Goal: Transaction & Acquisition: Purchase product/service

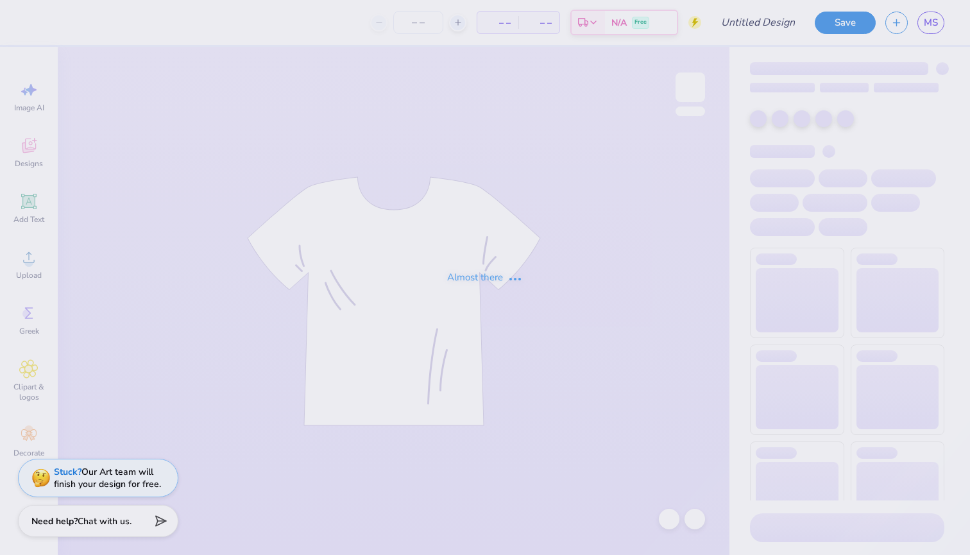
type input "D dawgs"
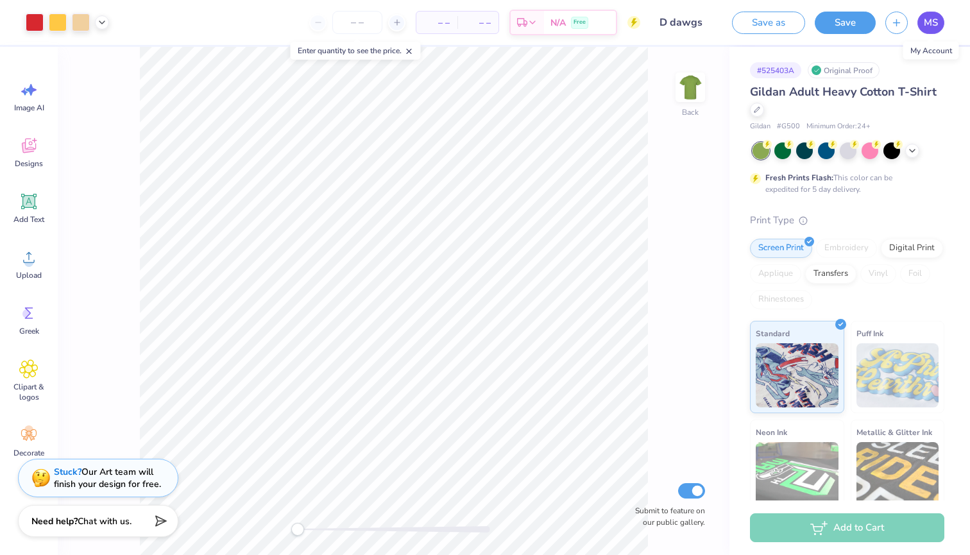
click at [928, 24] on span "MS" at bounding box center [931, 22] width 14 height 15
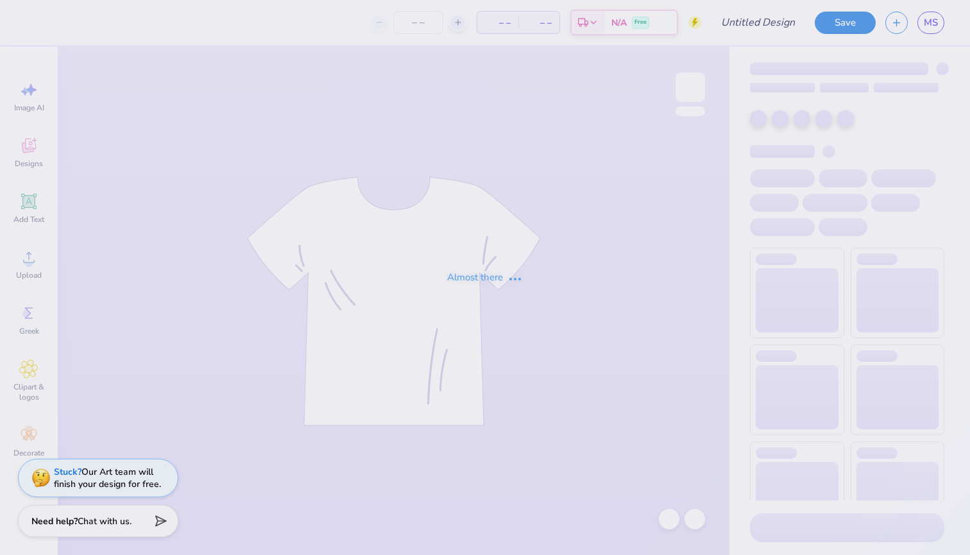
type input "sigma serves children"
type input "24"
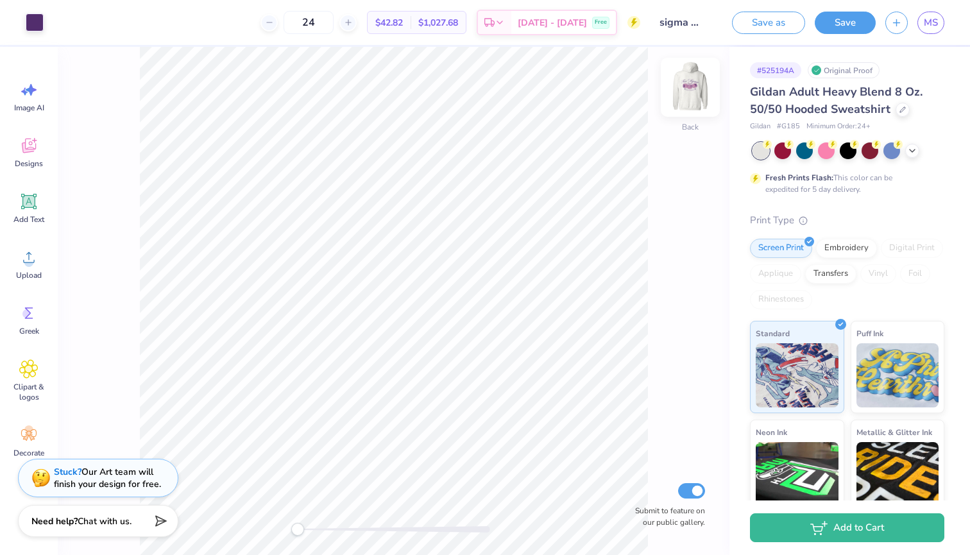
click at [685, 90] on img at bounding box center [690, 87] width 51 height 51
click at [685, 90] on img at bounding box center [691, 87] width 26 height 26
click at [936, 21] on span "MS" at bounding box center [931, 22] width 14 height 15
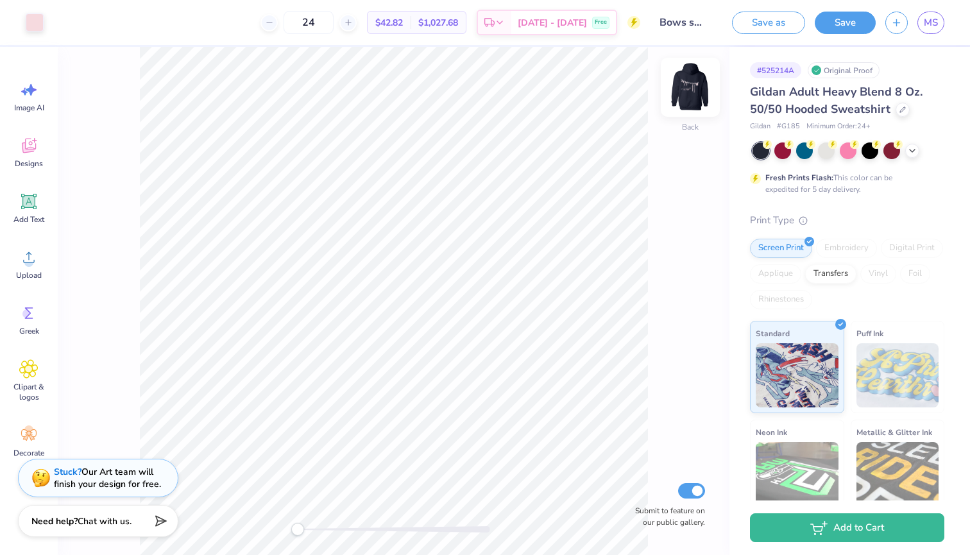
click at [694, 85] on img at bounding box center [690, 87] width 51 height 51
click at [933, 21] on span "MS" at bounding box center [931, 22] width 14 height 15
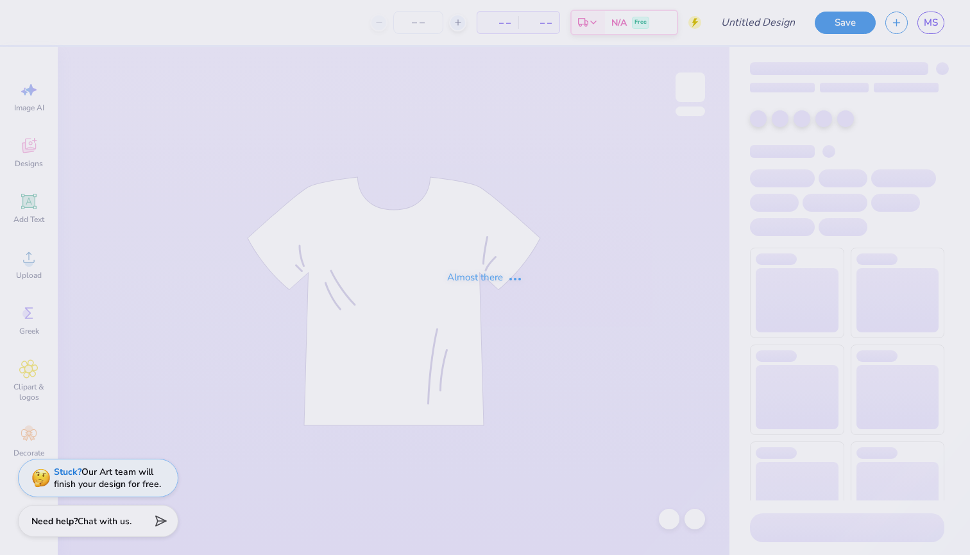
type input "SLAM"
type input "24"
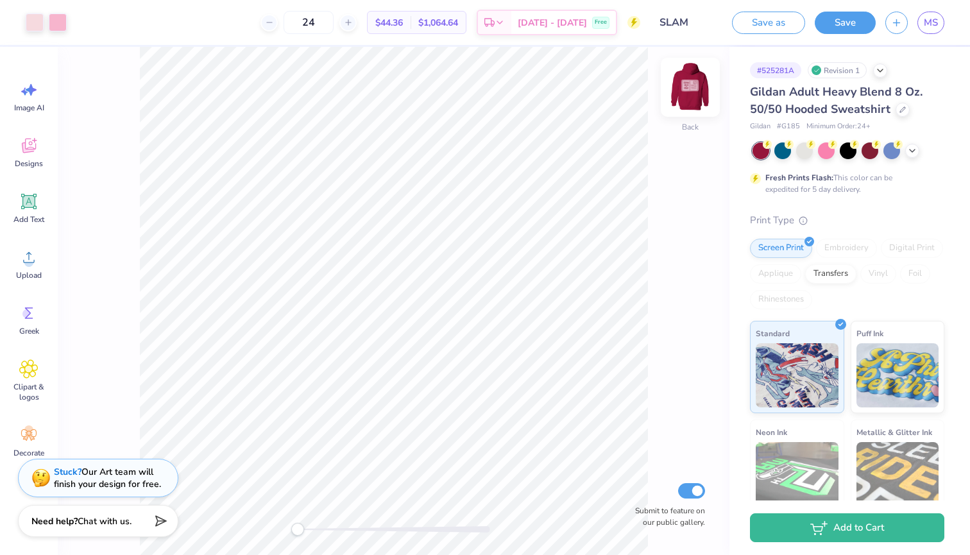
click at [692, 90] on img at bounding box center [690, 87] width 51 height 51
click at [692, 90] on img at bounding box center [691, 87] width 26 height 26
click at [926, 24] on span "MS" at bounding box center [931, 22] width 14 height 15
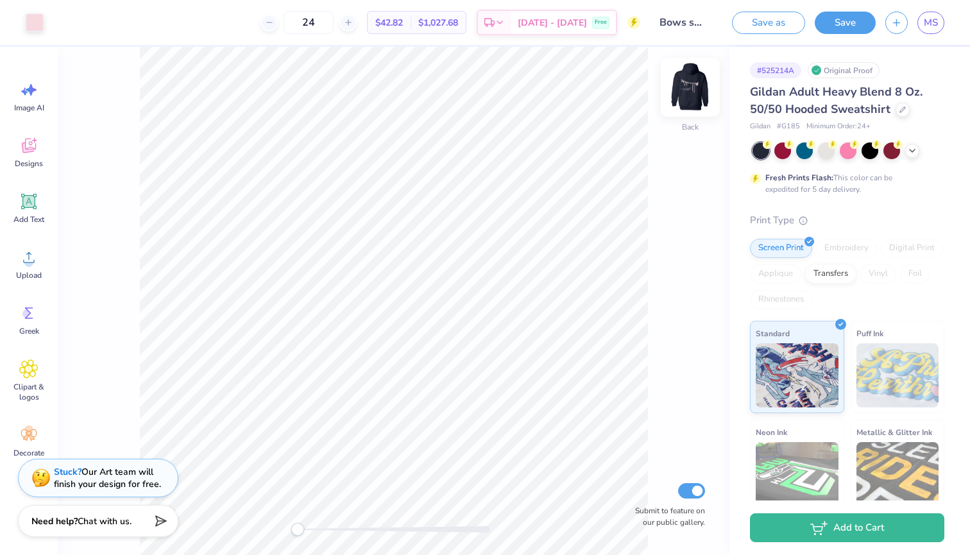
click at [697, 85] on img at bounding box center [690, 87] width 51 height 51
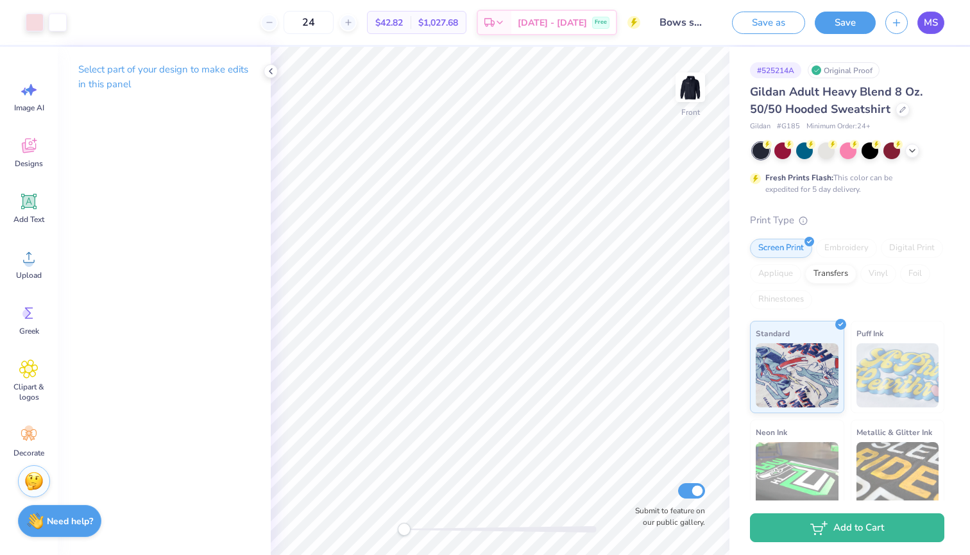
click at [933, 18] on span "MS" at bounding box center [931, 22] width 14 height 15
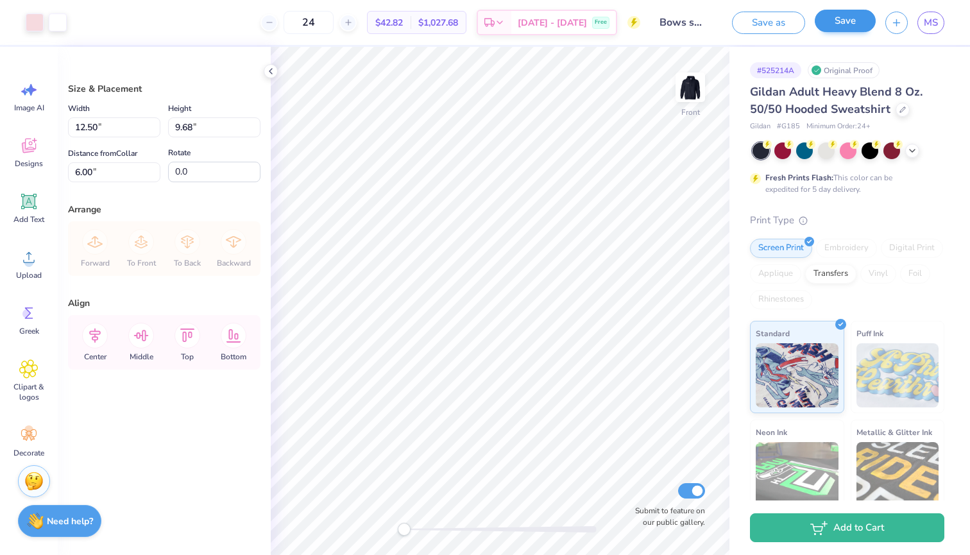
click at [863, 19] on button "Save" at bounding box center [845, 21] width 61 height 22
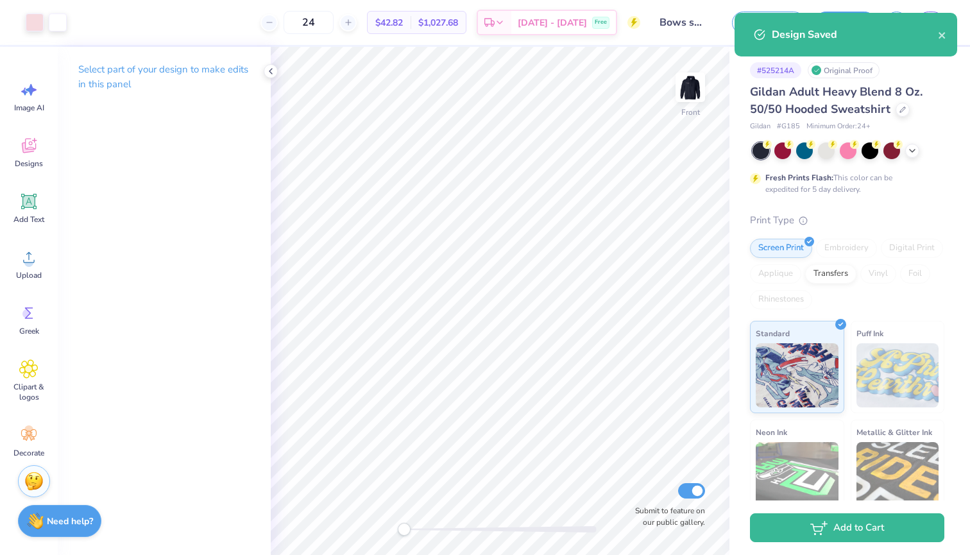
click at [948, 33] on div "Design Saved" at bounding box center [846, 35] width 223 height 44
click at [942, 33] on icon "close" at bounding box center [942, 35] width 9 height 10
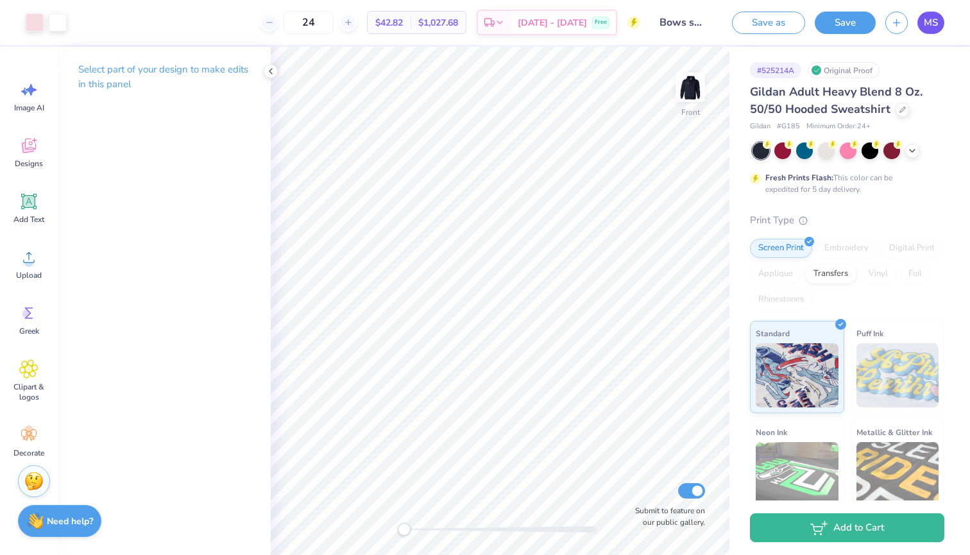
click at [938, 24] on span "MS" at bounding box center [931, 22] width 14 height 15
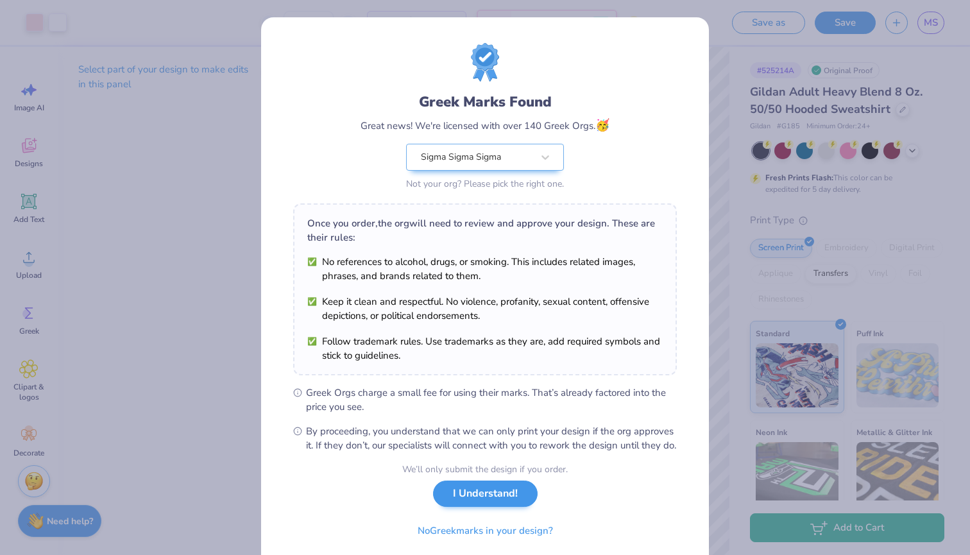
click at [462, 507] on button "I Understand!" at bounding box center [485, 494] width 105 height 26
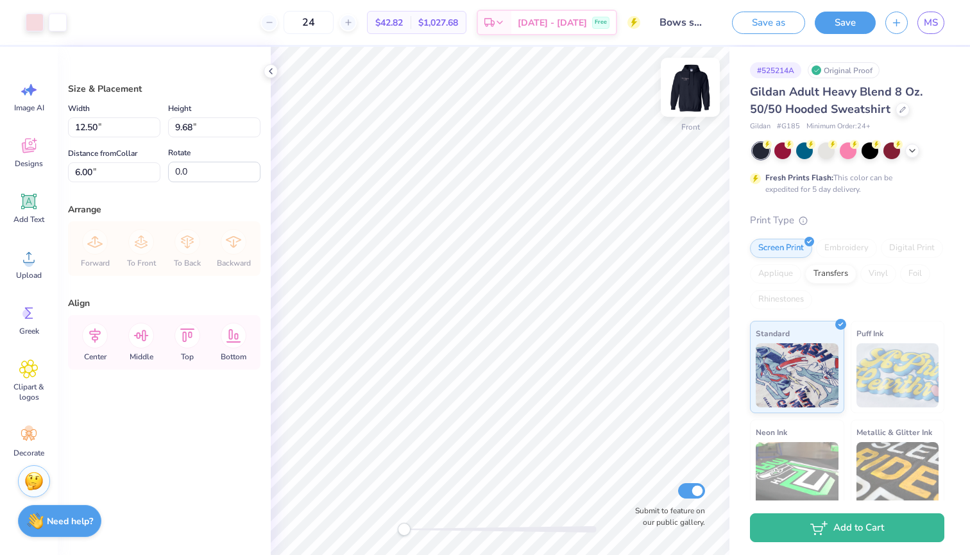
click at [692, 82] on img at bounding box center [690, 87] width 51 height 51
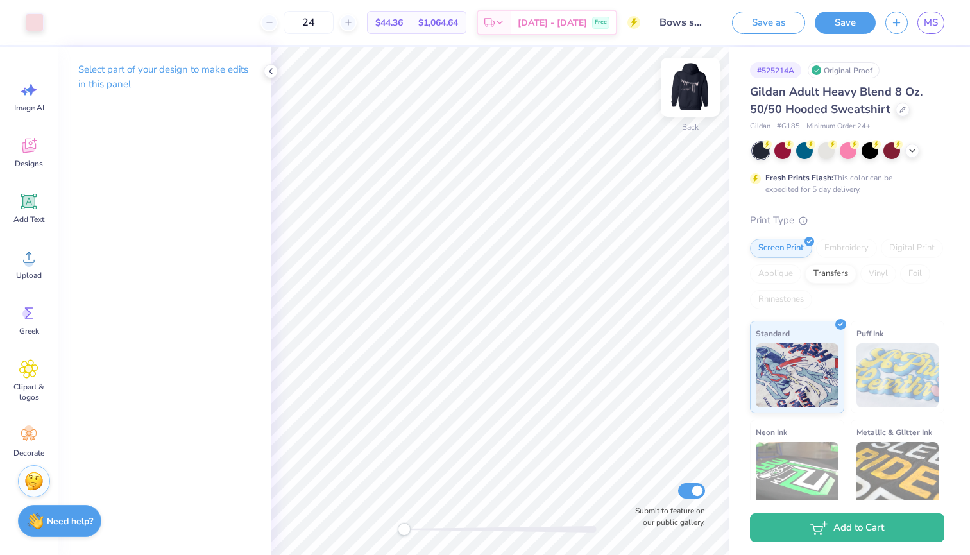
click at [687, 79] on img at bounding box center [690, 87] width 51 height 51
click at [691, 101] on img at bounding box center [690, 87] width 51 height 51
click at [685, 91] on img at bounding box center [690, 87] width 51 height 51
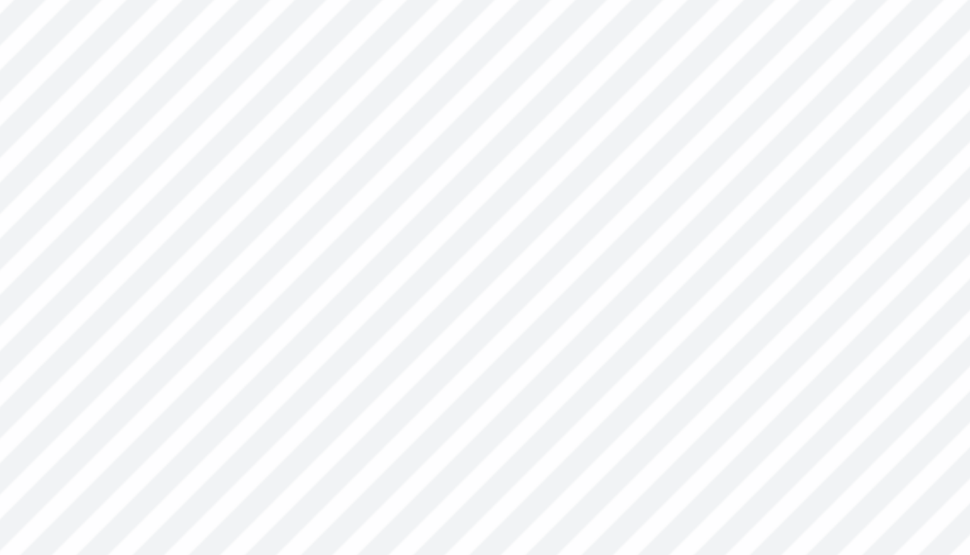
type input "1.86"
type input "2.19"
type input "8.49"
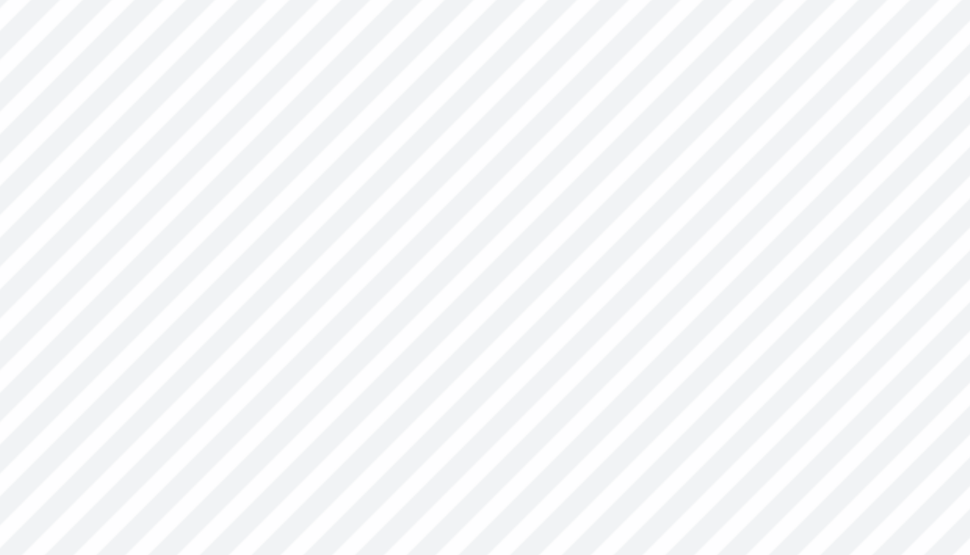
type input "2.28"
type input "6.74"
type input "8.82"
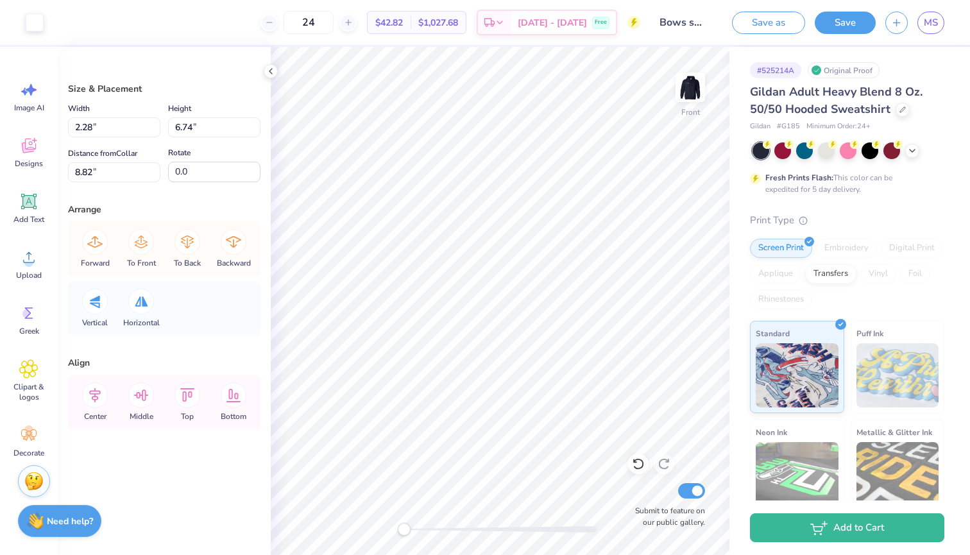
type input "12.50"
type input "9.68"
type input "6.00"
click at [635, 463] on icon at bounding box center [635, 461] width 3 height 3
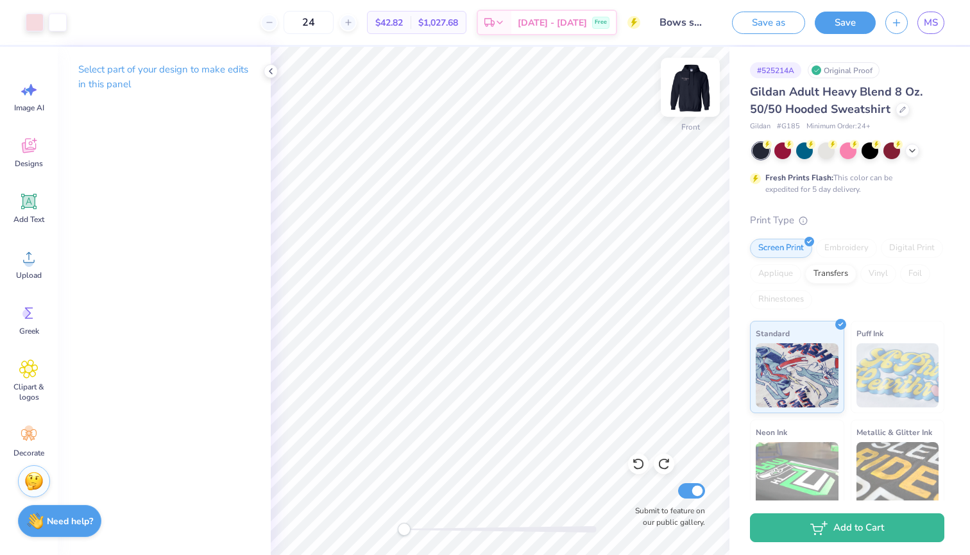
click at [687, 93] on img at bounding box center [690, 87] width 51 height 51
click at [942, 20] on link "MS" at bounding box center [931, 23] width 27 height 22
click at [693, 88] on img at bounding box center [690, 87] width 51 height 51
click at [687, 96] on img at bounding box center [690, 87] width 51 height 51
click at [870, 153] on div at bounding box center [870, 149] width 17 height 17
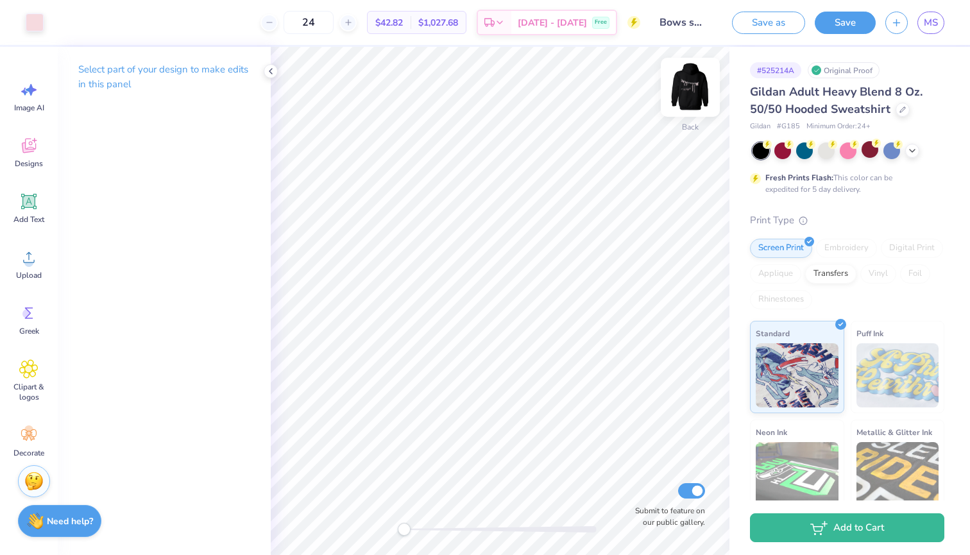
click at [692, 93] on img at bounding box center [690, 87] width 51 height 51
click at [692, 93] on img at bounding box center [691, 87] width 26 height 26
click at [685, 96] on img at bounding box center [690, 87] width 51 height 51
click at [701, 96] on img at bounding box center [690, 87] width 51 height 51
click at [693, 84] on img at bounding box center [690, 87] width 51 height 51
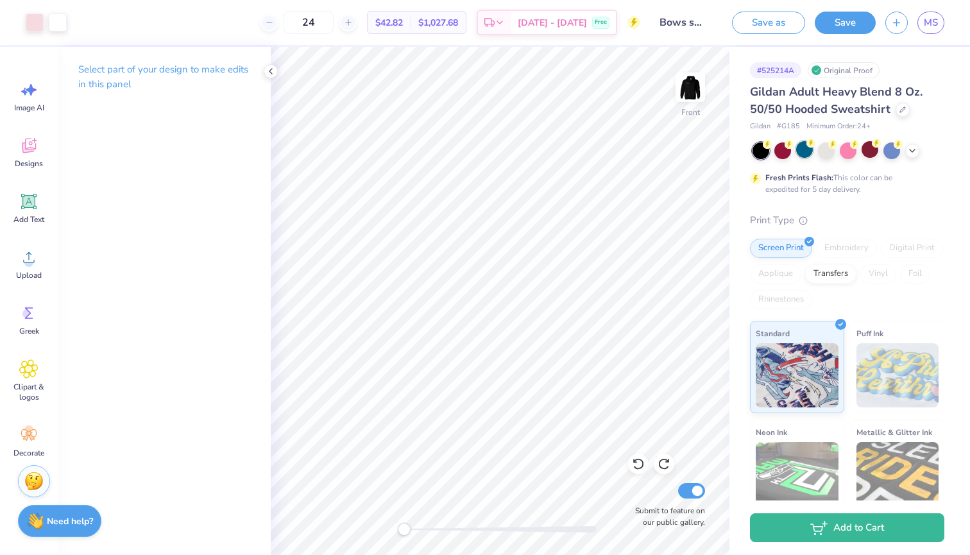
click at [802, 153] on div at bounding box center [805, 149] width 17 height 17
click at [781, 154] on div at bounding box center [783, 149] width 17 height 17
click at [694, 83] on img at bounding box center [690, 87] width 51 height 51
click at [694, 83] on img at bounding box center [691, 87] width 26 height 26
click at [916, 152] on icon at bounding box center [913, 149] width 10 height 10
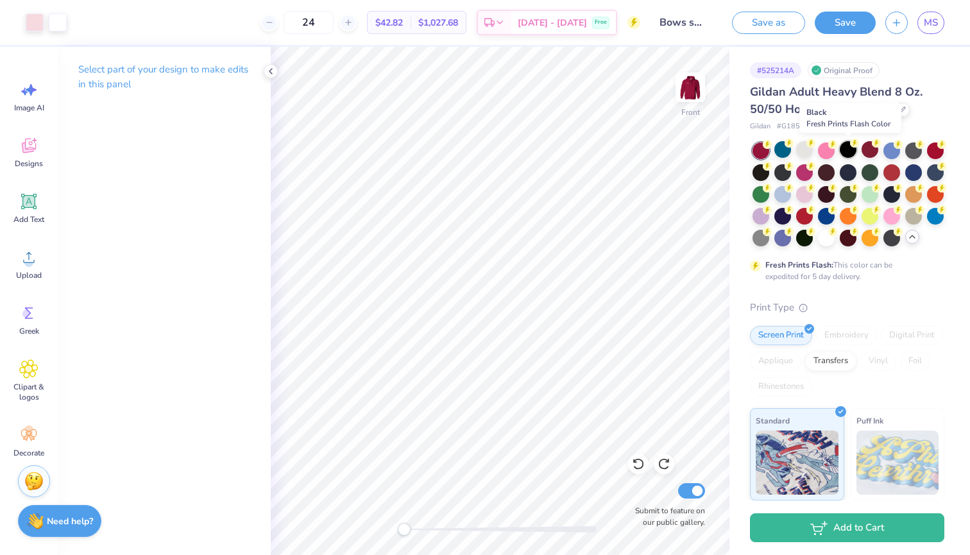
click at [851, 150] on div at bounding box center [848, 149] width 17 height 17
click at [693, 87] on img at bounding box center [690, 87] width 51 height 51
click at [270, 71] on icon at bounding box center [271, 71] width 10 height 10
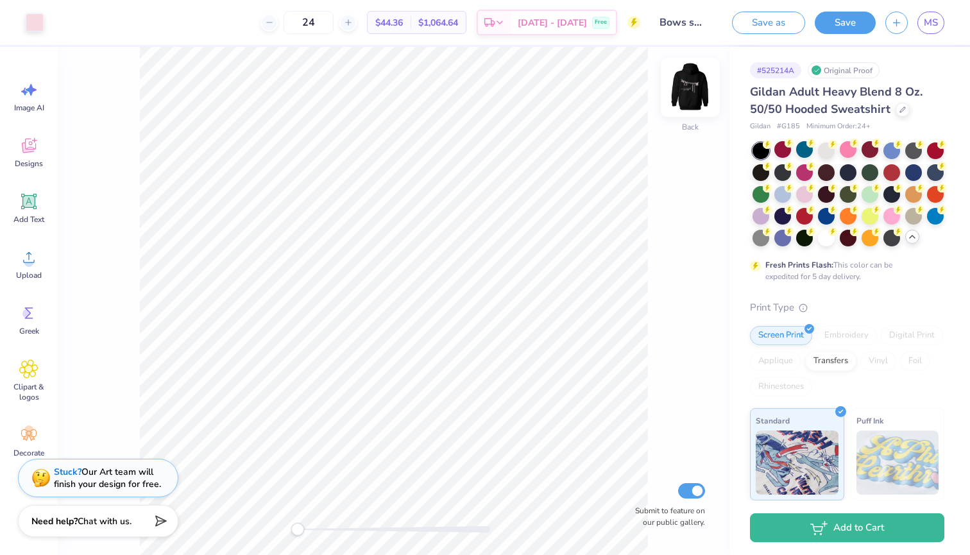
click at [695, 91] on img at bounding box center [690, 87] width 51 height 51
click at [695, 91] on img at bounding box center [691, 87] width 26 height 26
click at [784, 216] on div at bounding box center [783, 215] width 17 height 17
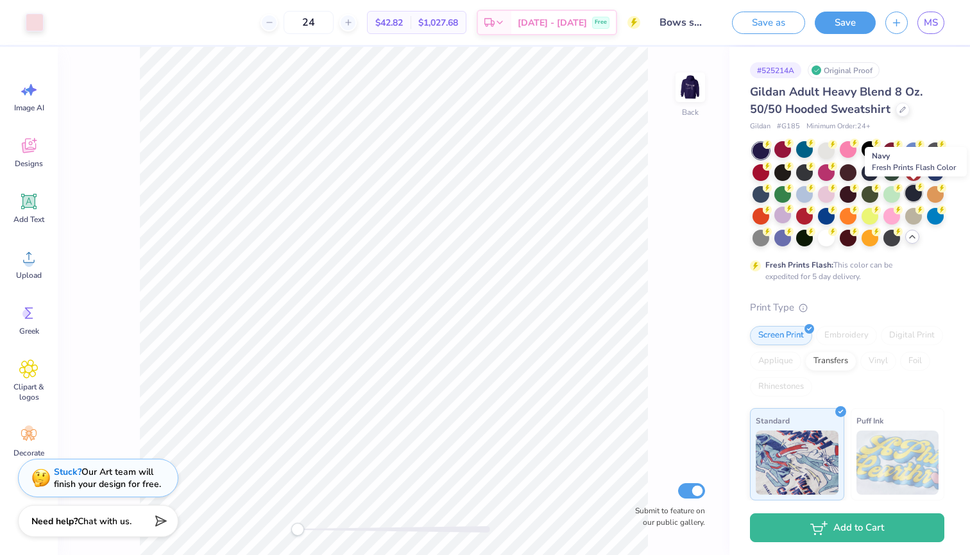
click at [914, 195] on div at bounding box center [914, 193] width 17 height 17
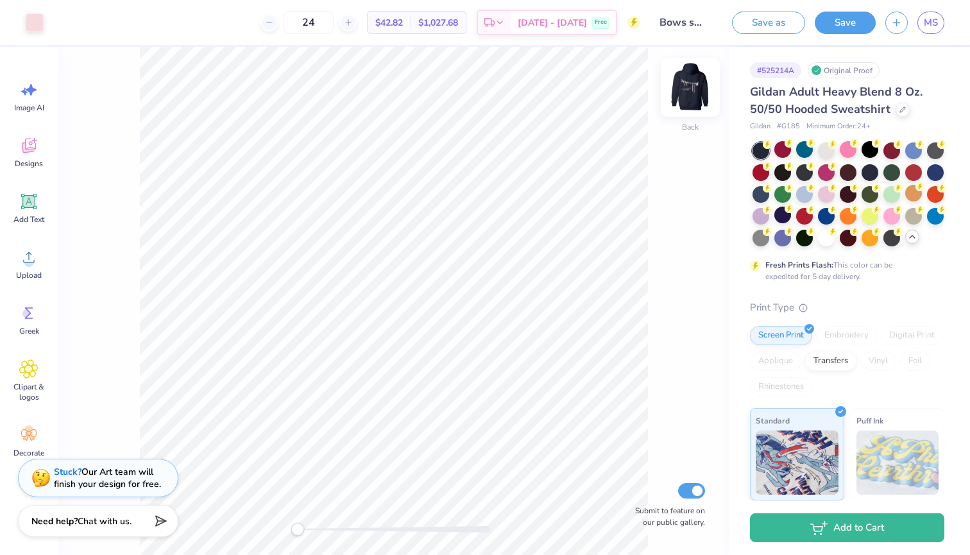
click at [693, 96] on img at bounding box center [690, 87] width 51 height 51
click at [693, 96] on img at bounding box center [691, 87] width 26 height 26
click at [854, 23] on button "Save" at bounding box center [845, 21] width 61 height 22
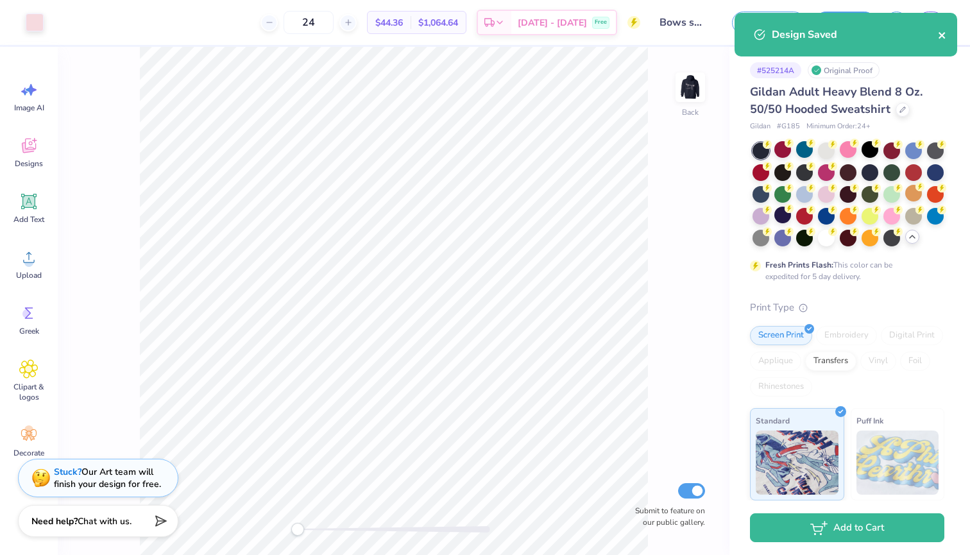
click at [940, 31] on icon "close" at bounding box center [942, 35] width 9 height 10
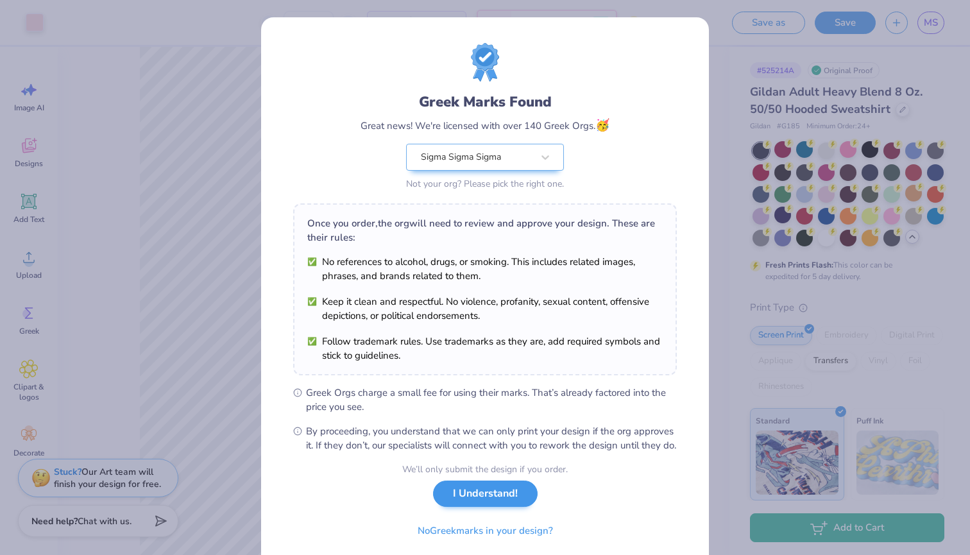
click at [451, 521] on div "We’ll only submit the design if you order. I Understand! No Greek marks in your…" at bounding box center [485, 503] width 166 height 81
click at [486, 501] on button "I Understand!" at bounding box center [485, 494] width 105 height 26
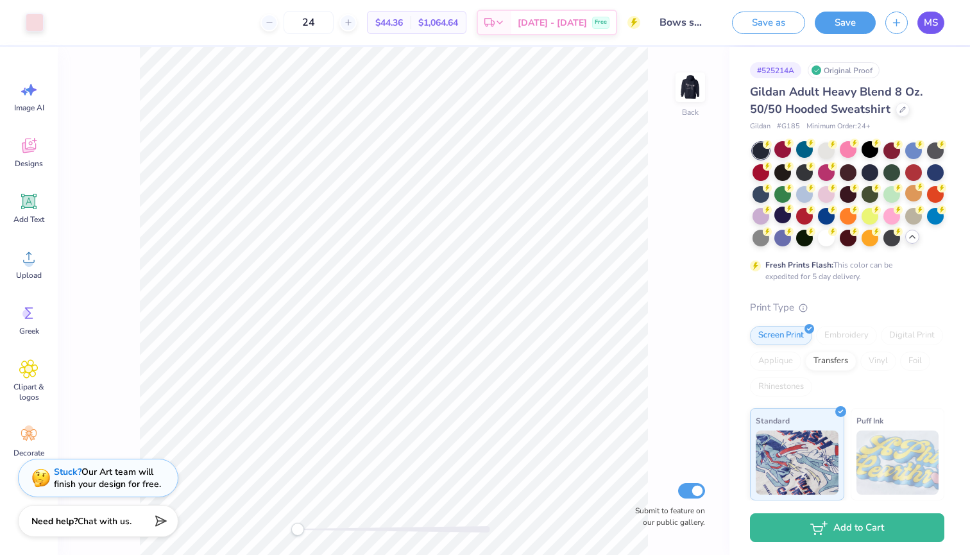
click at [934, 21] on span "MS" at bounding box center [931, 22] width 14 height 15
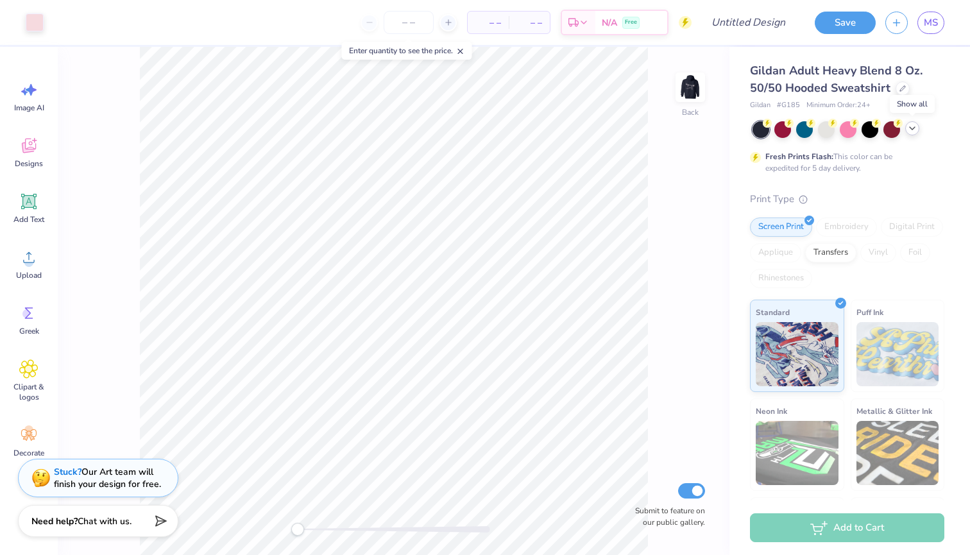
click at [913, 126] on icon at bounding box center [913, 128] width 10 height 10
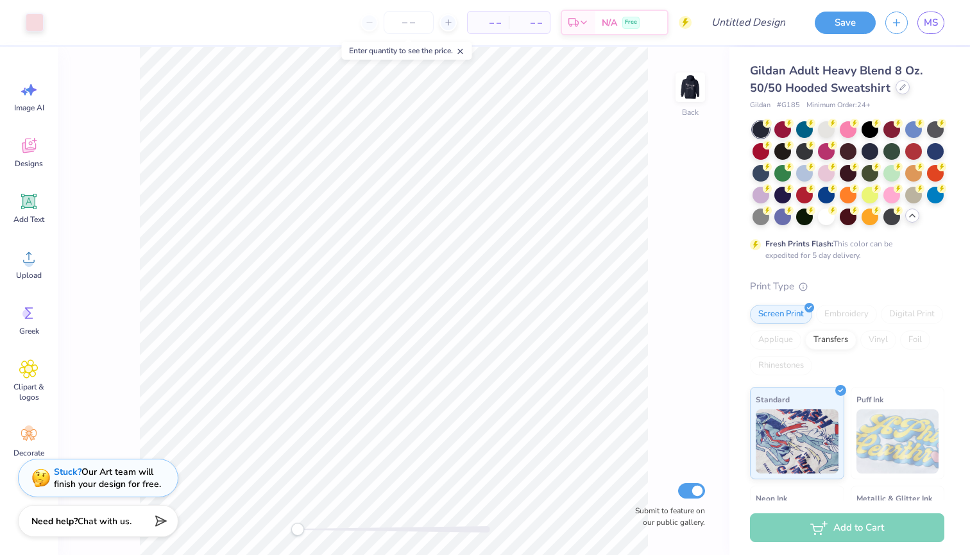
click at [905, 88] on div at bounding box center [903, 87] width 14 height 14
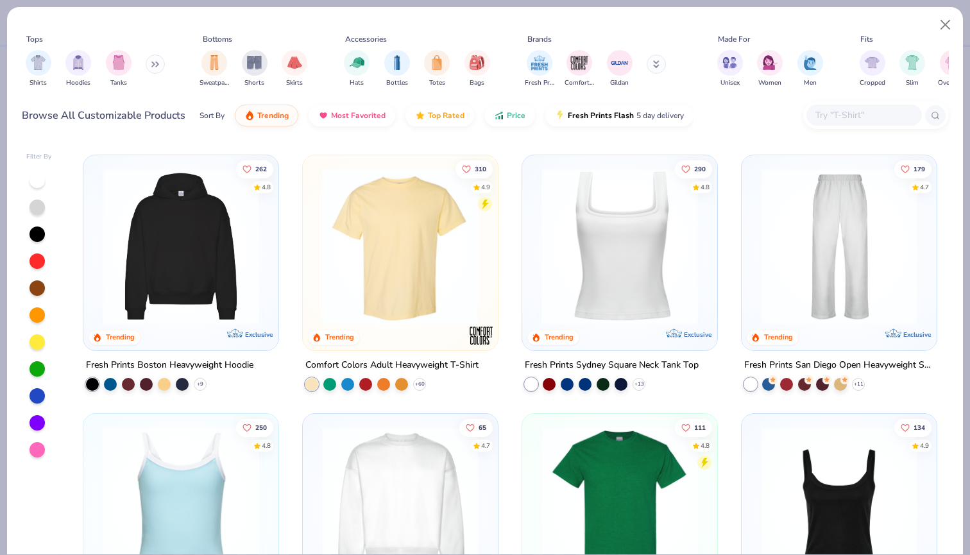
scroll to position [252, 0]
click at [873, 290] on img at bounding box center [839, 246] width 169 height 157
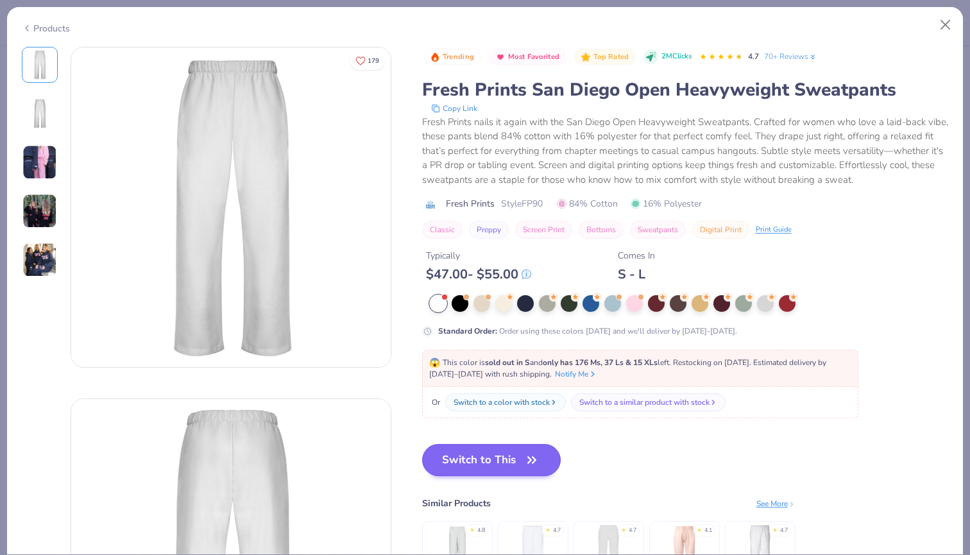
click at [499, 460] on button "Switch to This" at bounding box center [491, 460] width 139 height 32
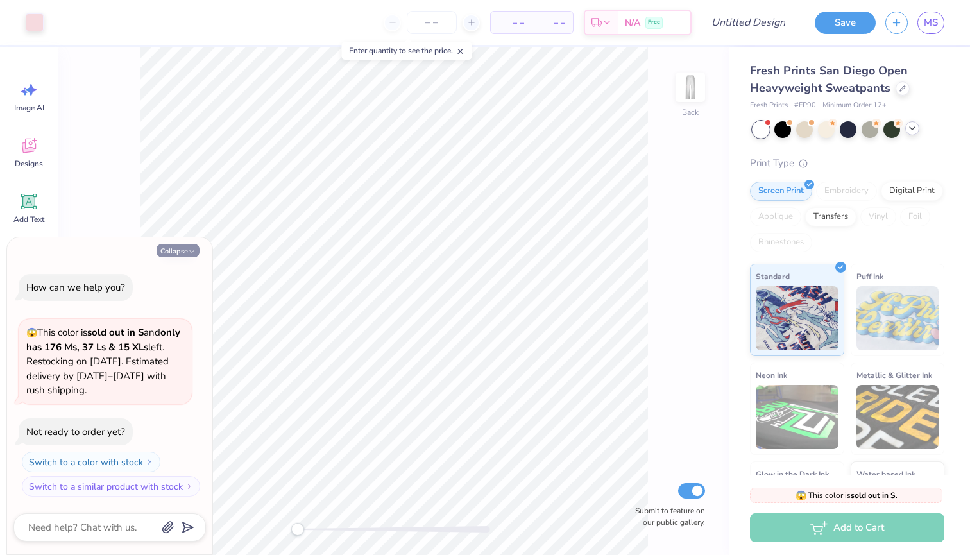
click at [178, 254] on button "Collapse" at bounding box center [178, 250] width 43 height 13
type textarea "x"
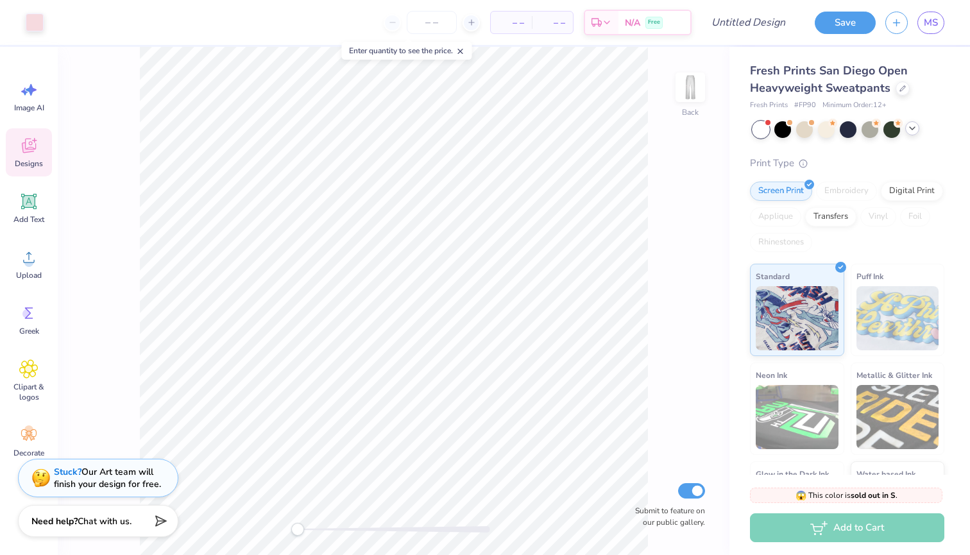
click at [30, 141] on icon at bounding box center [28, 145] width 19 height 19
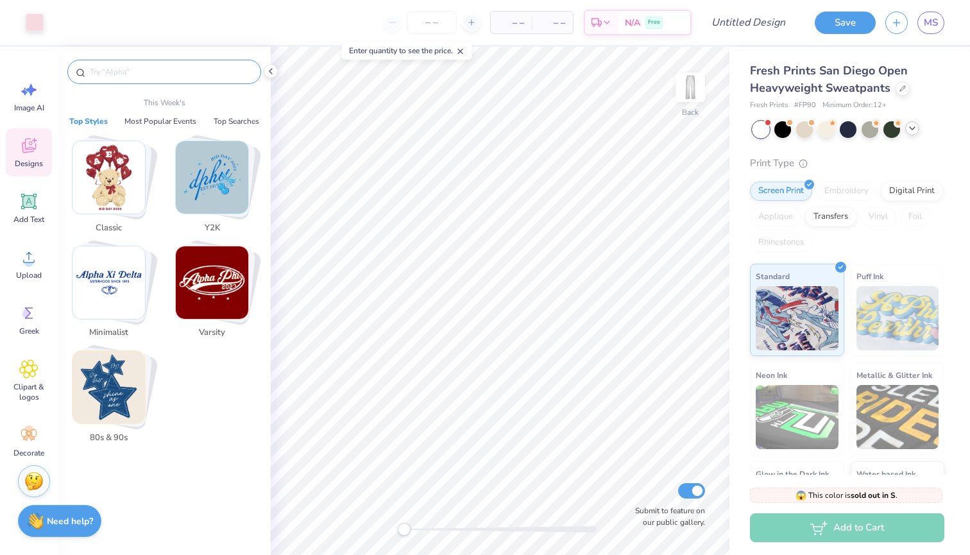
click at [164, 70] on input "text" at bounding box center [171, 71] width 164 height 13
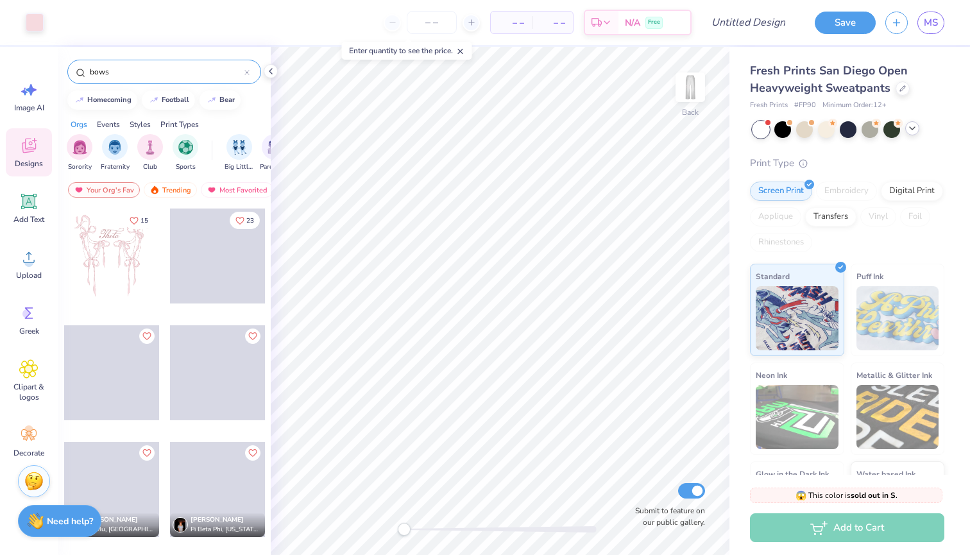
type input "bows"
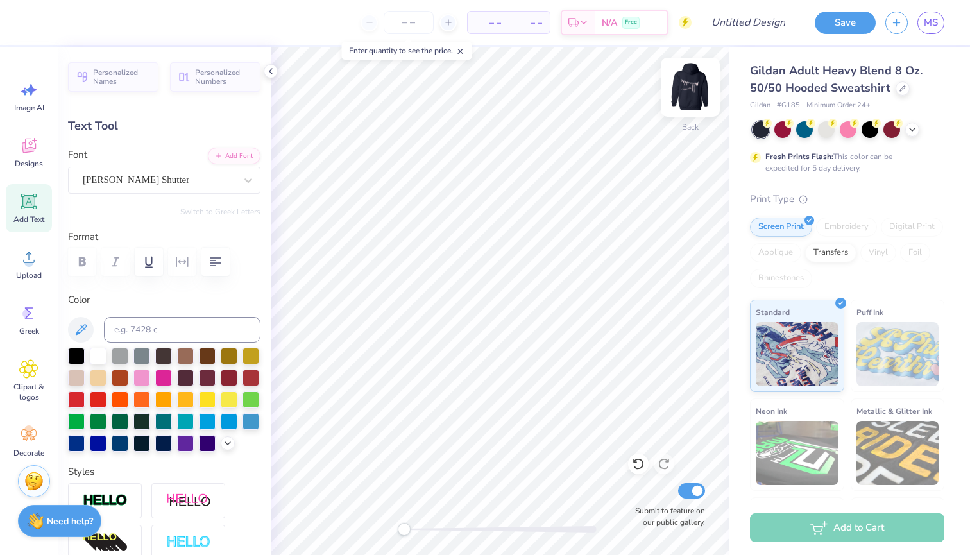
click at [694, 90] on img at bounding box center [690, 87] width 51 height 51
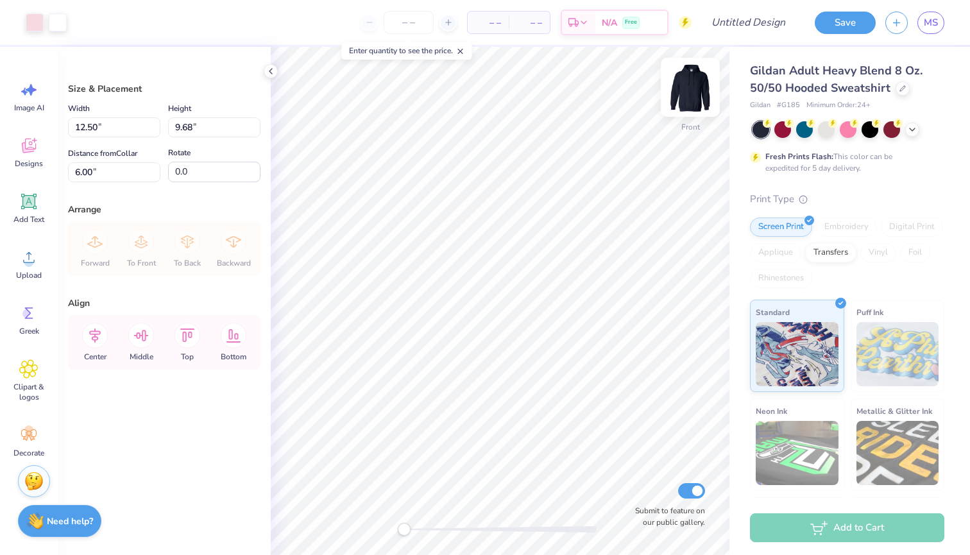
click at [687, 91] on img at bounding box center [690, 87] width 51 height 51
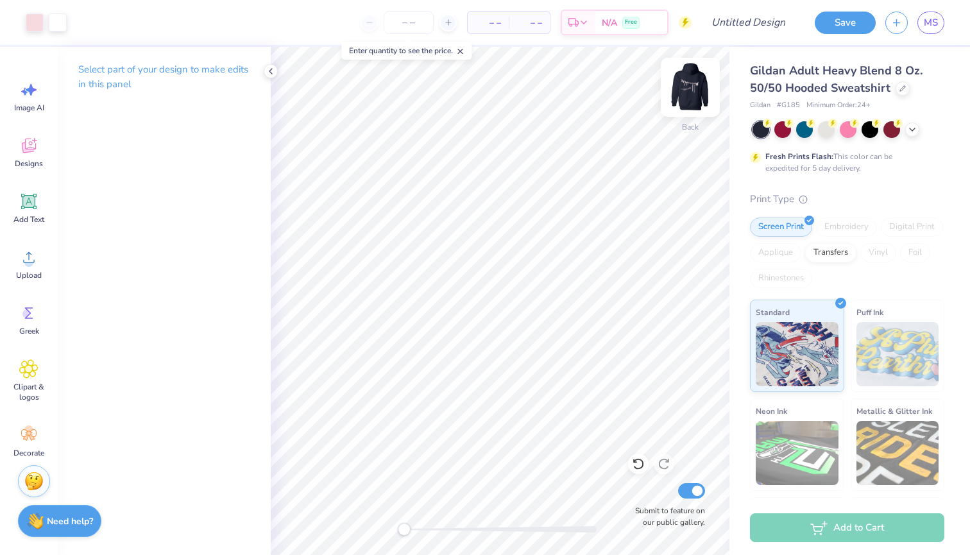
click at [686, 79] on img at bounding box center [690, 87] width 51 height 51
click at [697, 80] on img at bounding box center [690, 87] width 51 height 51
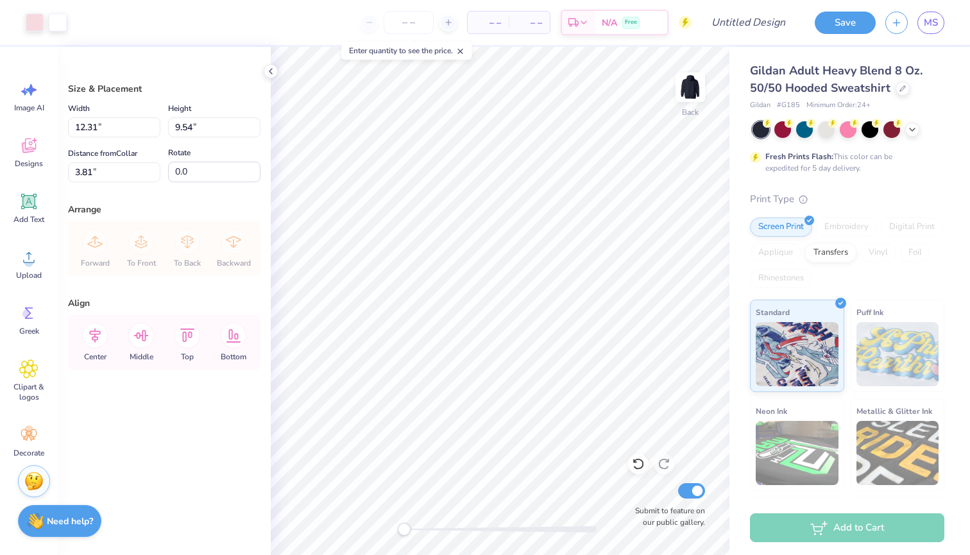
type input "5.78"
type input "4.48"
type input "8.87"
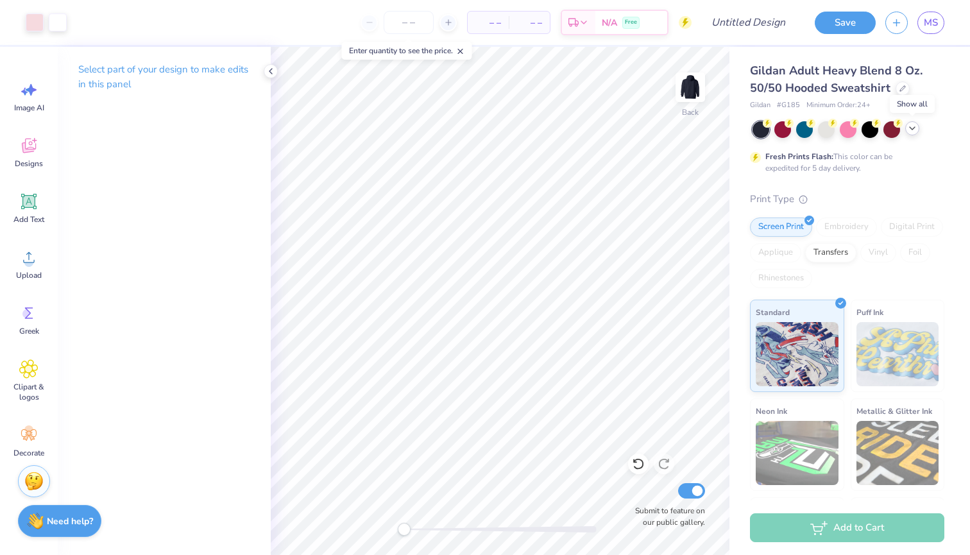
click at [913, 125] on icon at bounding box center [913, 128] width 10 height 10
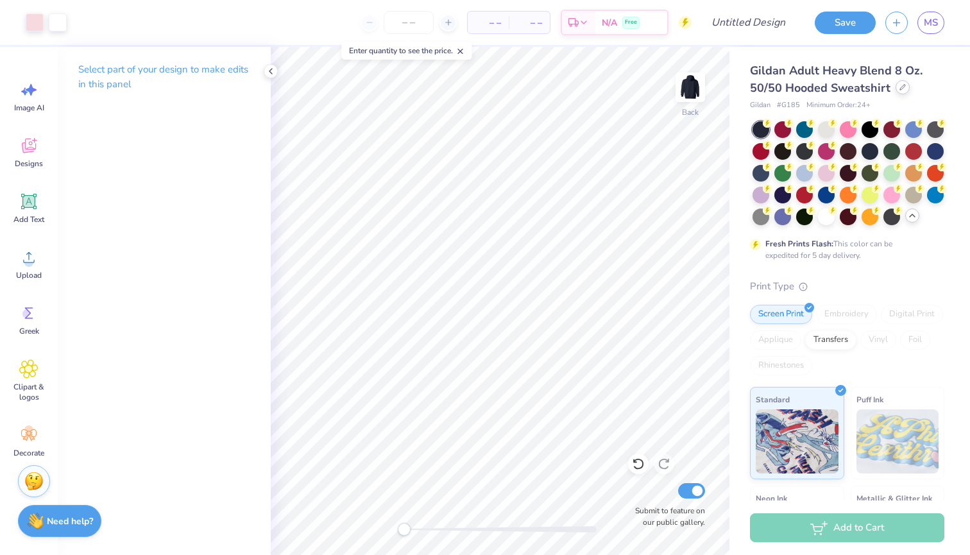
click at [900, 89] on icon at bounding box center [903, 87] width 6 height 6
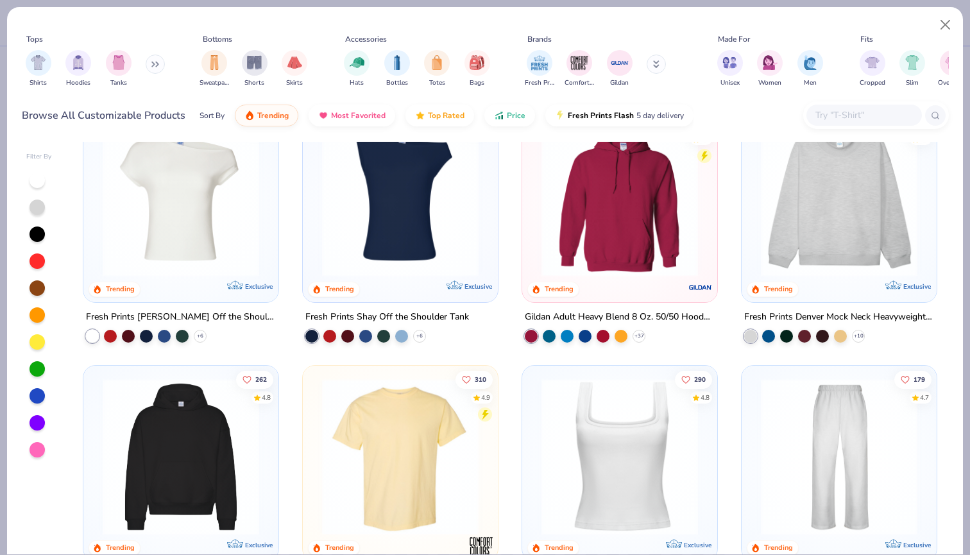
scroll to position [32, 0]
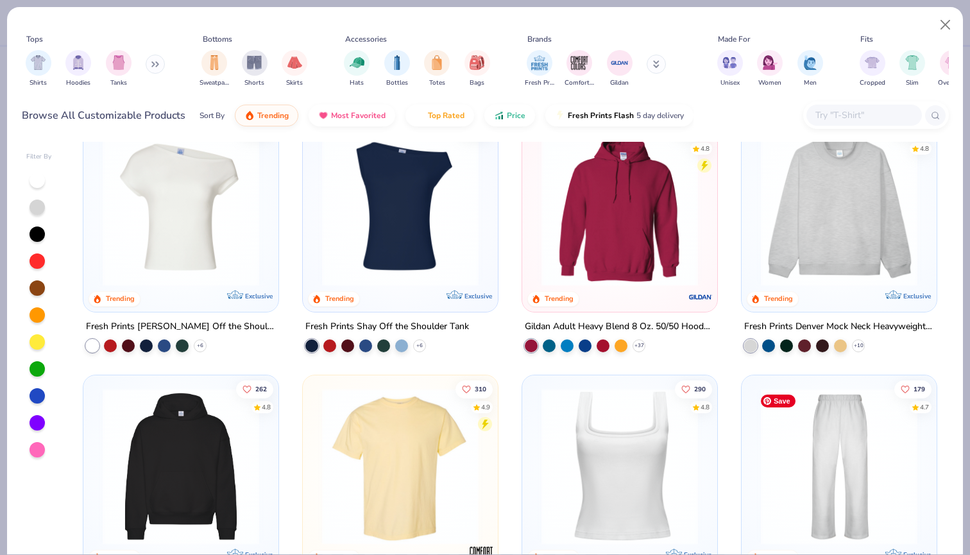
click at [851, 482] on img at bounding box center [839, 466] width 169 height 157
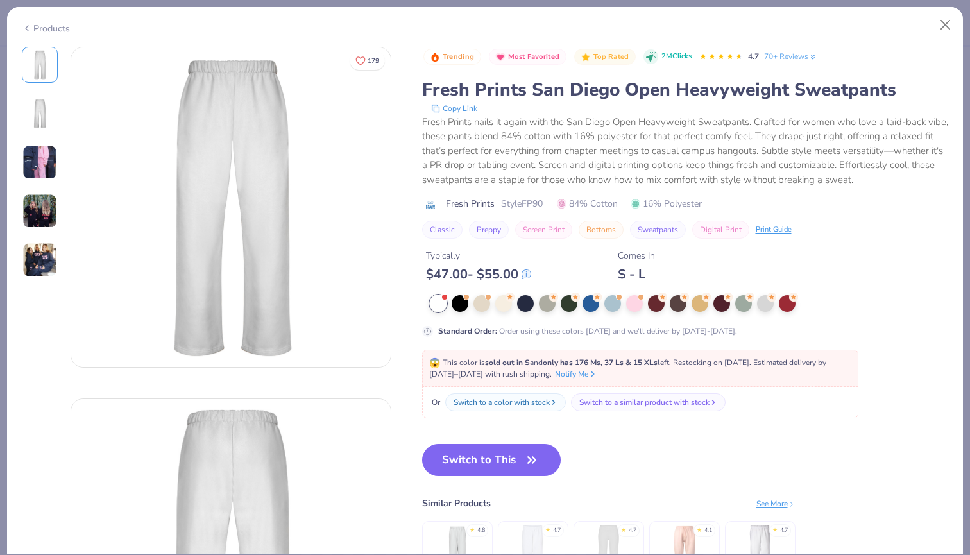
click at [475, 463] on button "Switch to This" at bounding box center [491, 460] width 139 height 32
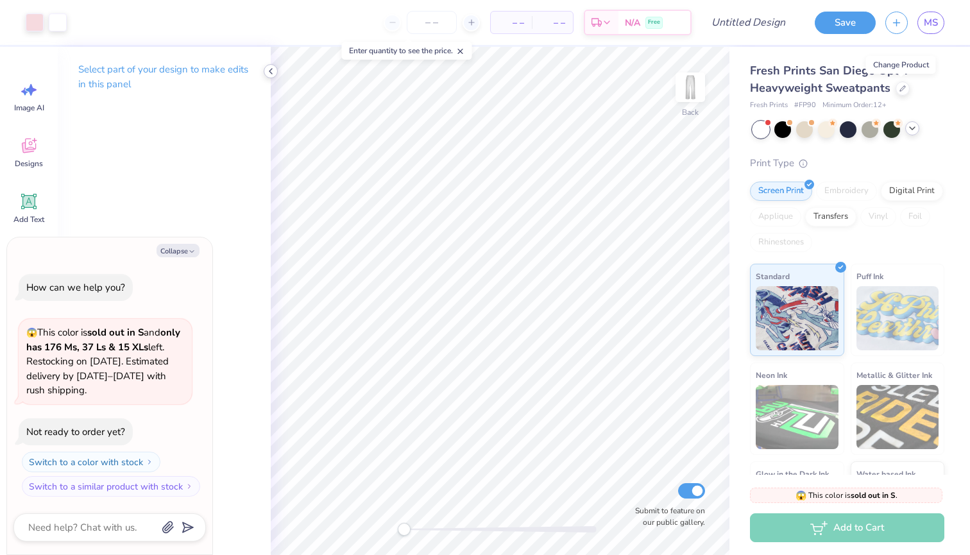
click at [271, 67] on icon at bounding box center [271, 71] width 10 height 10
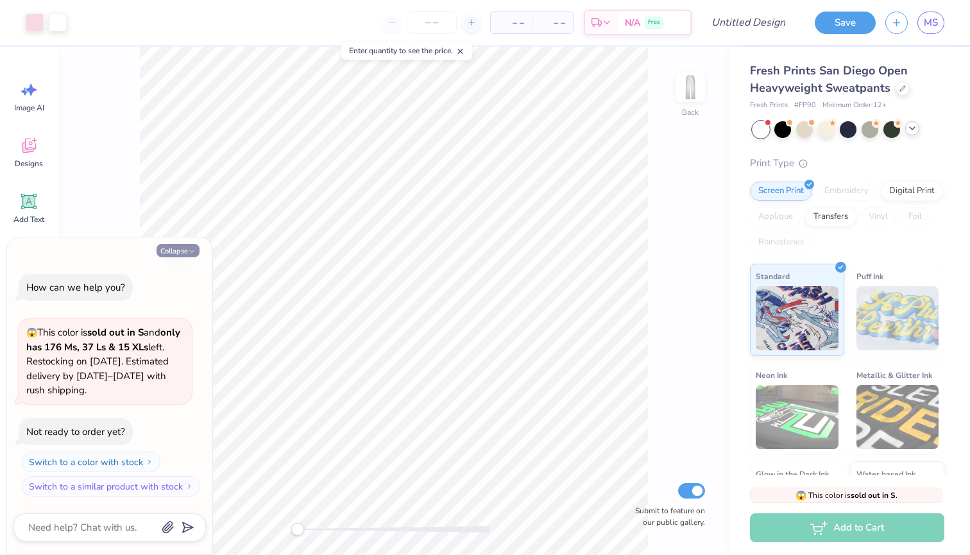
click at [190, 251] on icon "button" at bounding box center [192, 252] width 8 height 8
type textarea "x"
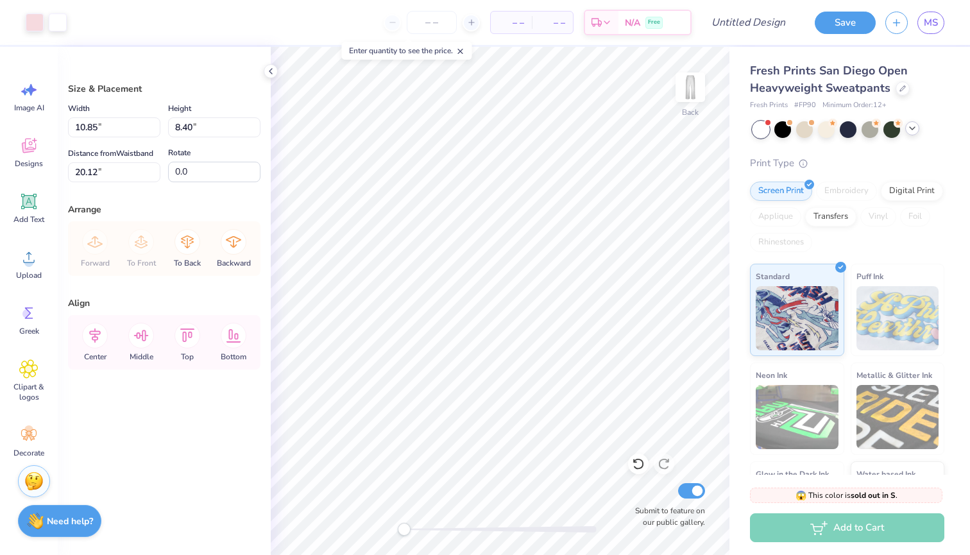
click at [913, 125] on icon at bounding box center [913, 128] width 10 height 10
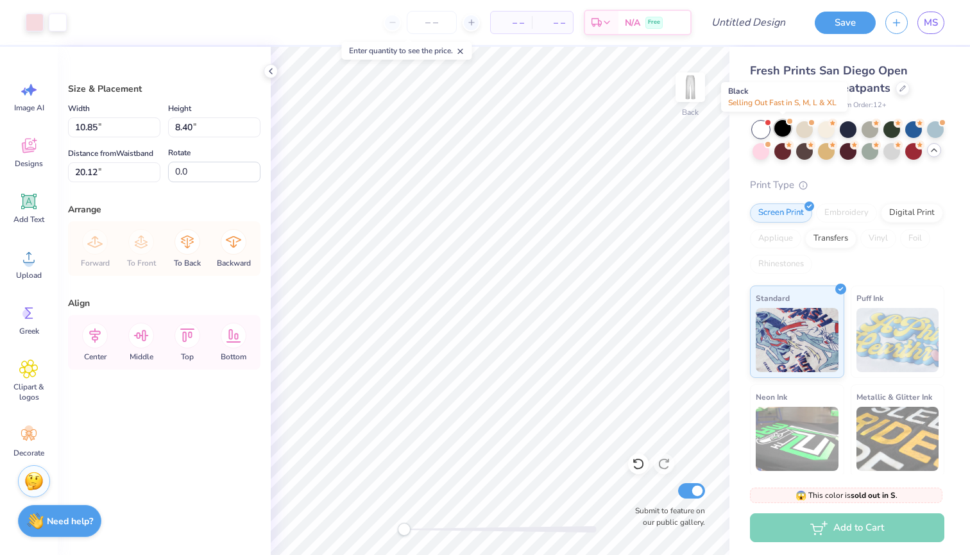
click at [780, 126] on div at bounding box center [783, 128] width 17 height 17
type input "10.42"
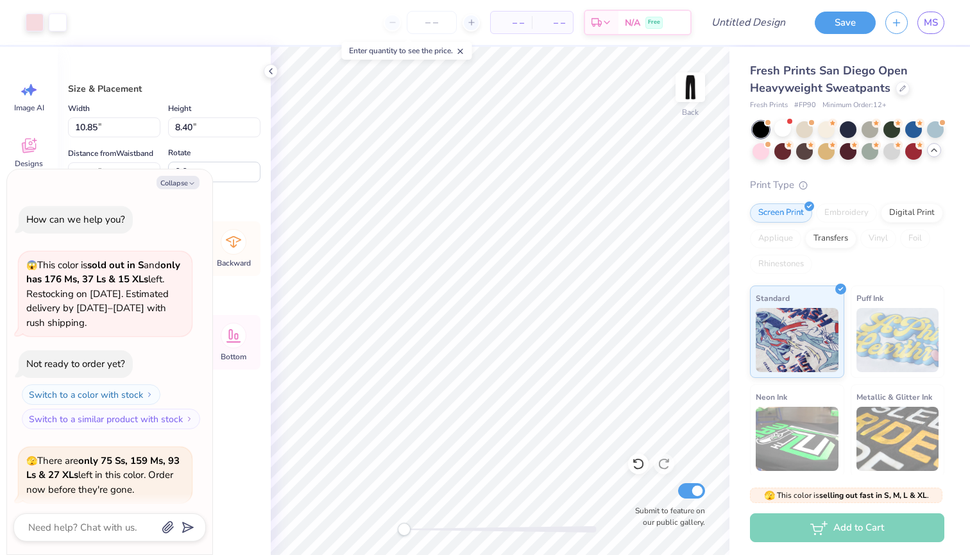
scroll to position [96, 0]
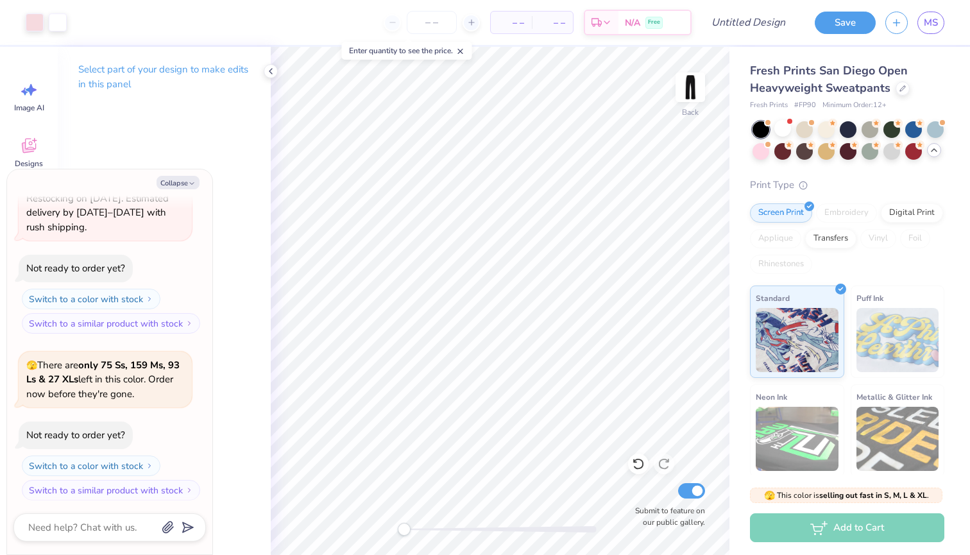
click at [935, 148] on icon at bounding box center [934, 150] width 10 height 10
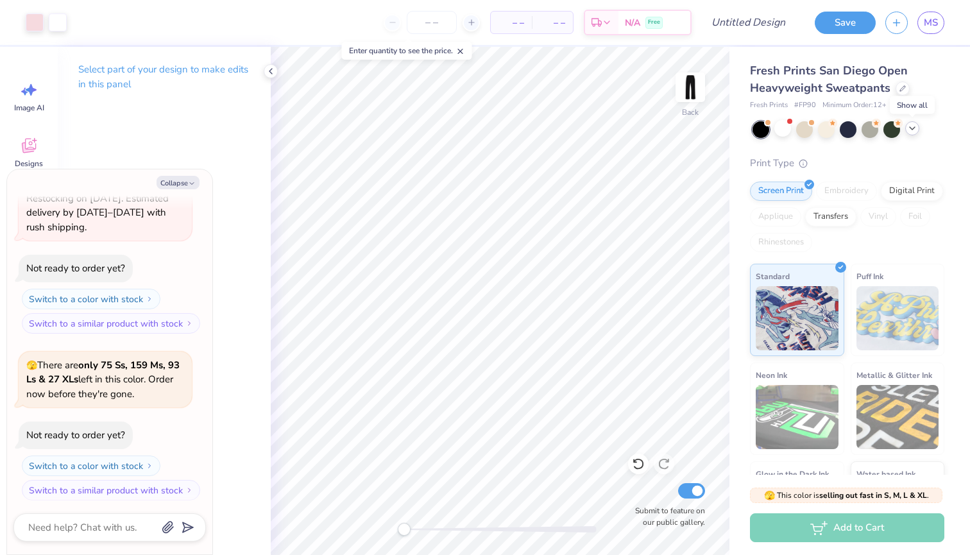
click at [917, 132] on icon at bounding box center [913, 128] width 10 height 10
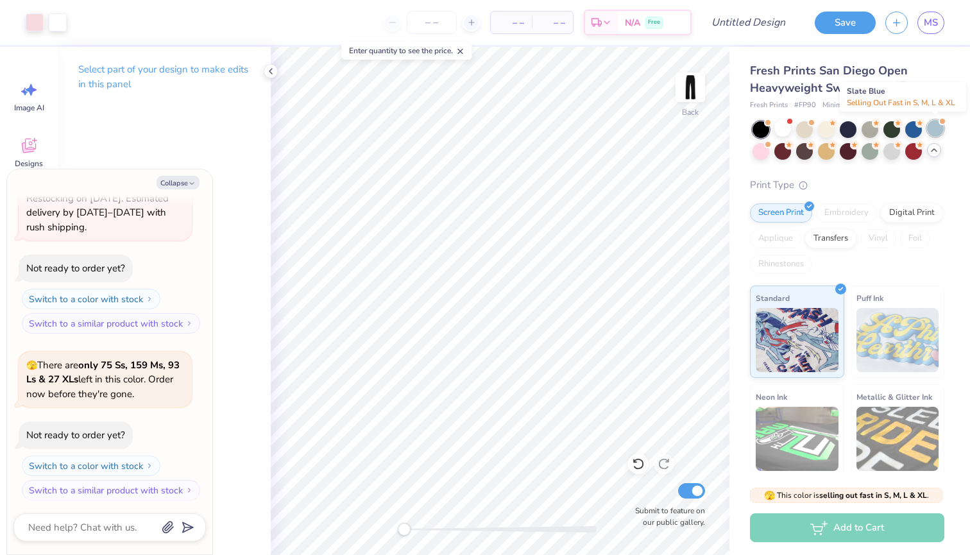
click at [935, 131] on div at bounding box center [935, 128] width 17 height 17
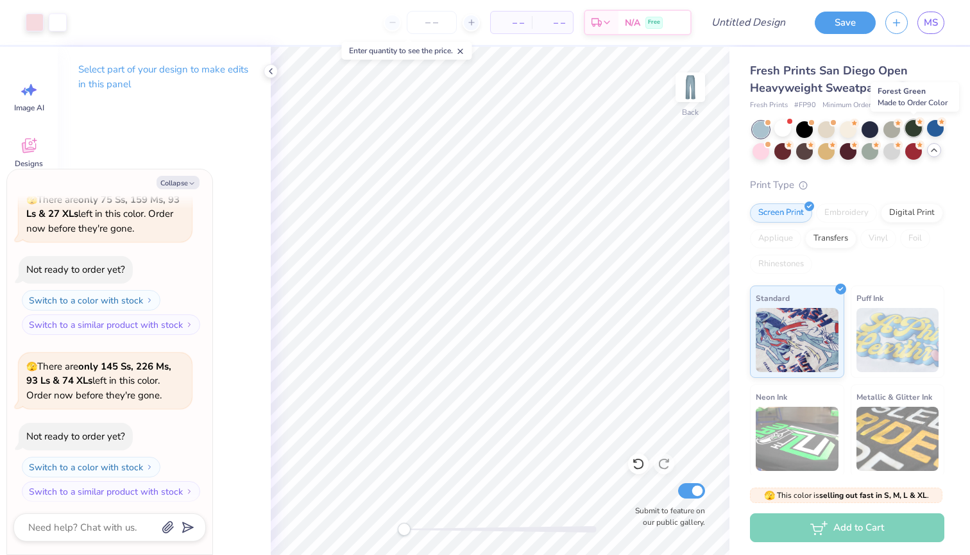
click at [915, 131] on div at bounding box center [914, 128] width 17 height 17
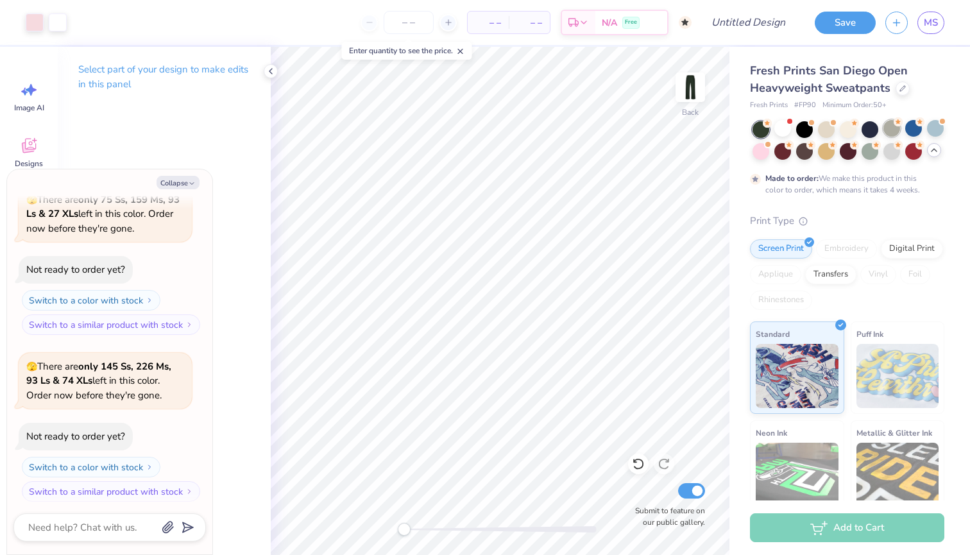
scroll to position [367, 0]
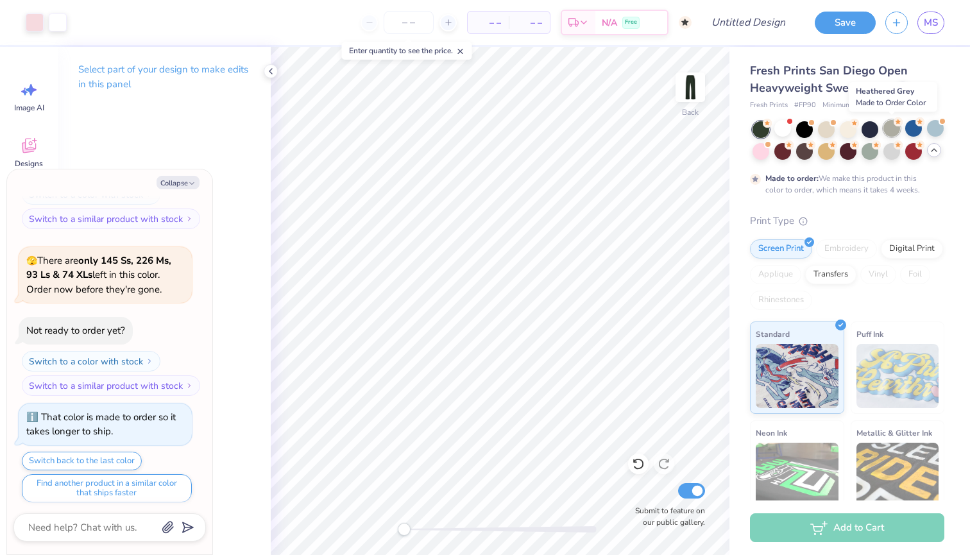
click at [894, 130] on div at bounding box center [892, 128] width 17 height 17
click at [872, 130] on div at bounding box center [870, 128] width 17 height 17
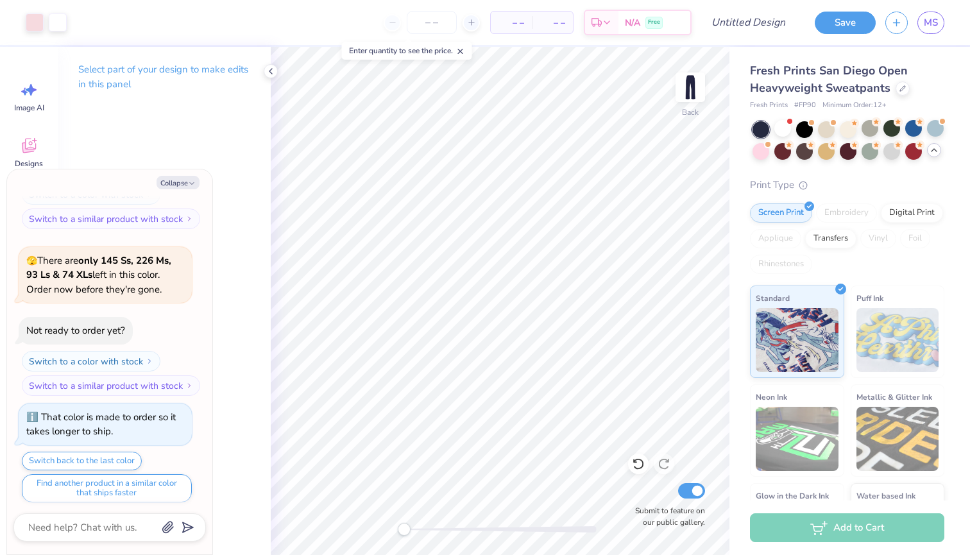
scroll to position [430, 0]
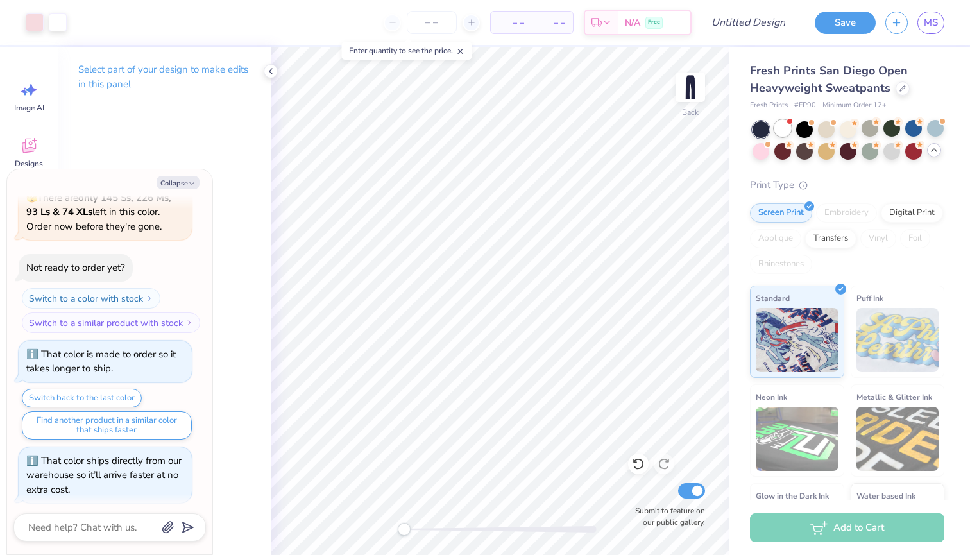
click at [779, 126] on div at bounding box center [783, 128] width 17 height 17
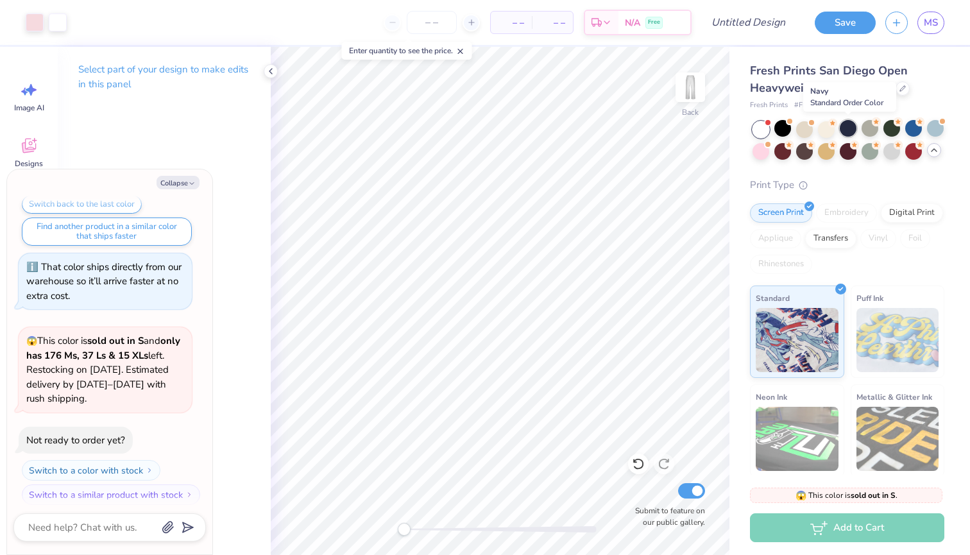
click at [850, 125] on div at bounding box center [848, 128] width 17 height 17
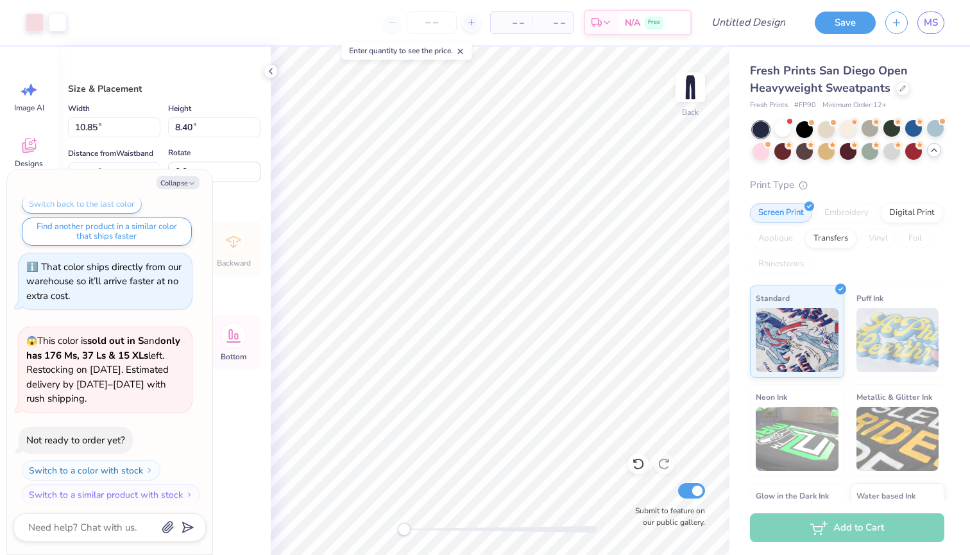
type textarea "x"
type input "5.28"
type input "4.09"
type input "14.73"
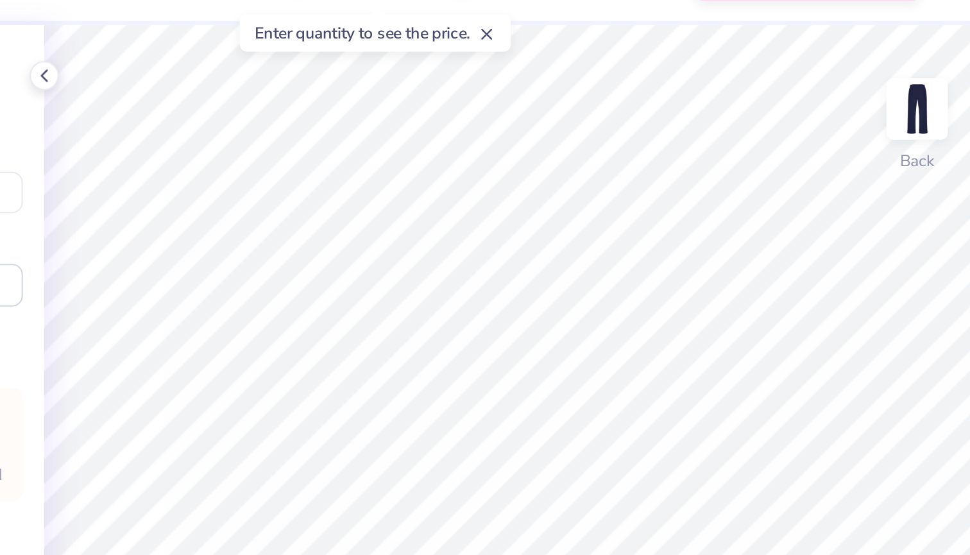
type textarea "x"
type input "10.43"
type input "8.08"
type input "11.36"
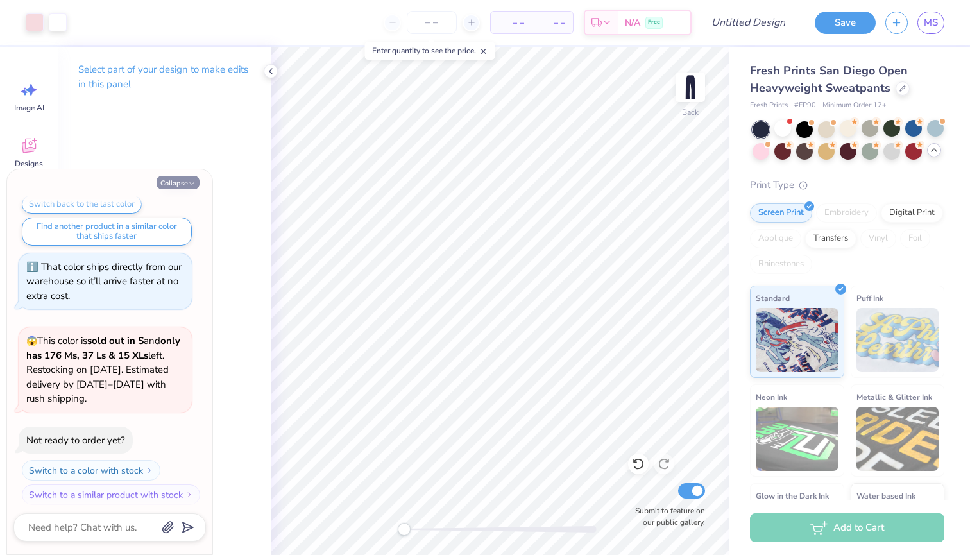
click at [185, 178] on button "Collapse" at bounding box center [178, 182] width 43 height 13
type textarea "x"
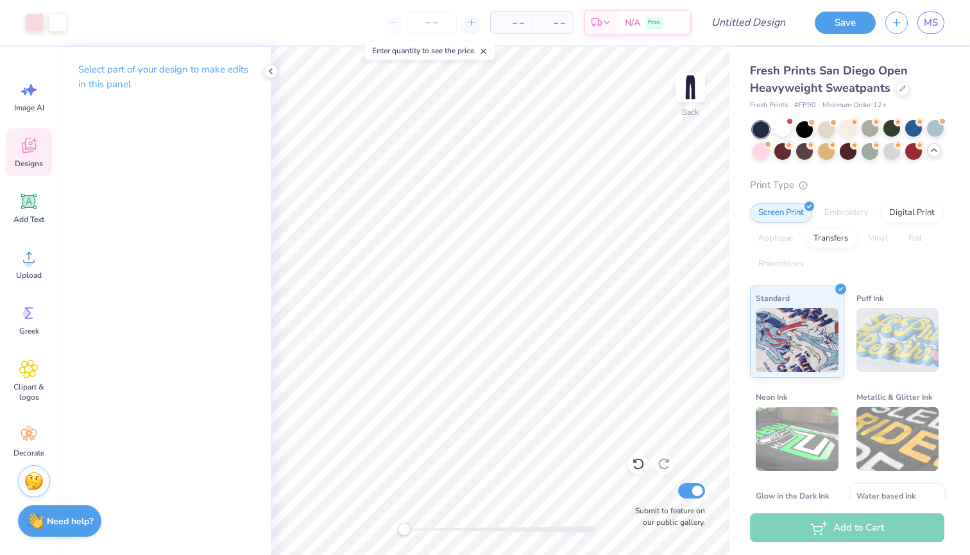
click at [32, 160] on span "Designs" at bounding box center [29, 164] width 28 height 10
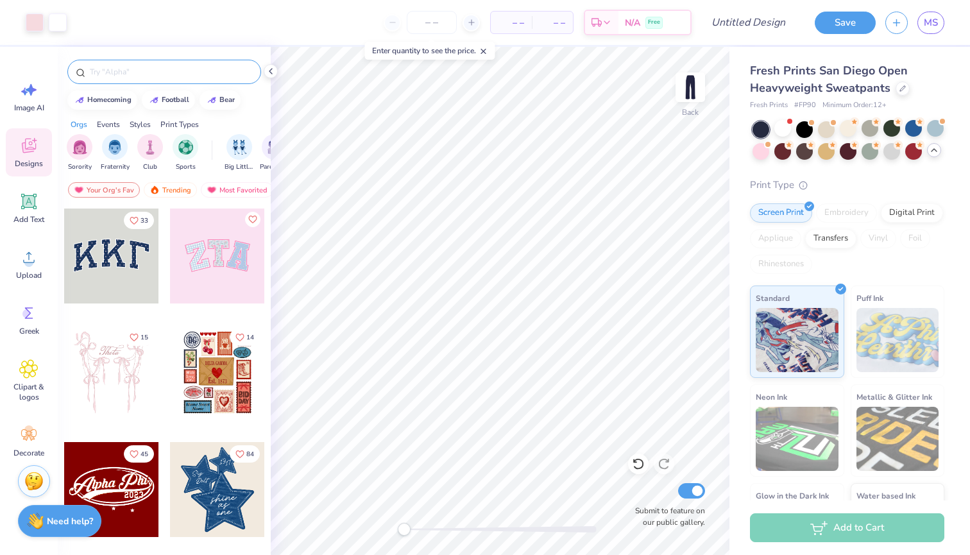
click at [180, 75] on input "text" at bounding box center [171, 71] width 164 height 13
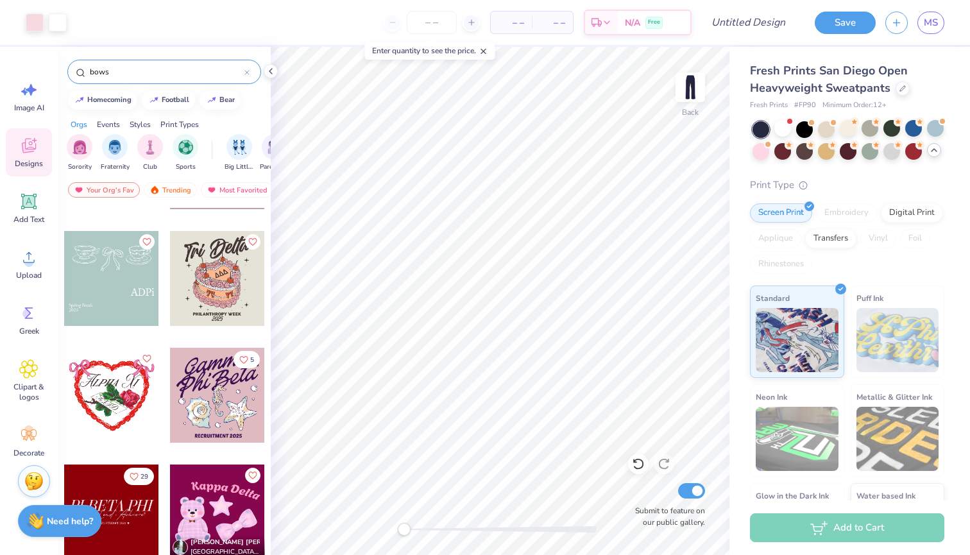
scroll to position [718, 0]
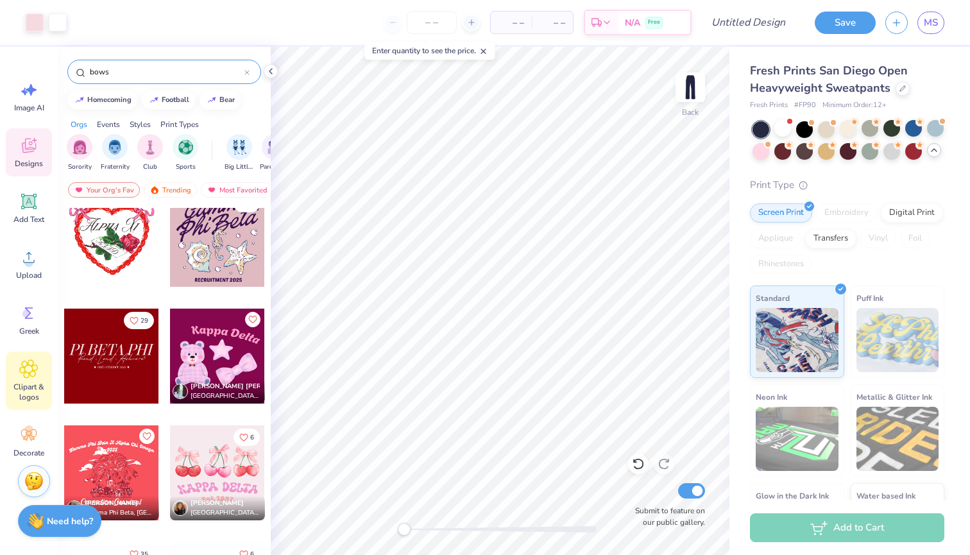
type input "bows"
click at [42, 374] on div "Clipart & logos" at bounding box center [29, 381] width 46 height 58
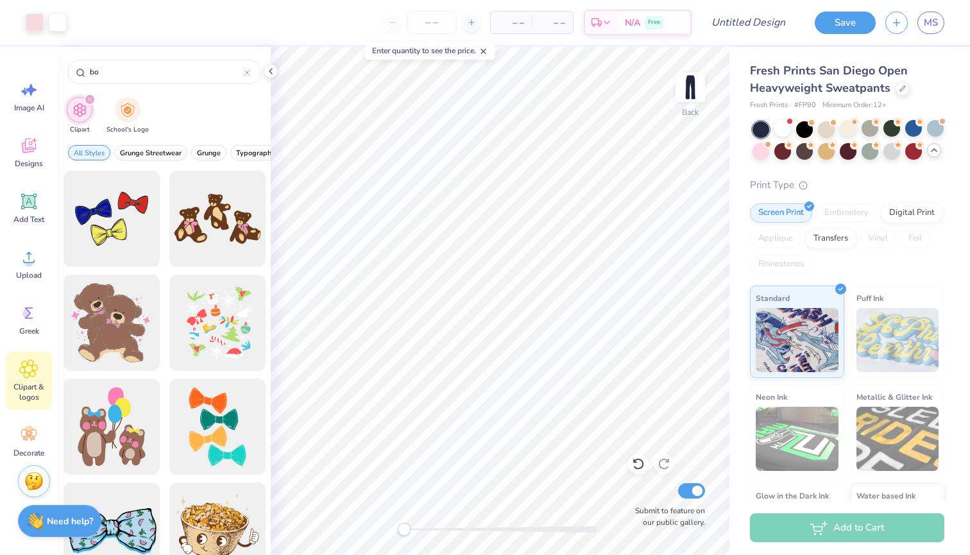
type input "b"
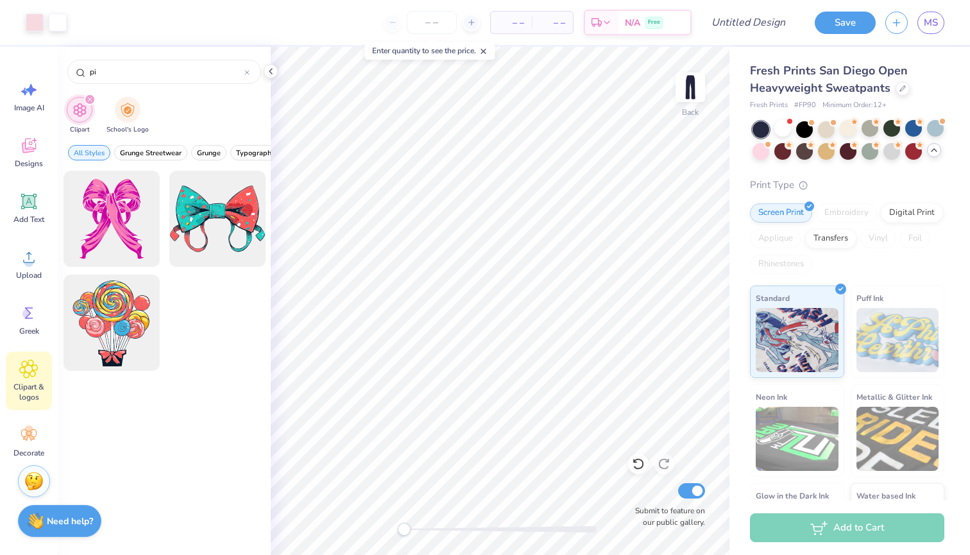
type input "p"
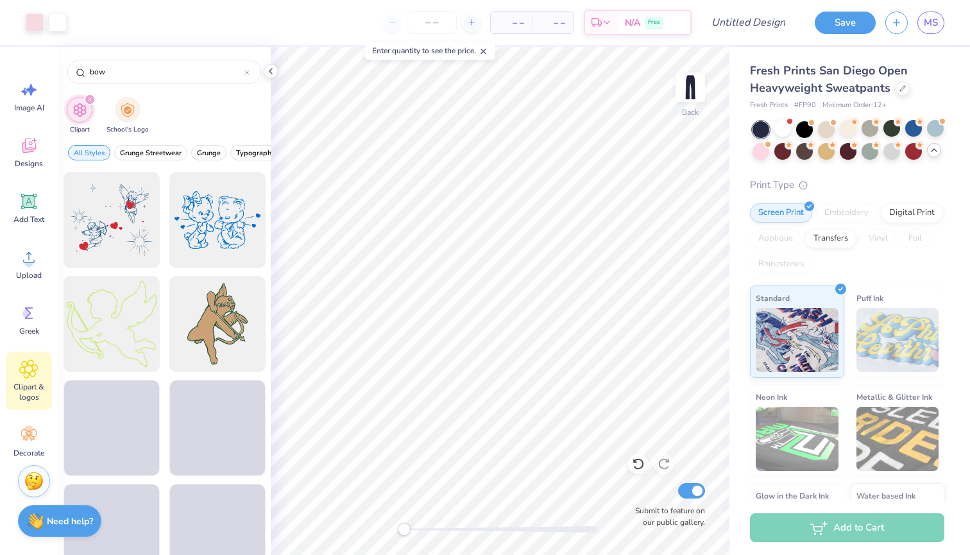
scroll to position [1519, 0]
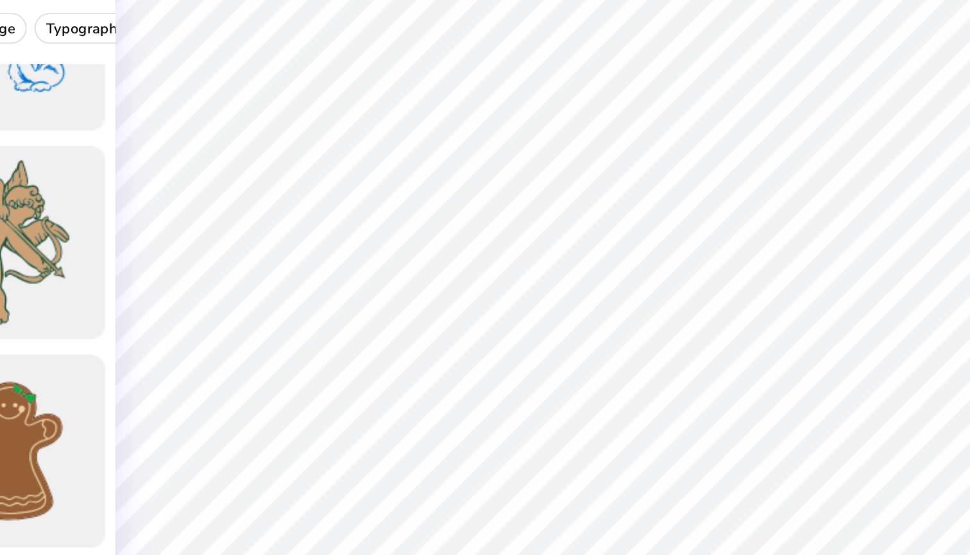
type input "bow"
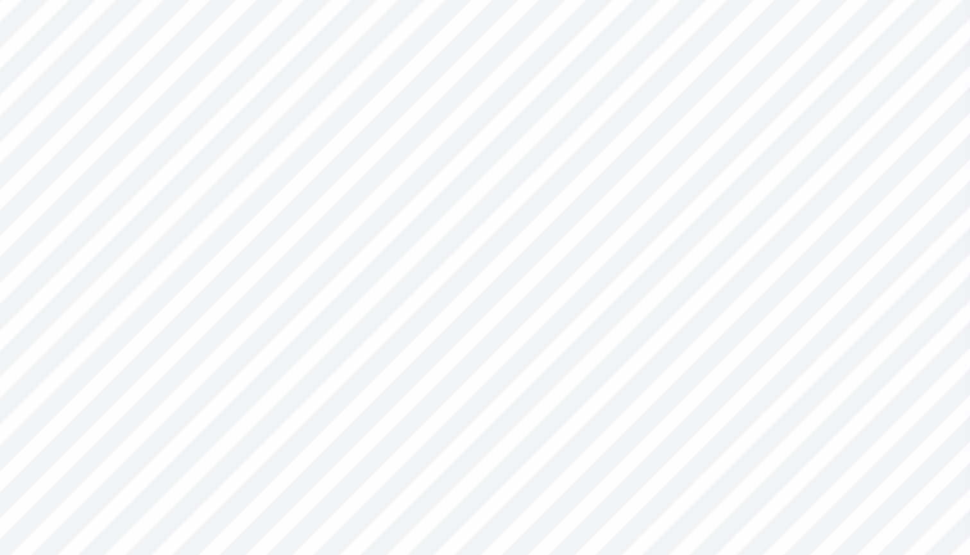
scroll to position [0, 0]
type textarea "k"
type textarea "Tri Sigma"
type input "0.0"
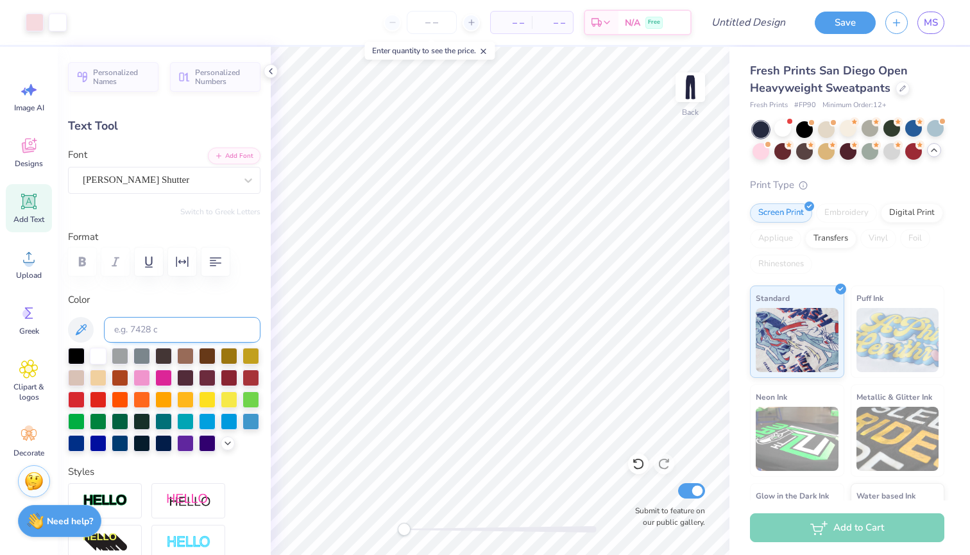
type input "4.43"
type input "1.34"
type input "16.45"
type input "0.0"
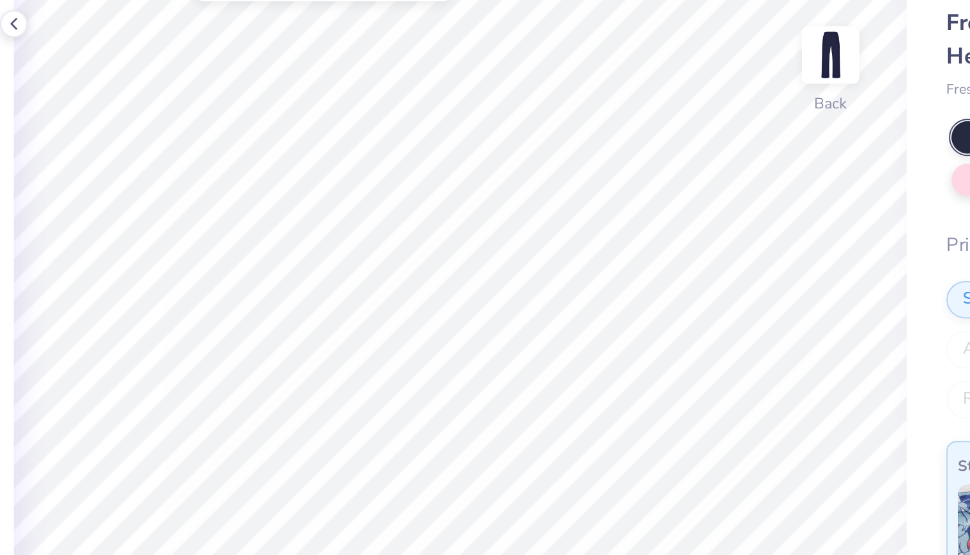
type input "6.04"
type input "0.0"
type input "4.44"
type input "1.33"
type input "6.11"
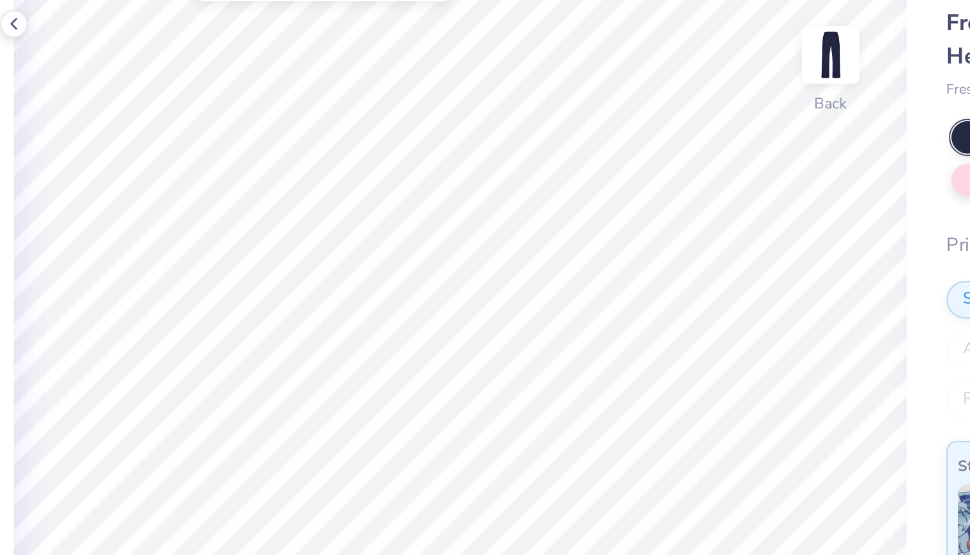
type input "0.0"
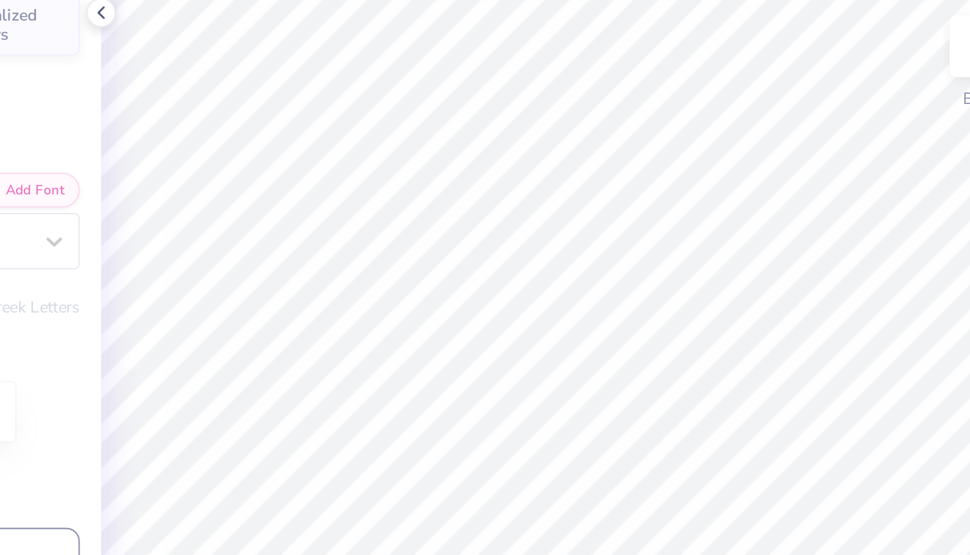
type input "0.0"
type input "5.72"
type input "-0.2"
type input "6.03"
type input "1.80"
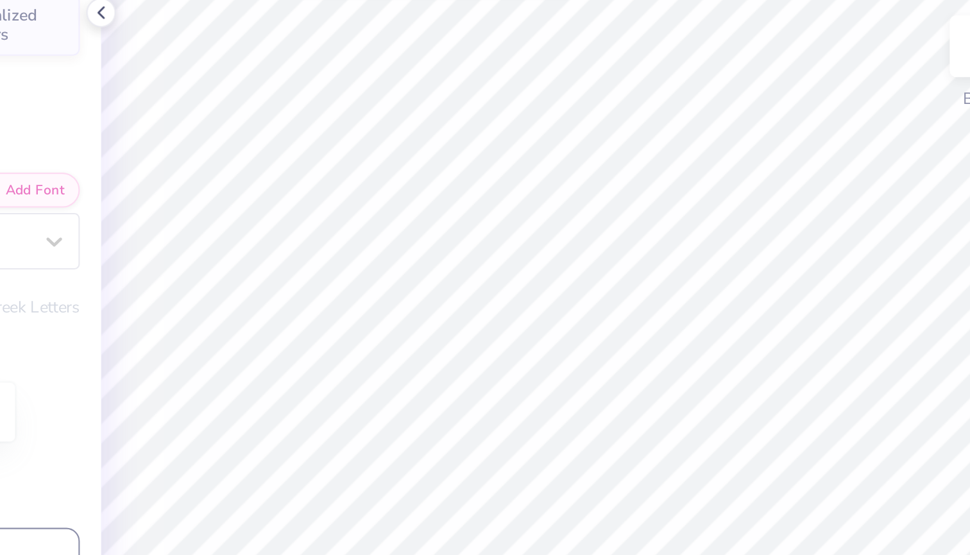
type input "5.24"
type input "0.0"
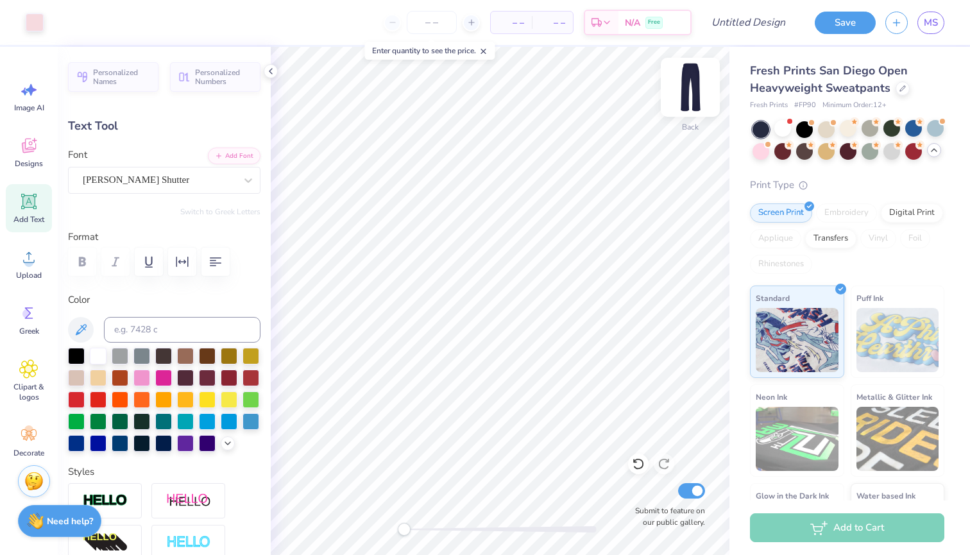
click at [683, 92] on img at bounding box center [690, 87] width 51 height 51
click at [691, 98] on img at bounding box center [690, 87] width 51 height 51
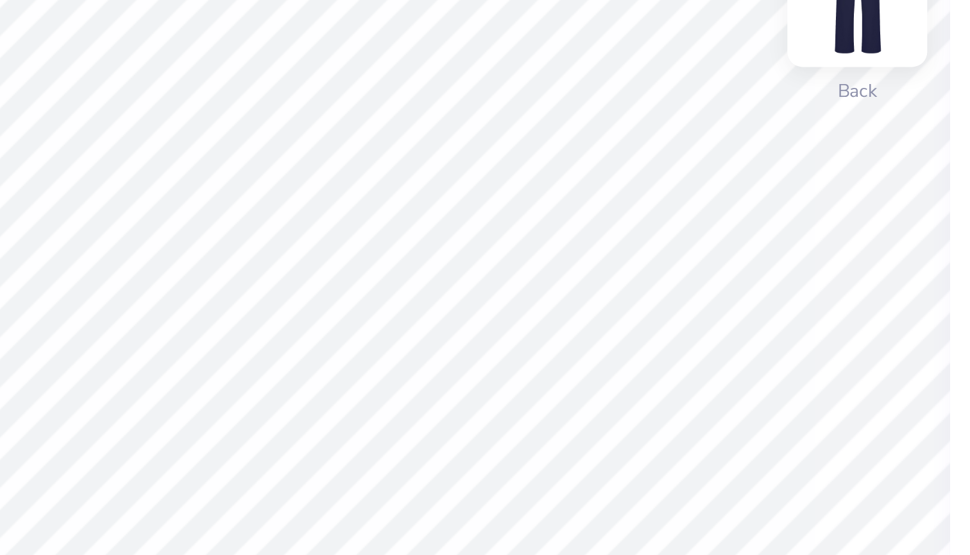
type input "5.71"
type input "-0.2"
type input "0.82"
type input "0.96"
type input "13.98"
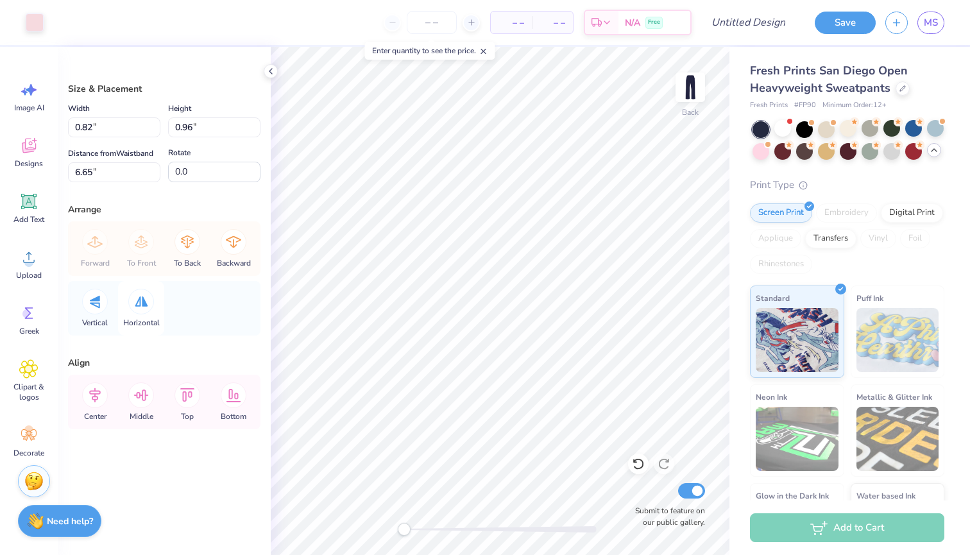
click at [140, 307] on div at bounding box center [141, 302] width 26 height 26
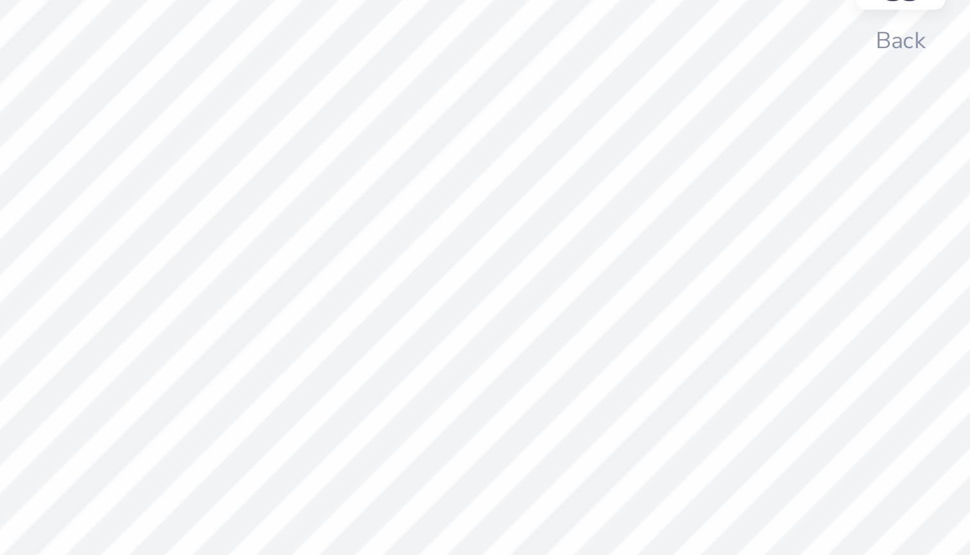
type input "0.65"
type input "0.76"
type input "6.85"
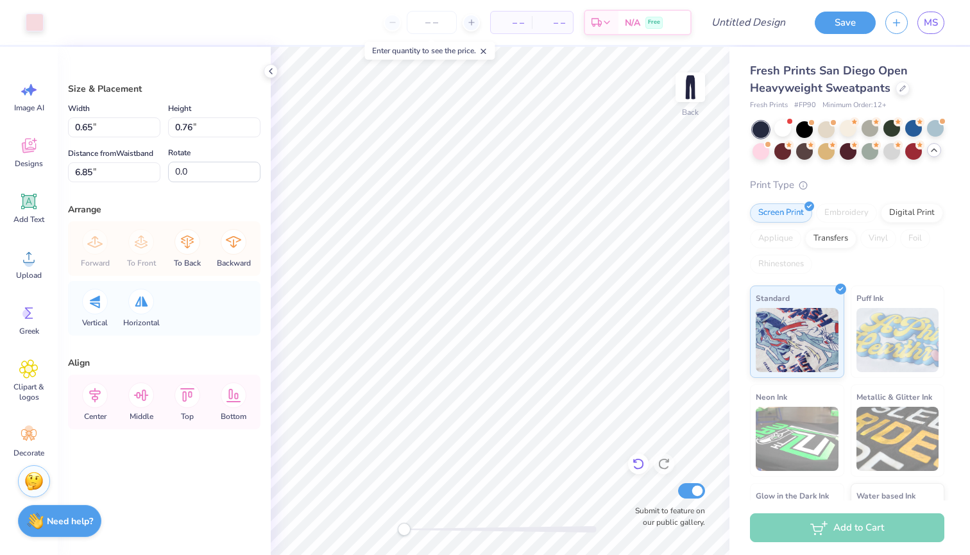
click at [633, 460] on icon at bounding box center [638, 464] width 13 height 13
type input "0.82"
type input "0.96"
type input "6.65"
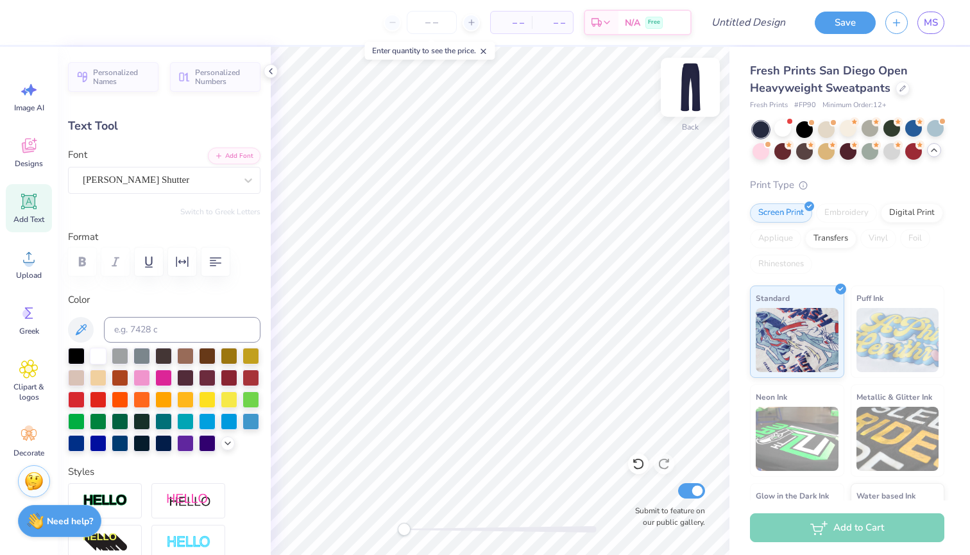
click at [689, 83] on img at bounding box center [690, 87] width 51 height 51
type input "-0.2"
type input "7.28"
type input "0.0"
click at [689, 83] on img at bounding box center [690, 87] width 51 height 51
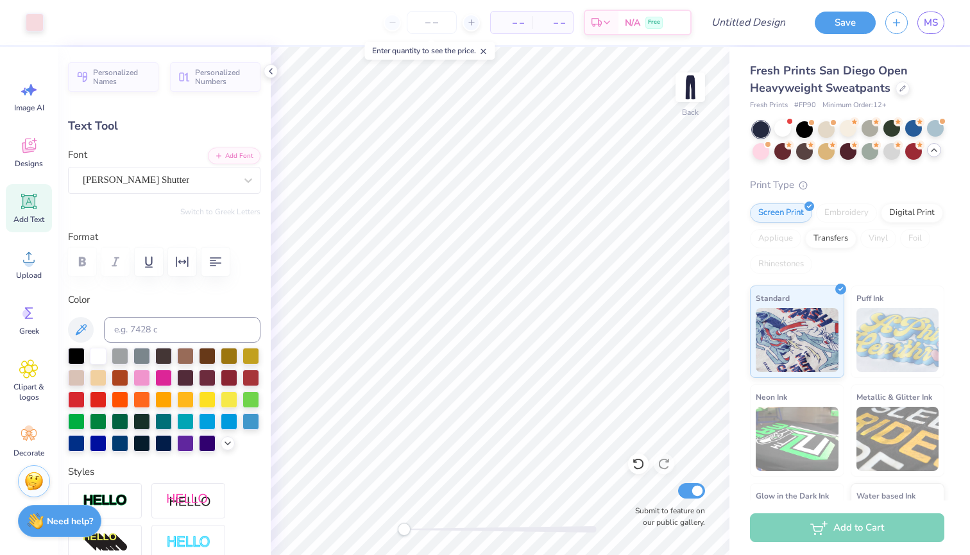
type input "6.65"
type input "0.0"
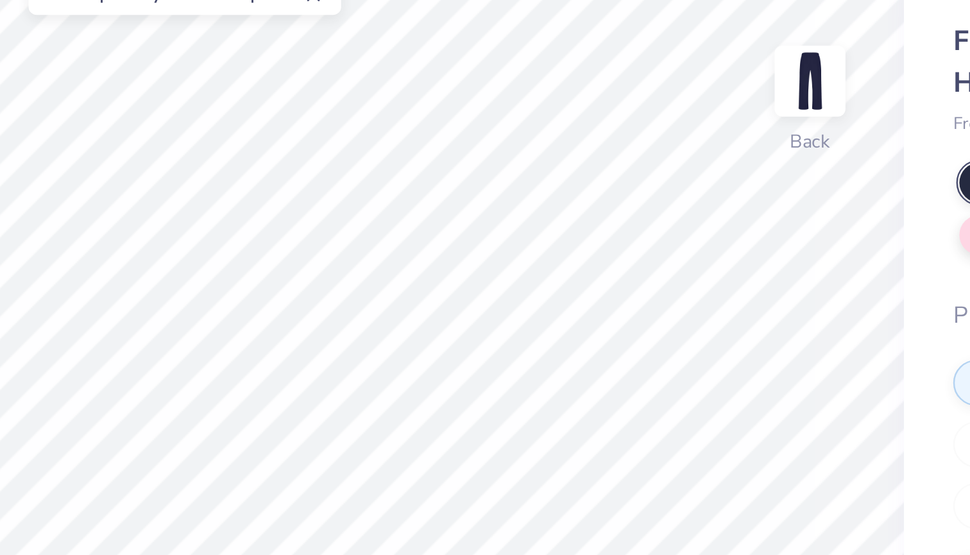
type input "1.80"
type input "6.02"
type input "4.29"
type input "0.0"
type input "6.03"
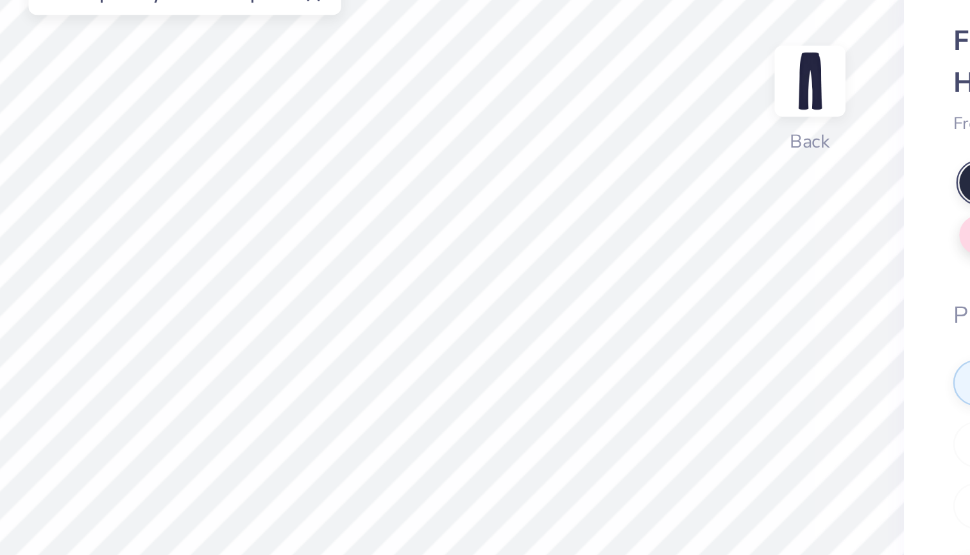
type input "5.62"
type input "89.5"
type input "3.10"
type input "10.38"
type input "6.32"
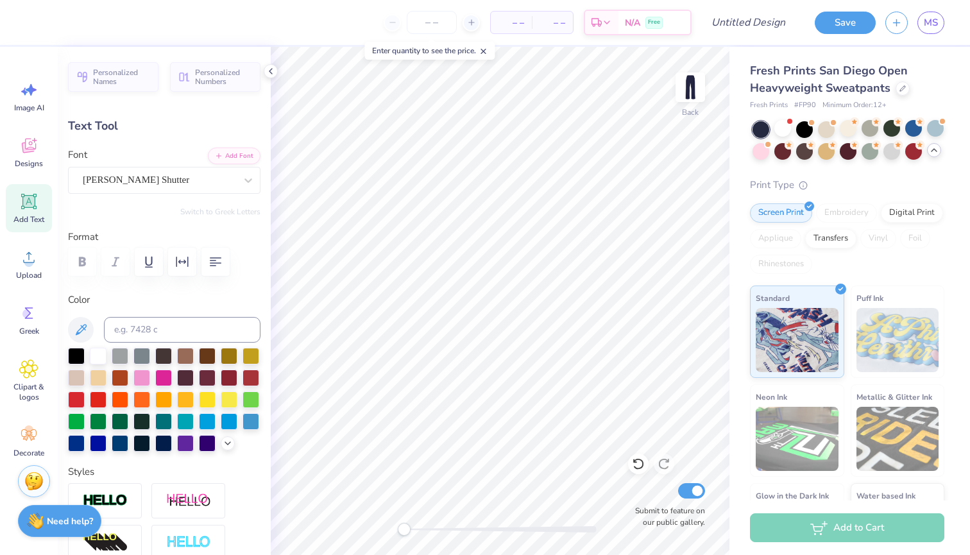
type input "0.0"
type input "6.03"
type input "1.80"
type input "6.65"
type input "0.0"
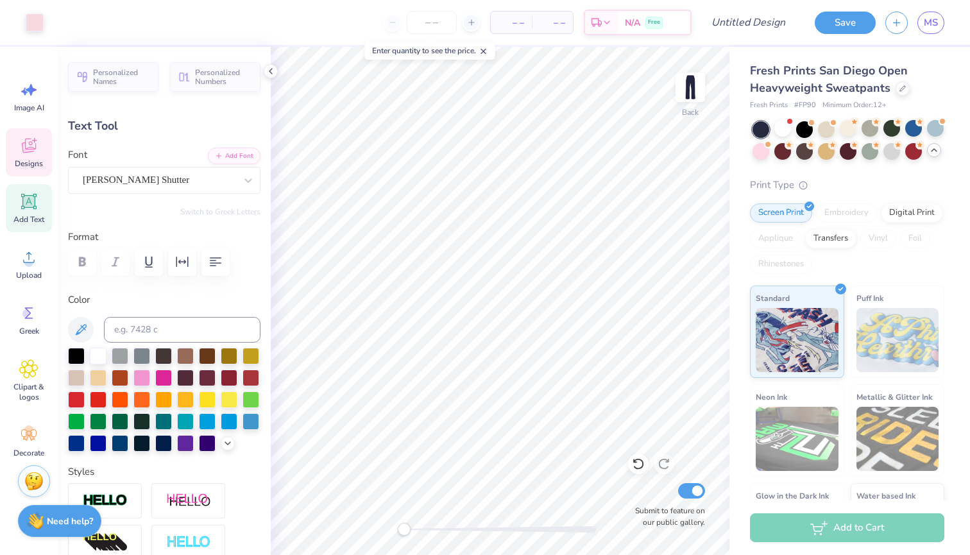
click at [28, 156] on div "Designs" at bounding box center [29, 152] width 46 height 48
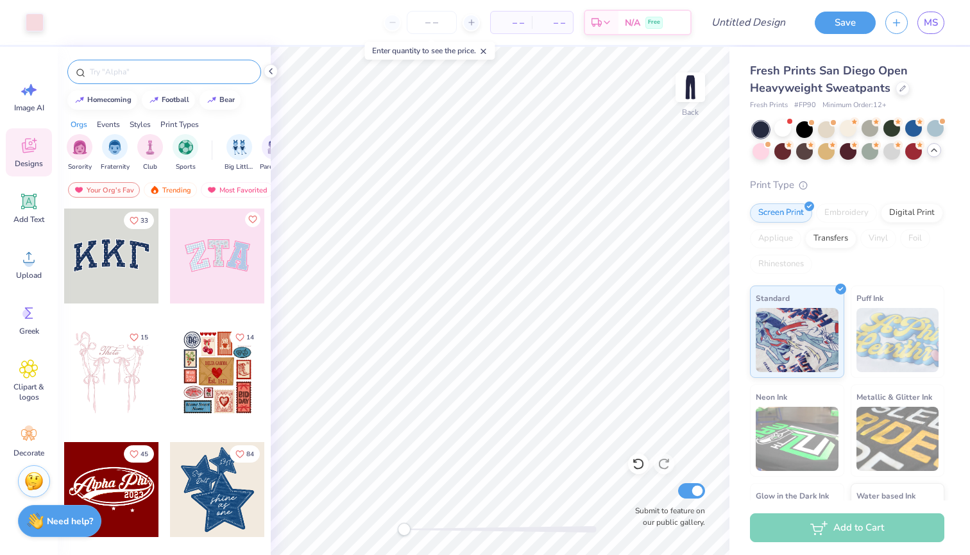
click at [190, 66] on input "text" at bounding box center [171, 71] width 164 height 13
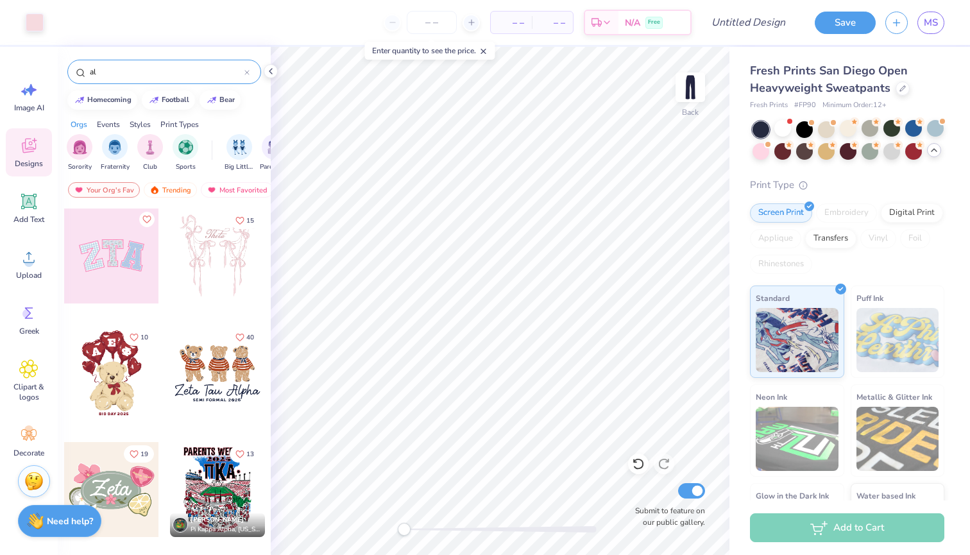
type input "a"
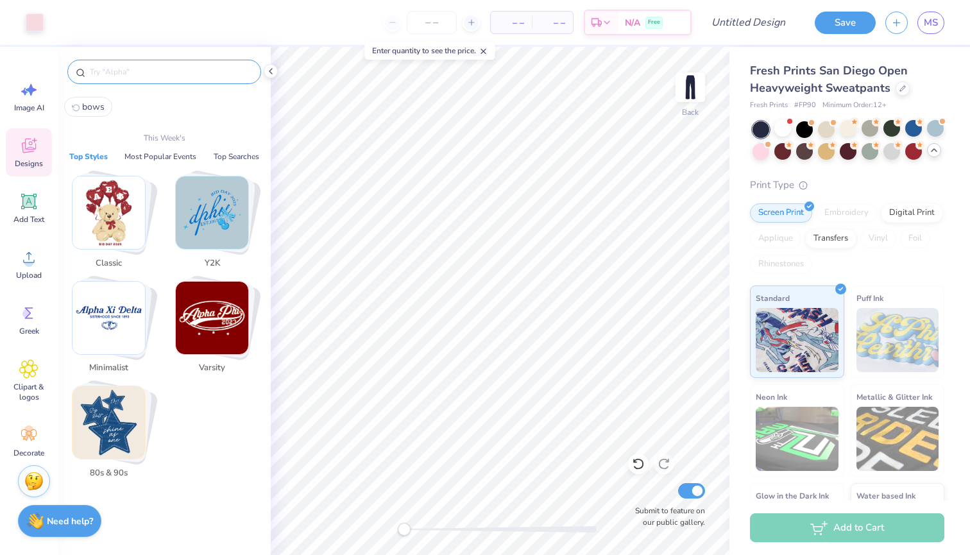
paste input "Cute Laundry Pinned Pink Ribbons Graphic Streetwear PR Hoodie"
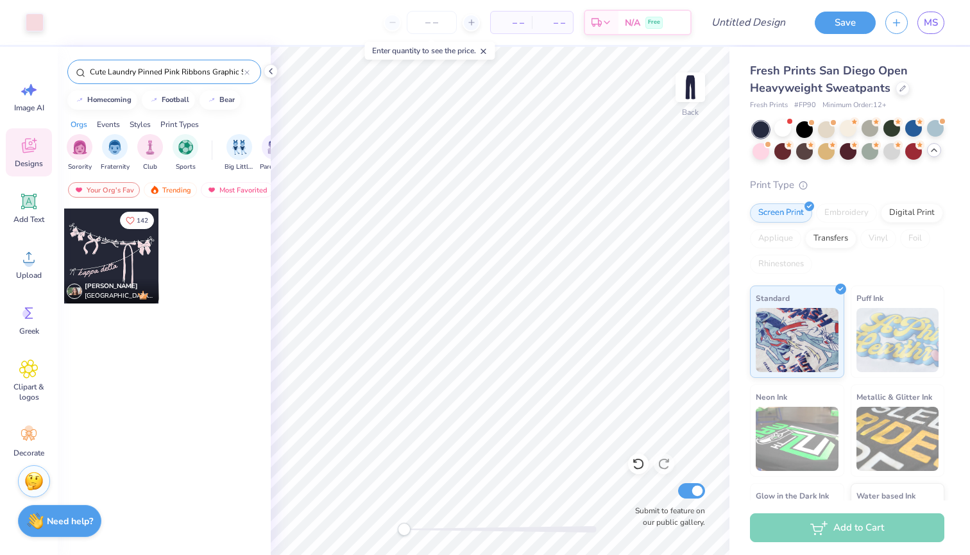
type input "Cute Laundry Pinned Pink Ribbons Graphic Streetwear PR Hoodie"
click at [134, 255] on div at bounding box center [111, 256] width 95 height 95
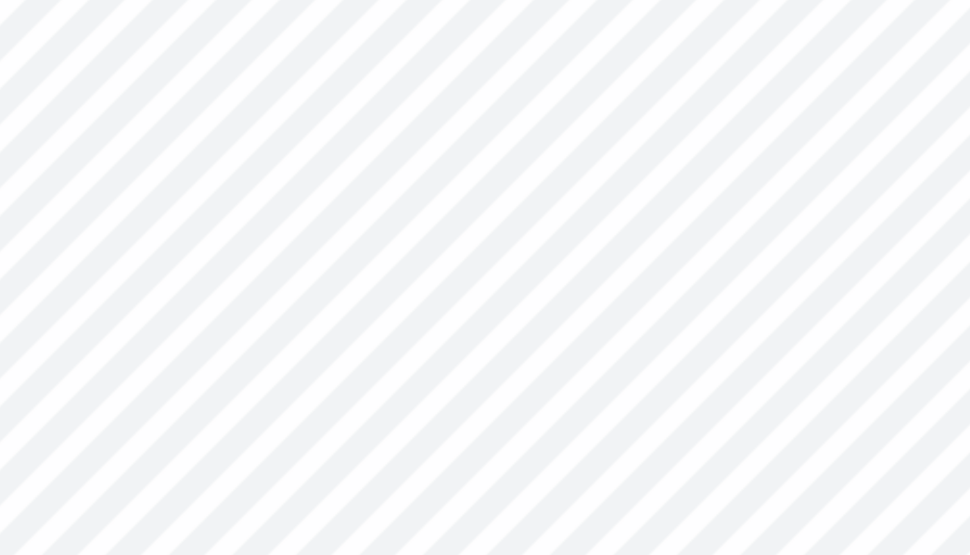
type input "1.98"
type input "5.85"
type input "18.99"
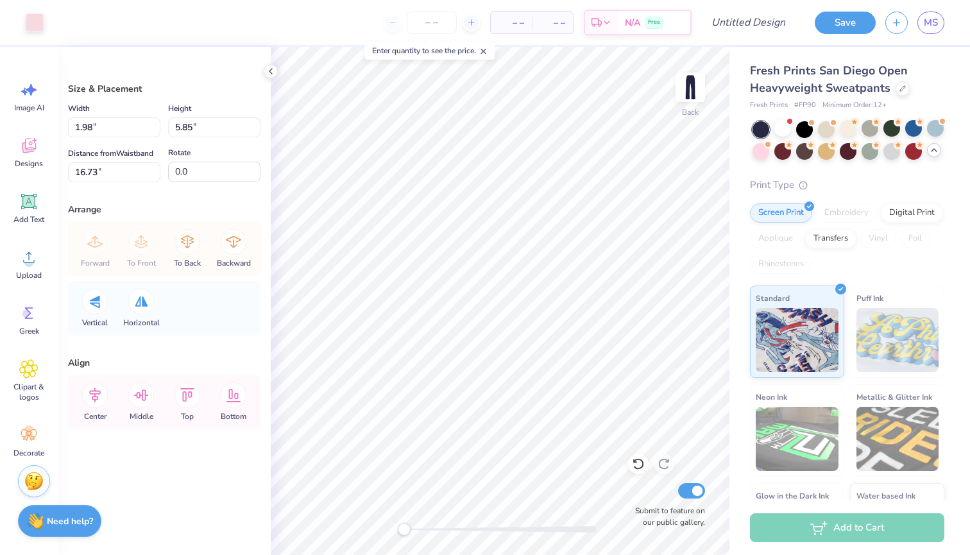
type input "2.46"
type input "7.26"
type input "17.43"
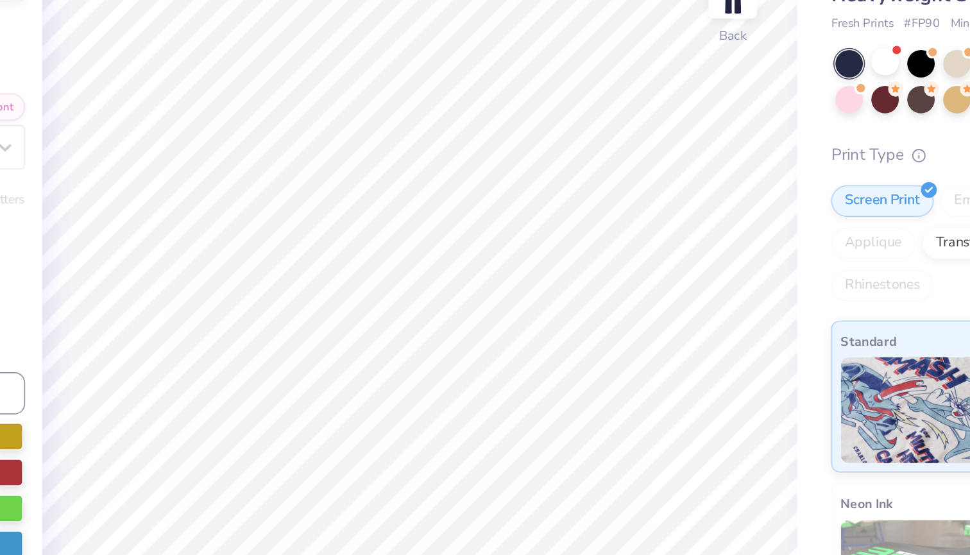
type input "0.0"
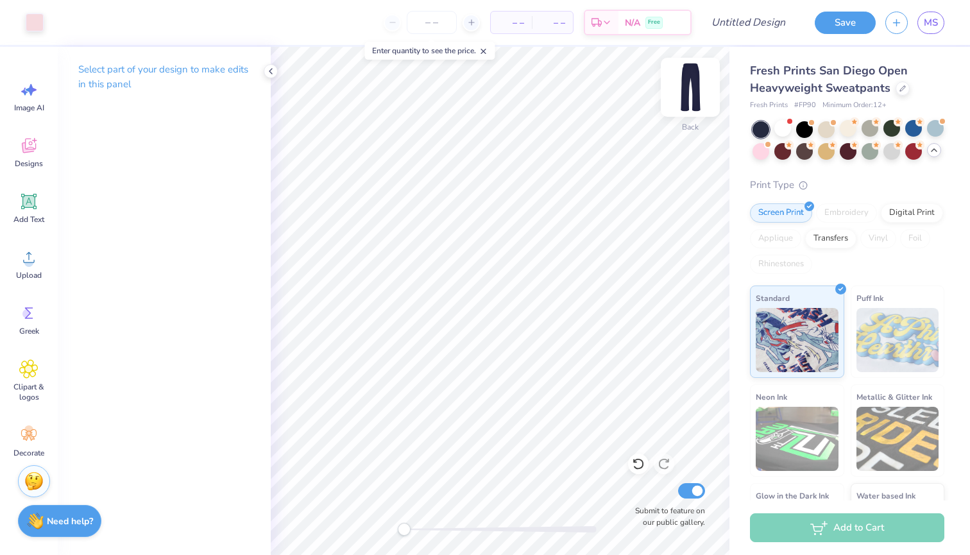
click at [686, 85] on img at bounding box center [690, 87] width 51 height 51
click at [686, 85] on img at bounding box center [691, 87] width 26 height 26
click at [902, 87] on icon at bounding box center [903, 87] width 6 height 6
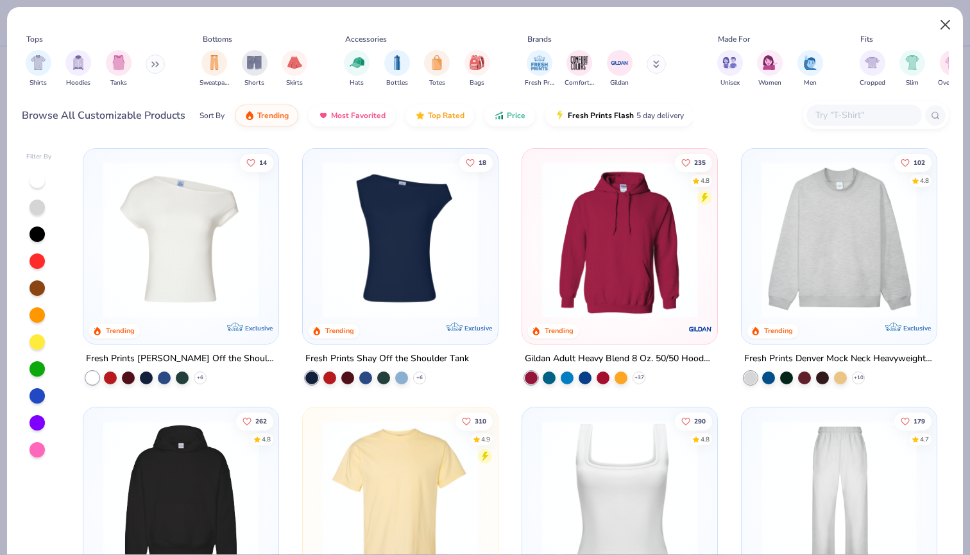
click at [948, 23] on button "Close" at bounding box center [946, 25] width 24 height 24
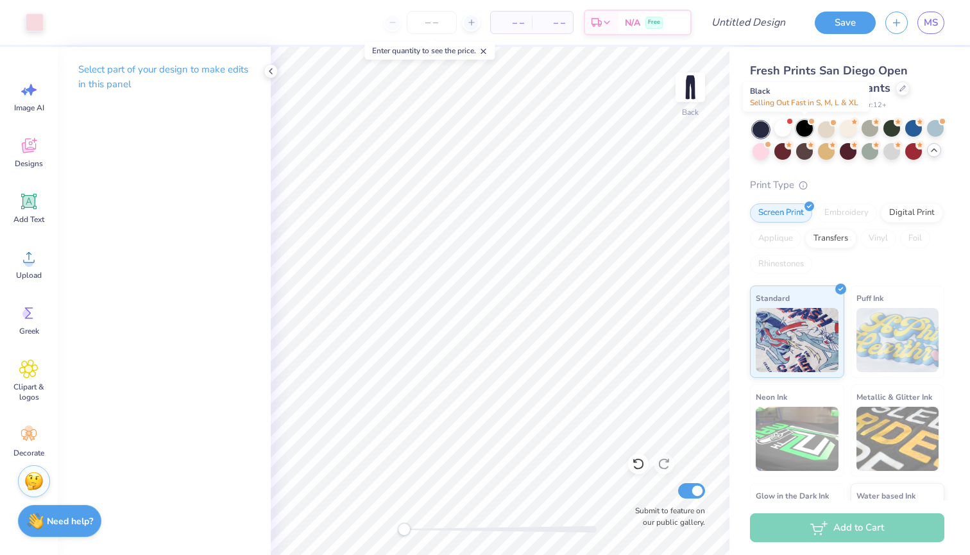
click at [798, 129] on div at bounding box center [805, 128] width 17 height 17
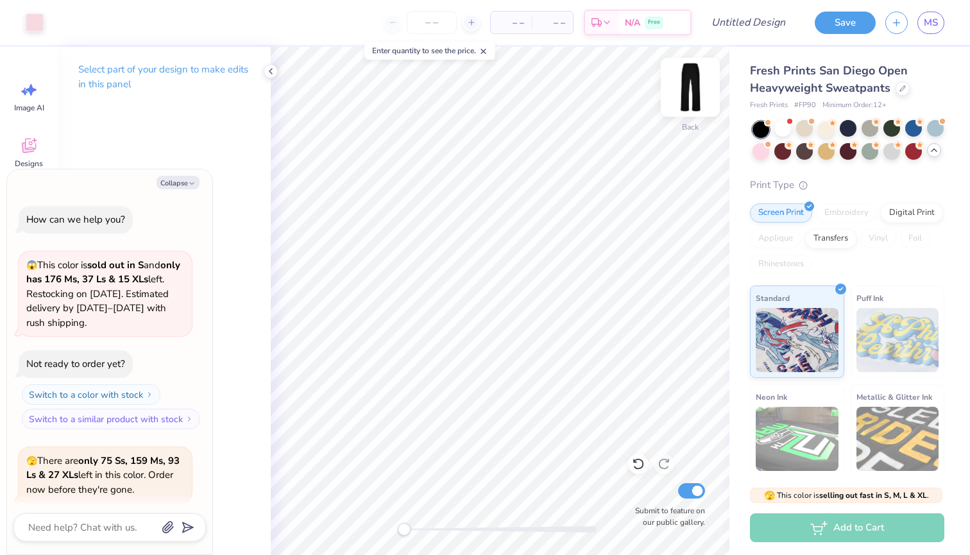
scroll to position [789, 0]
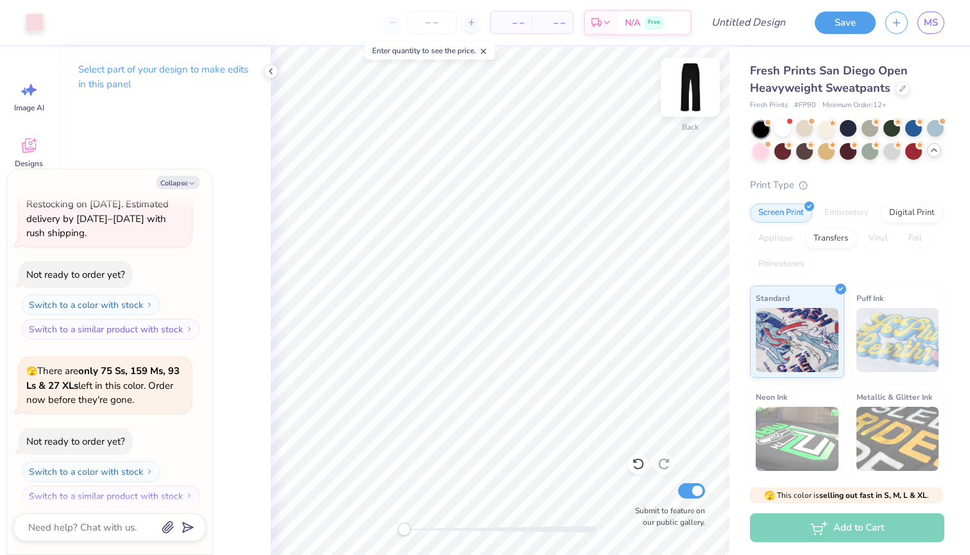
click at [688, 90] on img at bounding box center [690, 87] width 51 height 51
click at [689, 85] on img at bounding box center [690, 87] width 51 height 51
click at [701, 98] on img at bounding box center [690, 87] width 51 height 51
click at [690, 82] on img at bounding box center [690, 87] width 51 height 51
click at [893, 130] on div at bounding box center [892, 128] width 17 height 17
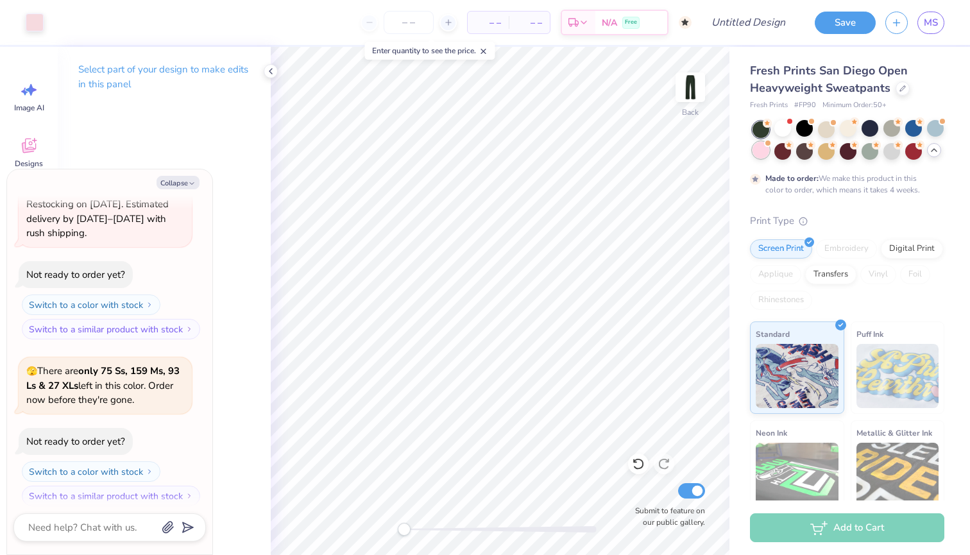
scroll to position [895, 0]
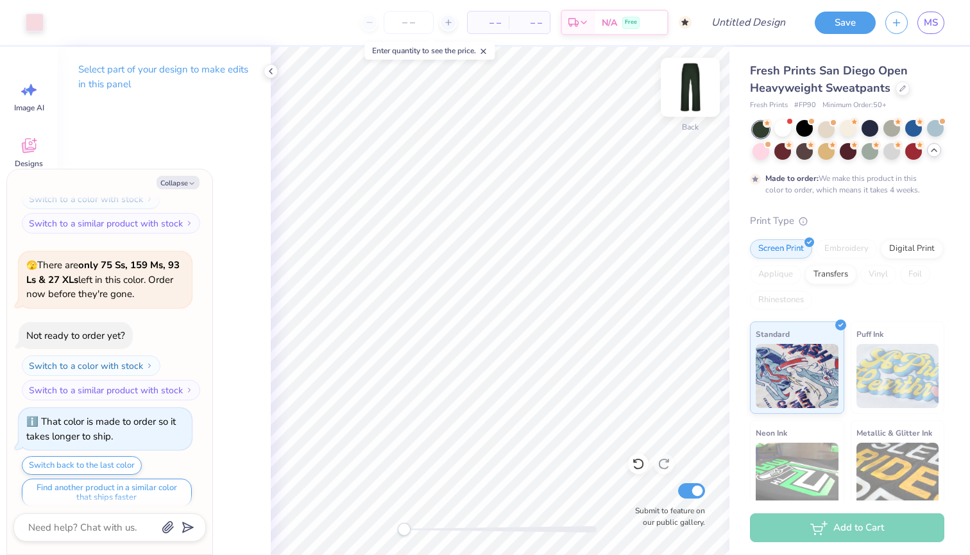
click at [689, 90] on img at bounding box center [690, 87] width 51 height 51
click at [688, 94] on img at bounding box center [690, 87] width 51 height 51
click at [802, 134] on div at bounding box center [805, 128] width 17 height 17
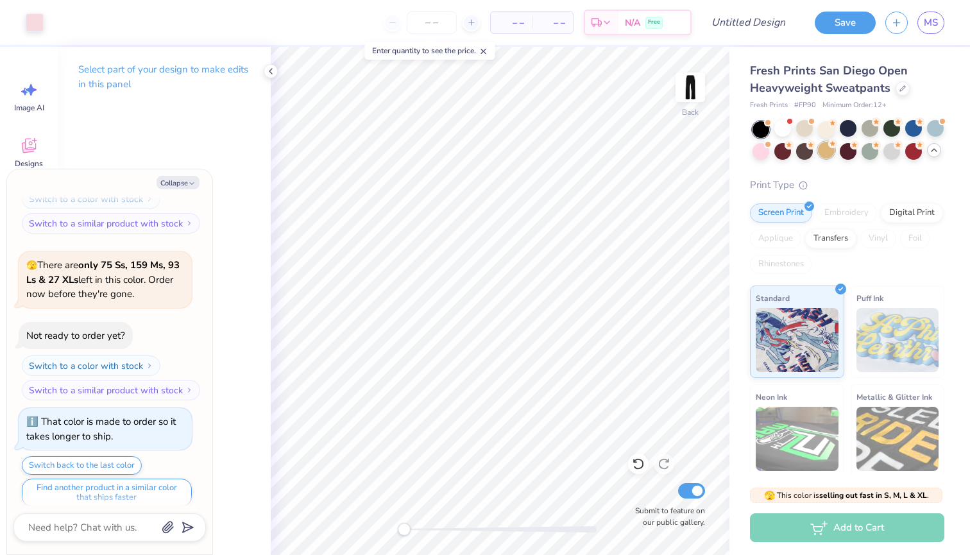
scroll to position [1124, 0]
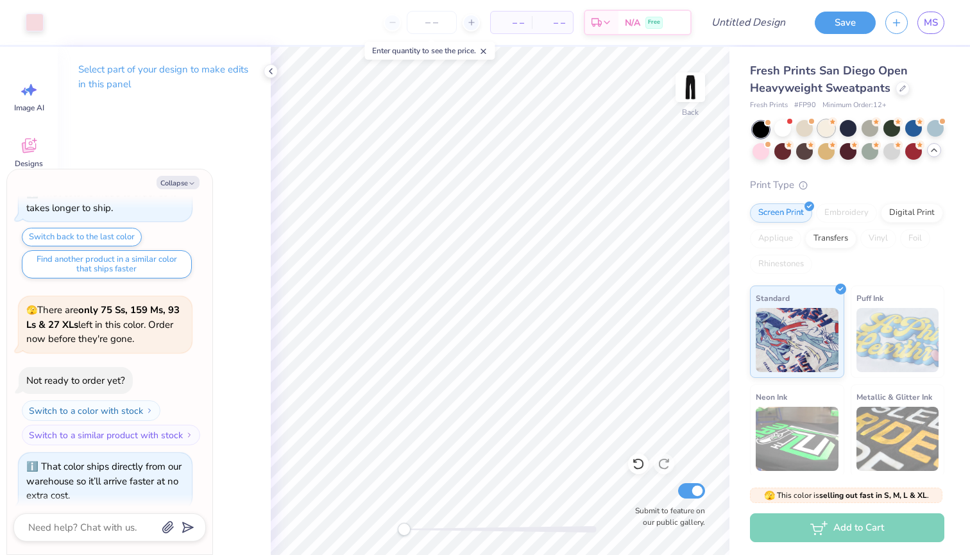
click at [829, 131] on div at bounding box center [826, 128] width 17 height 17
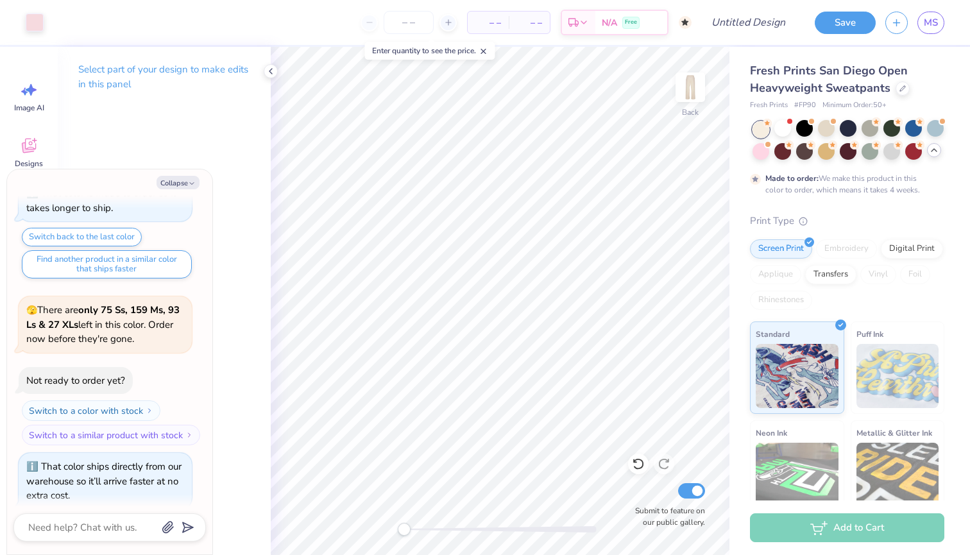
scroll to position [1230, 0]
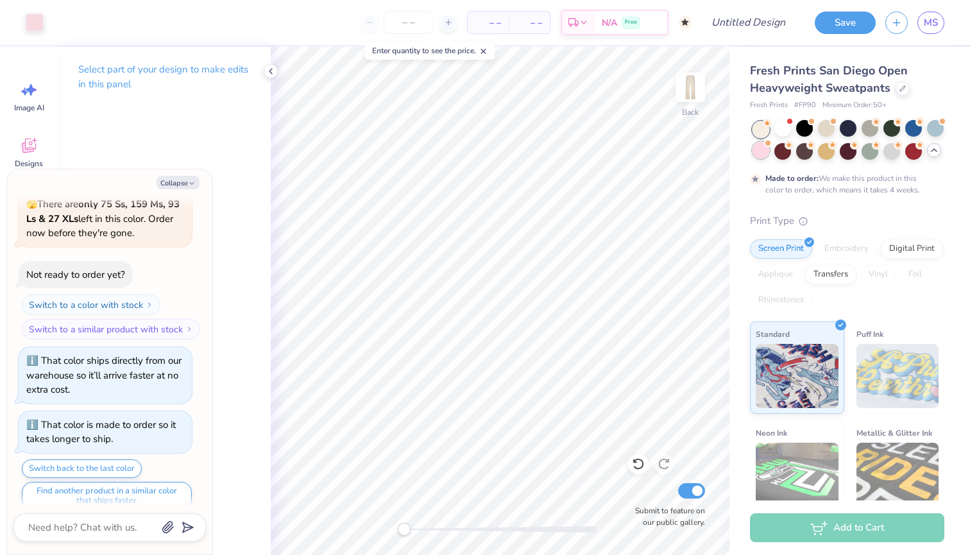
click at [761, 151] on div at bounding box center [761, 150] width 17 height 17
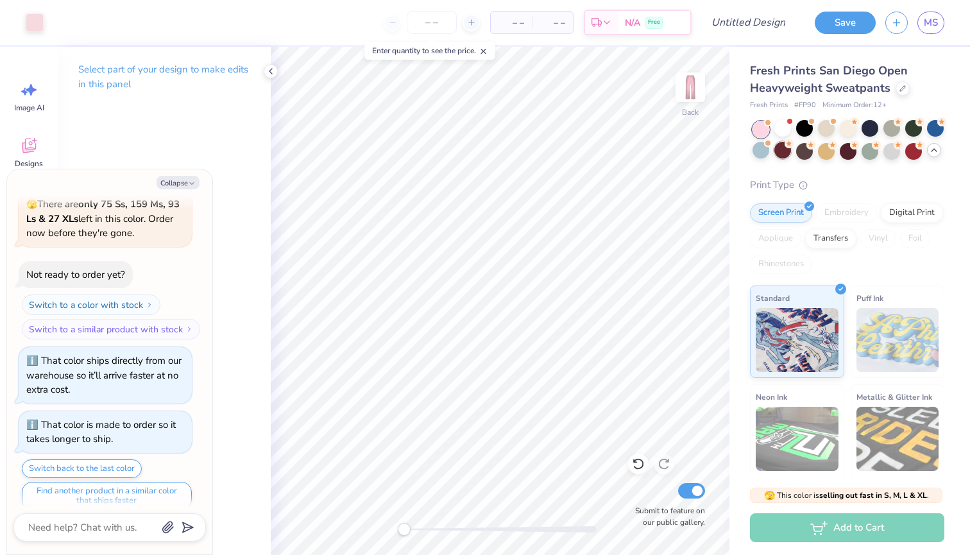
scroll to position [1434, 0]
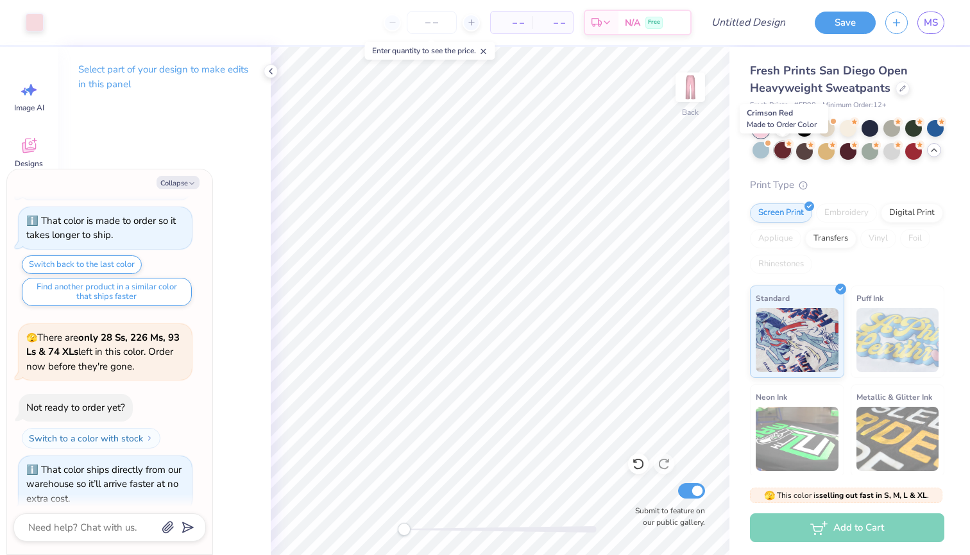
click at [781, 155] on div at bounding box center [783, 150] width 17 height 17
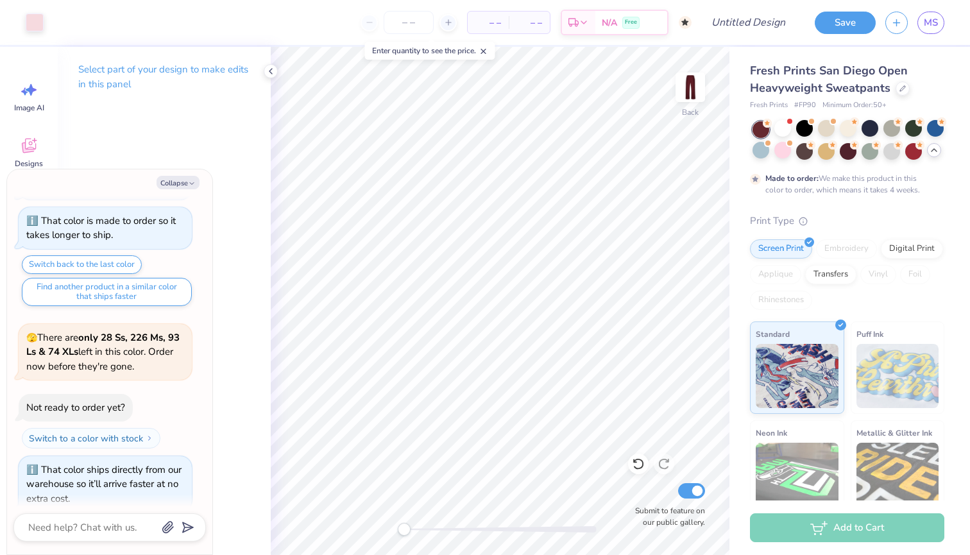
scroll to position [1540, 0]
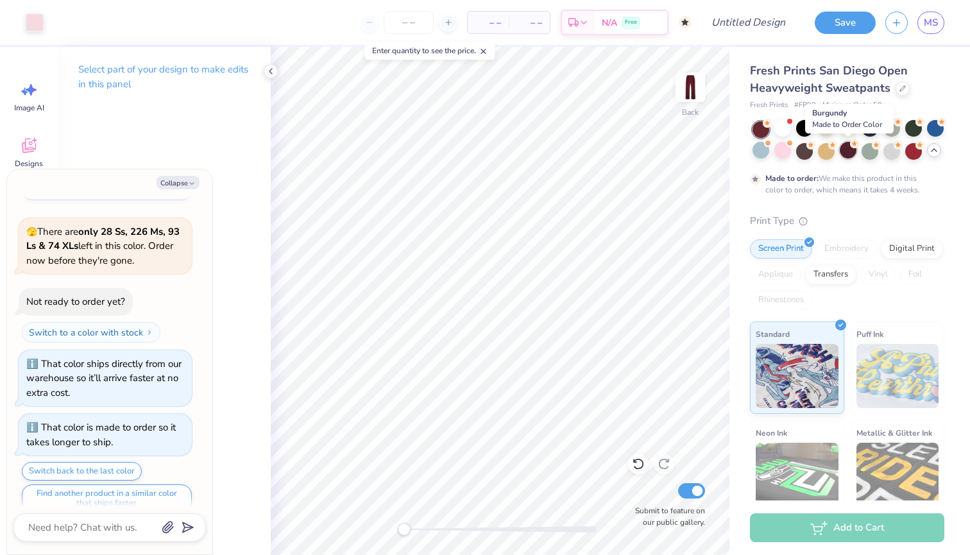
click at [849, 153] on div at bounding box center [848, 150] width 17 height 17
click at [892, 155] on div at bounding box center [892, 150] width 17 height 17
click at [917, 153] on div at bounding box center [914, 150] width 17 height 17
click at [893, 152] on div at bounding box center [892, 150] width 17 height 17
click at [692, 85] on img at bounding box center [690, 87] width 51 height 51
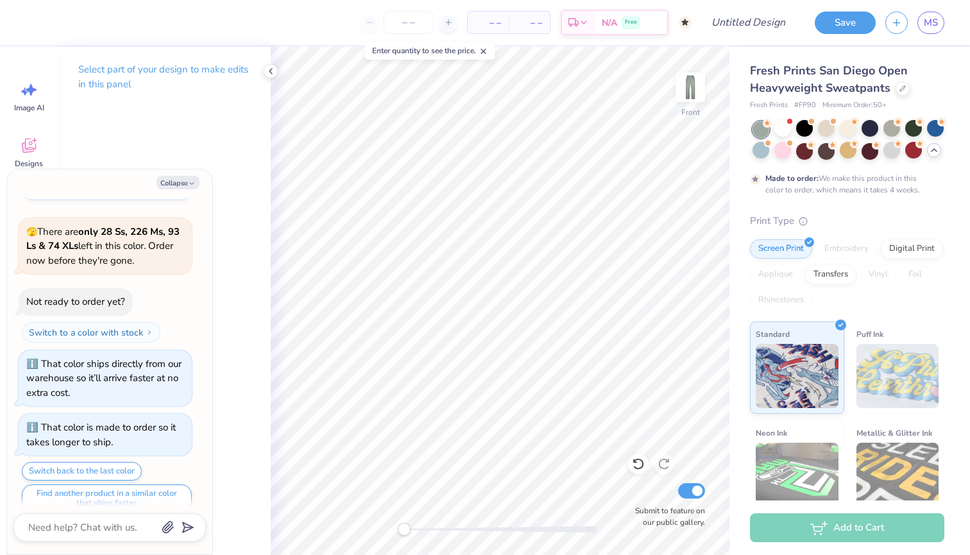
click at [692, 85] on img at bounding box center [691, 87] width 26 height 26
click at [802, 133] on div at bounding box center [805, 128] width 17 height 17
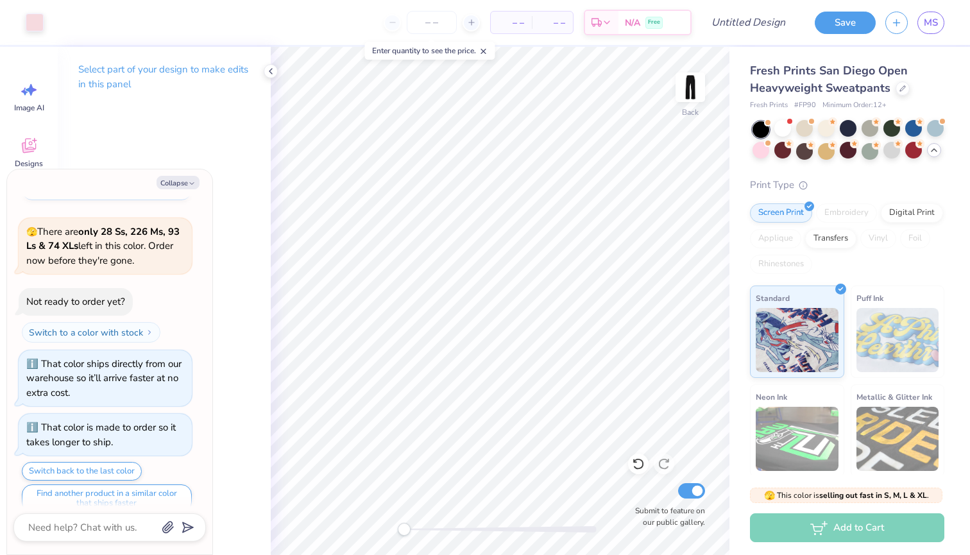
scroll to position [1768, 0]
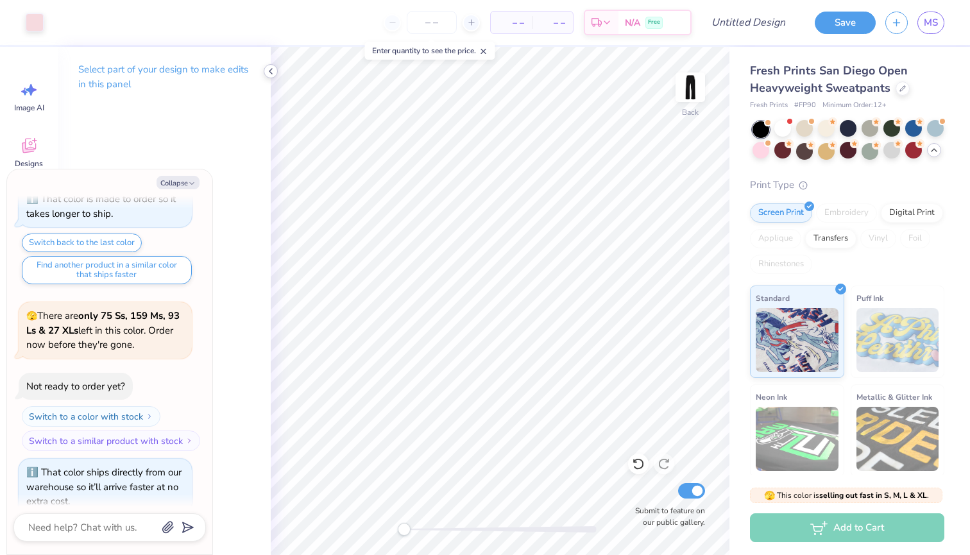
click at [273, 72] on icon at bounding box center [271, 71] width 10 height 10
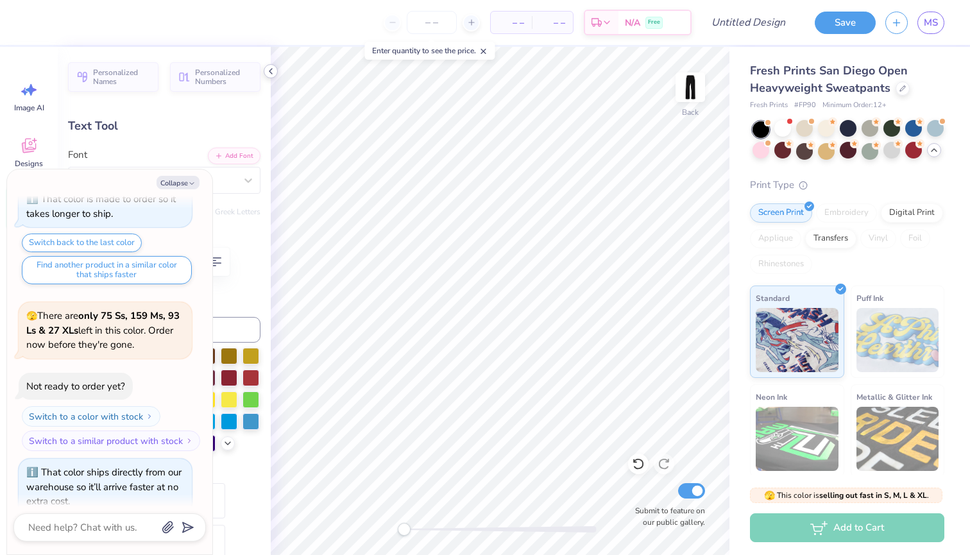
type textarea "x"
type input "5.56"
type textarea "x"
type input "0.0"
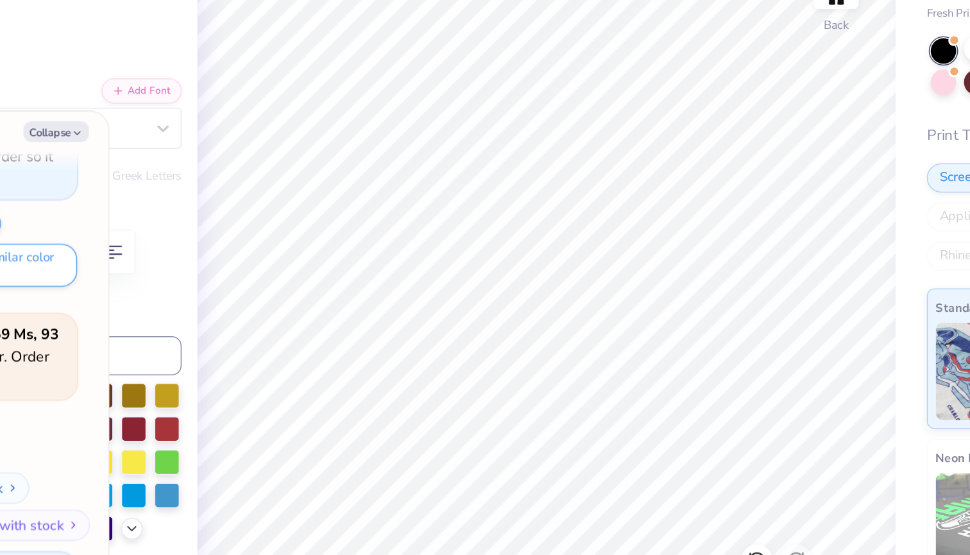
type textarea "x"
type input "89.5"
type textarea "x"
type input "12.06"
type textarea "x"
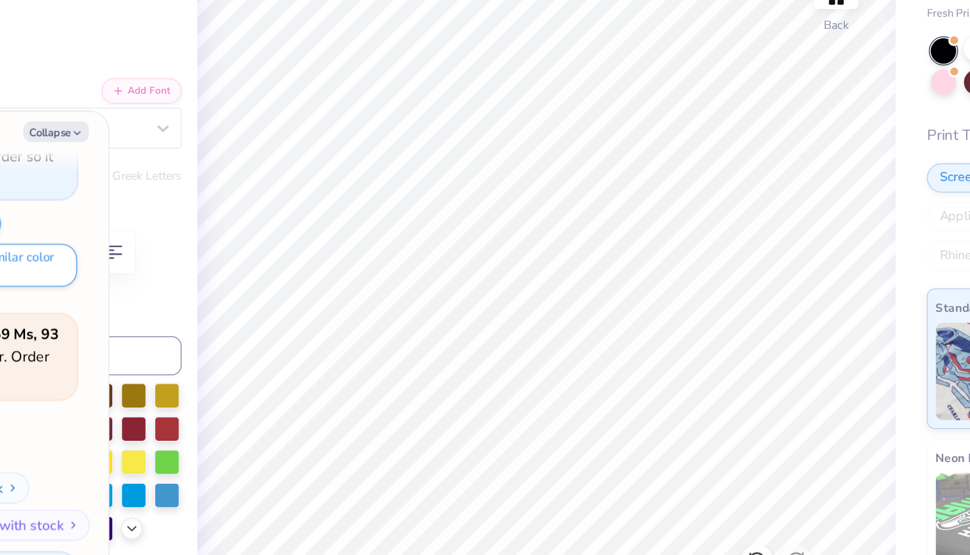
type input "2.05"
type input "6.86"
type input "15.59"
type textarea "x"
type input "0.9"
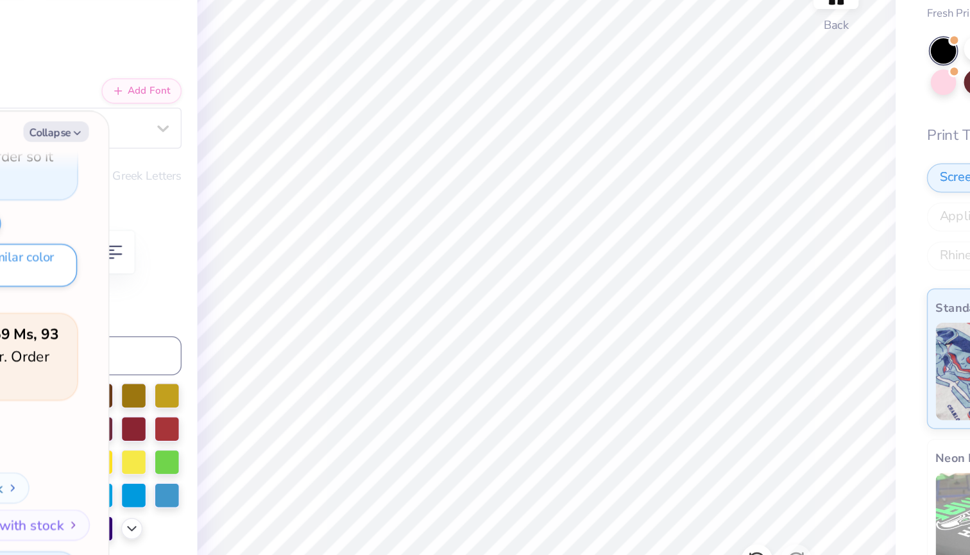
type textarea "x"
type input "0.0"
type textarea "x"
type input "6.86"
type input "2.09"
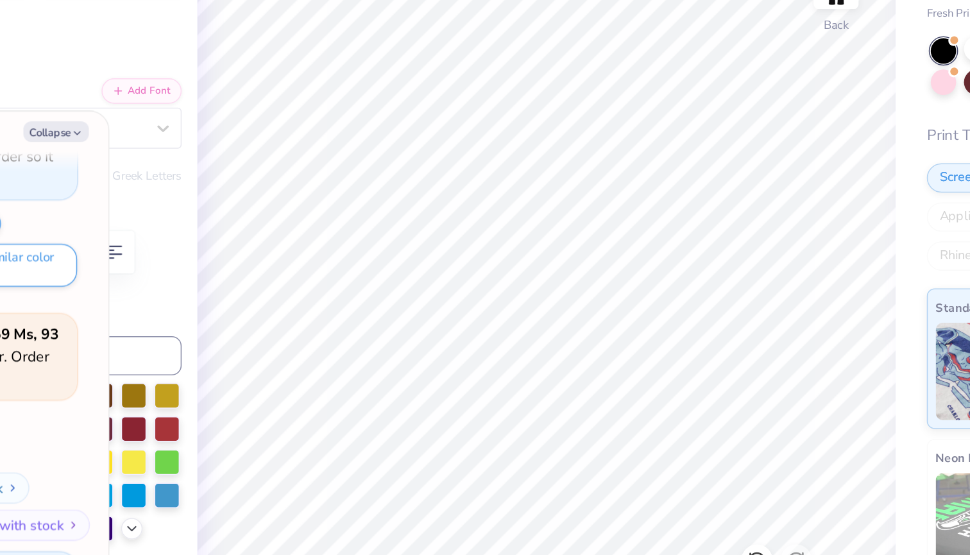
type input "18.24"
type input "0.9"
type textarea "x"
type input "0.7"
type textarea "x"
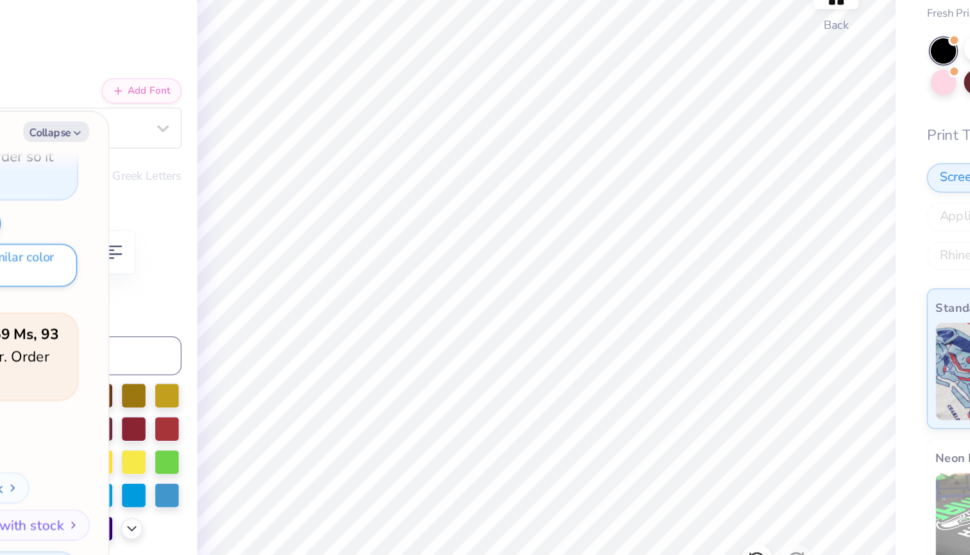
type input "0.0"
type textarea "x"
type input "18.53"
type input "0.7"
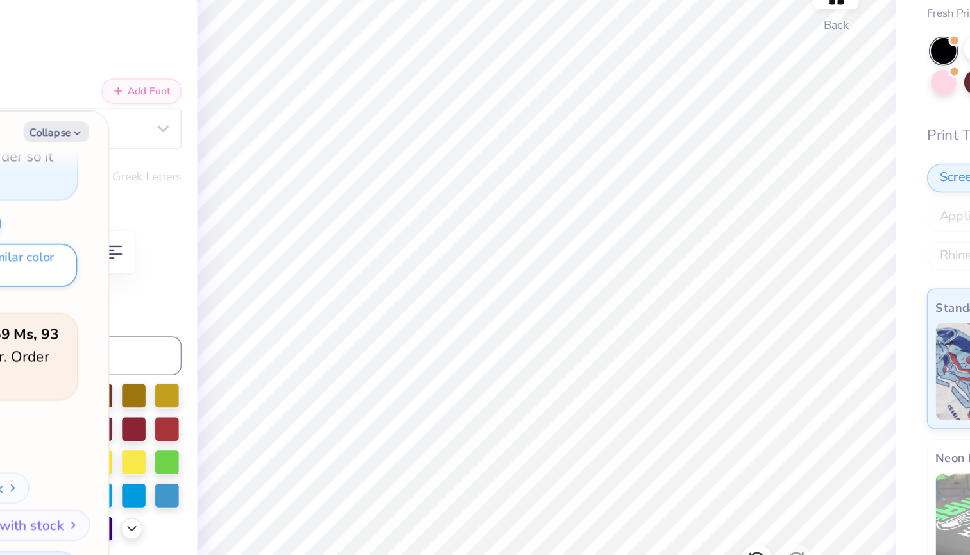
type textarea "x"
type textarea "T"
type textarea "x"
type textarea "E"
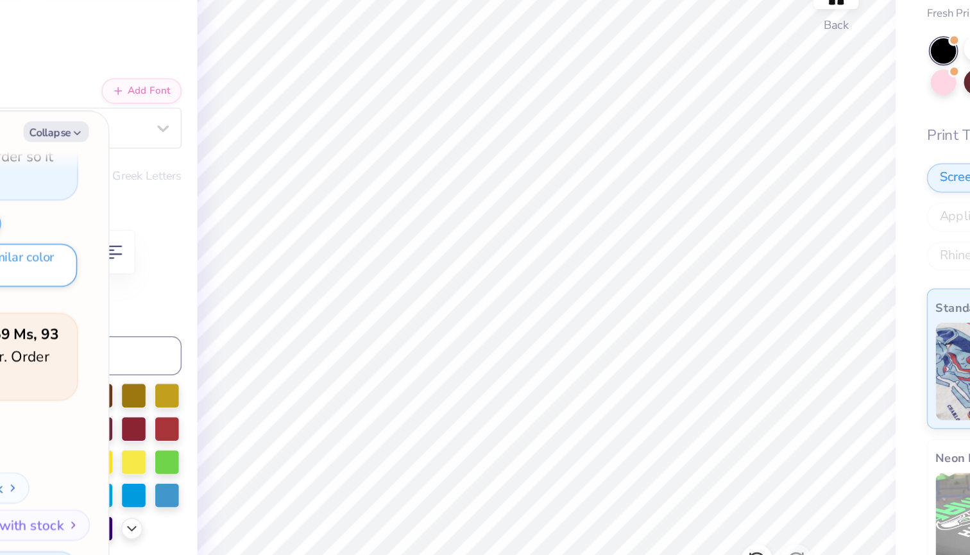
type textarea "x"
type textarea "Ev"
type textarea "x"
type textarea "Eve"
type textarea "x"
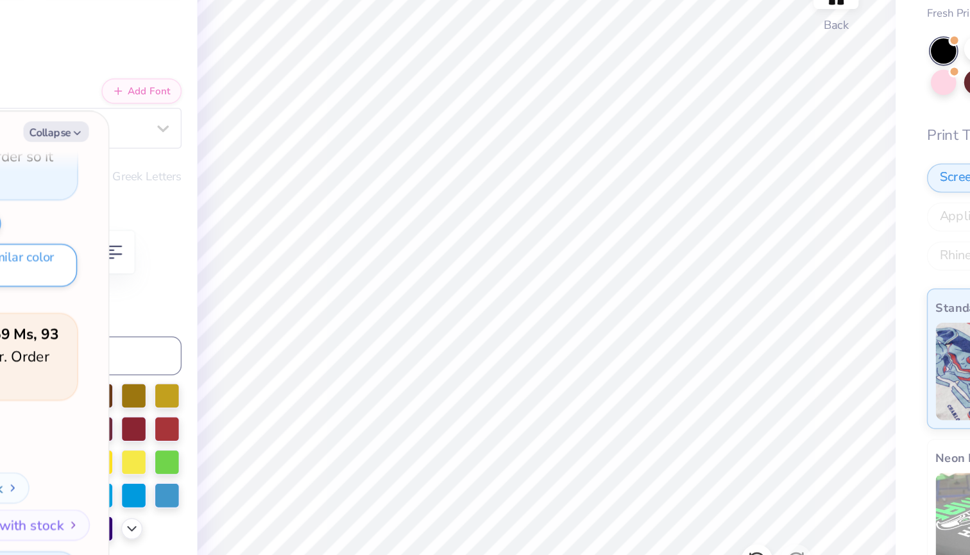
type textarea "Ever"
type textarea "x"
type textarea "Ever"
type textarea "x"
type textarea "Ever"
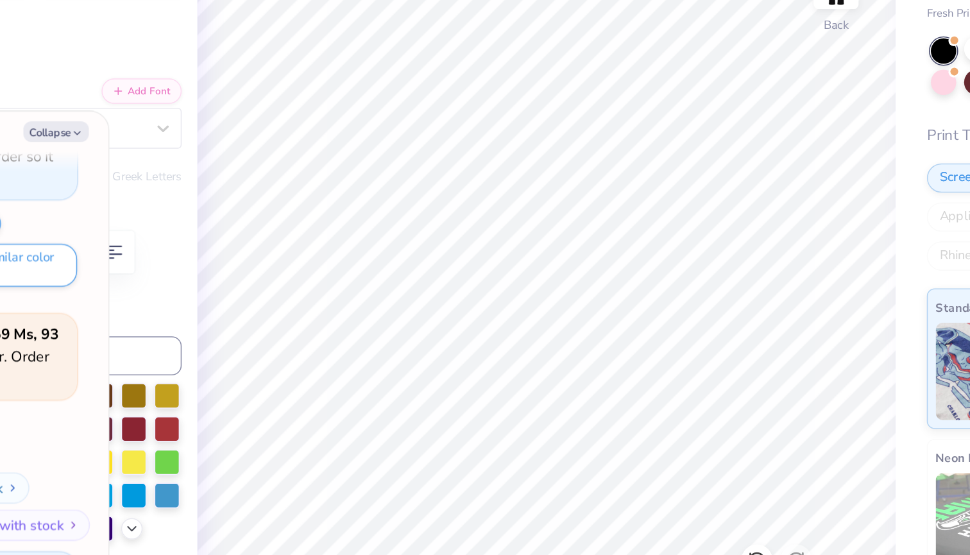
type textarea "x"
type textarea "Ever"
type textarea "x"
type textarea "Ever F"
type textarea "x"
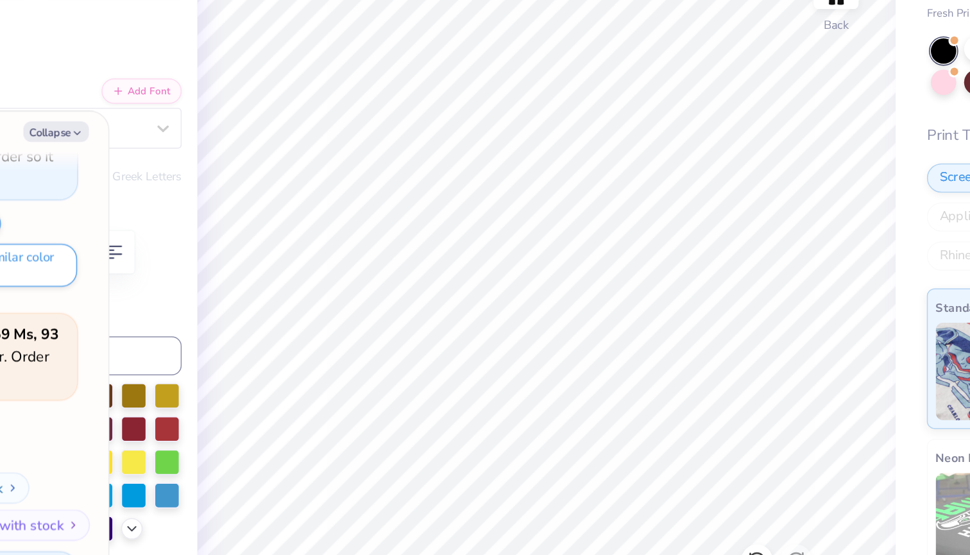
type textarea "Ever Fo"
type textarea "x"
type textarea "Ever For"
type textarea "x"
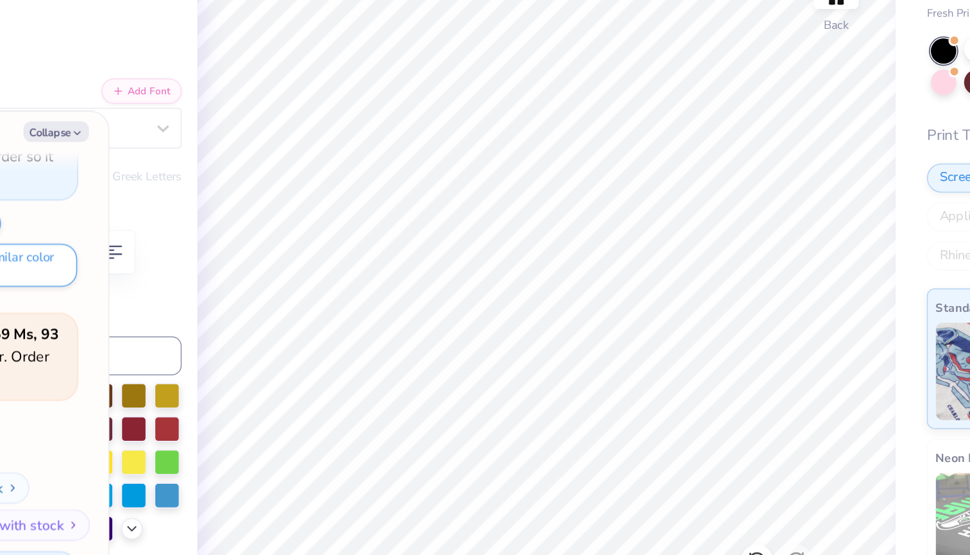
type textarea "Ever Forw"
type textarea "x"
type textarea "Ever Forwa"
type textarea "x"
type textarea "Ever Forwar"
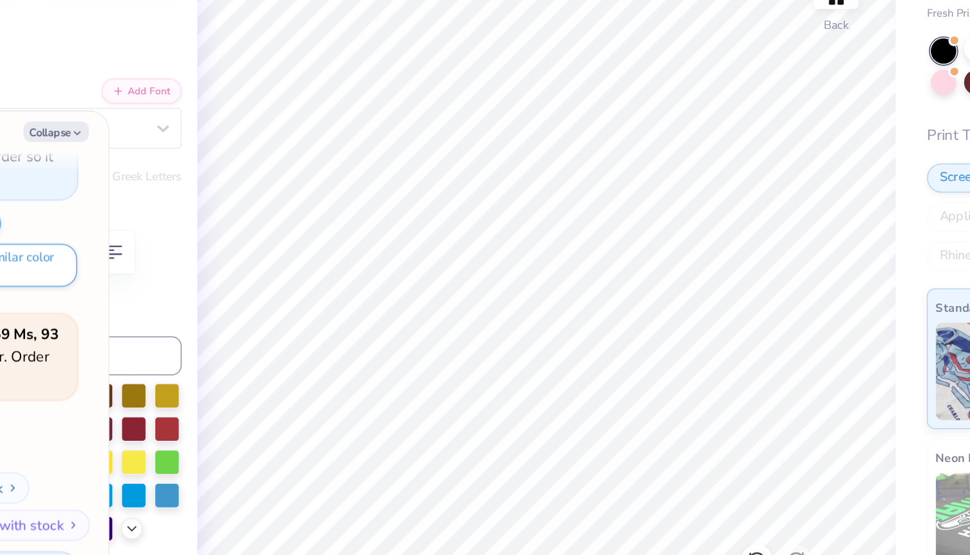
type textarea "x"
type textarea "Ever Forwars"
type textarea "x"
type textarea "Ever Forwar"
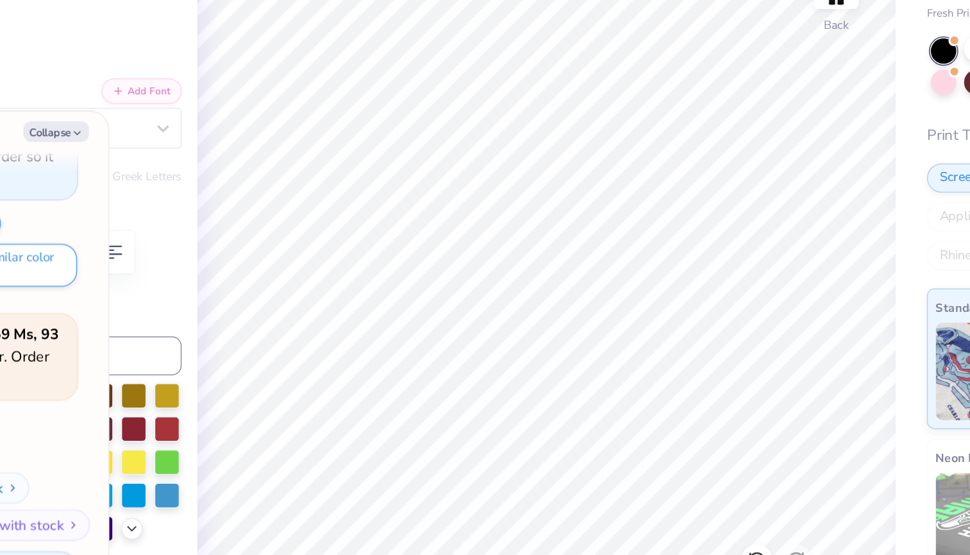
type textarea "x"
type textarea "Ever Forward"
type textarea "x"
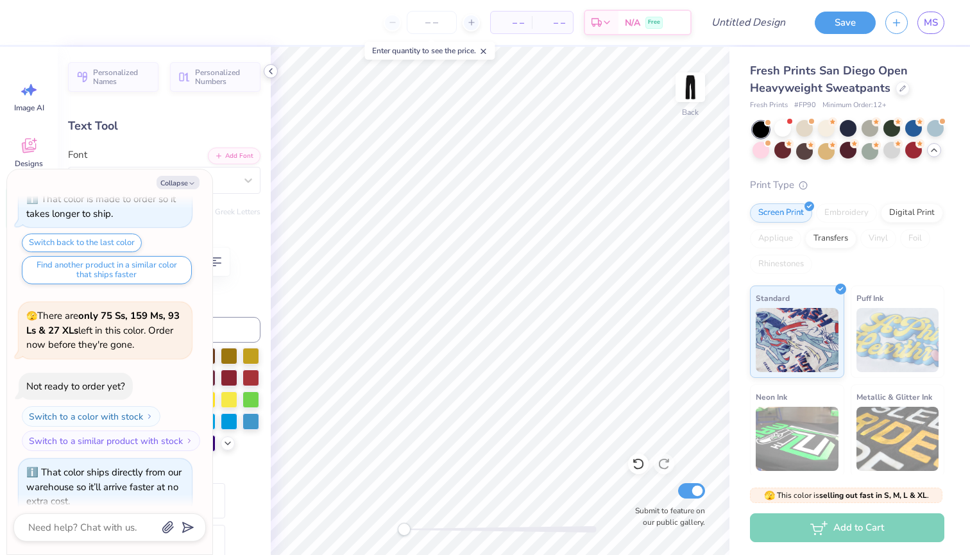
type textarea "Ever Forward"
click at [185, 177] on button "Collapse" at bounding box center [178, 182] width 43 height 13
type textarea "x"
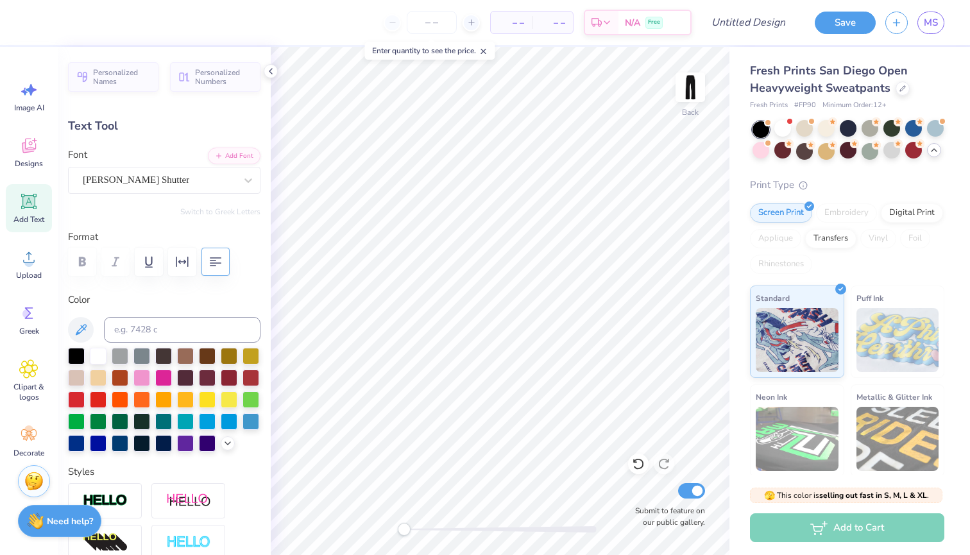
click at [215, 258] on icon "button" at bounding box center [215, 261] width 15 height 15
type input "0.0"
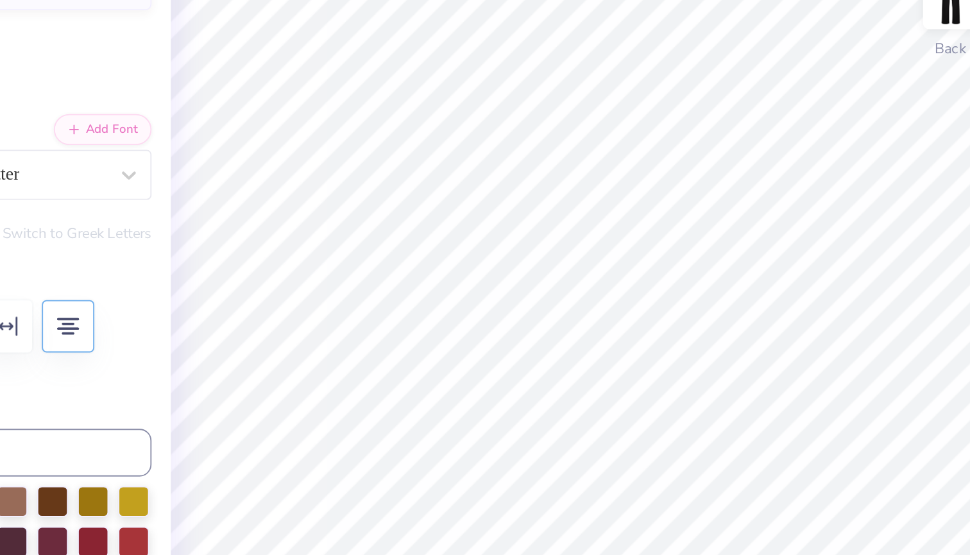
type input "3.22"
type input "9.49"
type input "0.7"
type input "4.40"
type input "2.07"
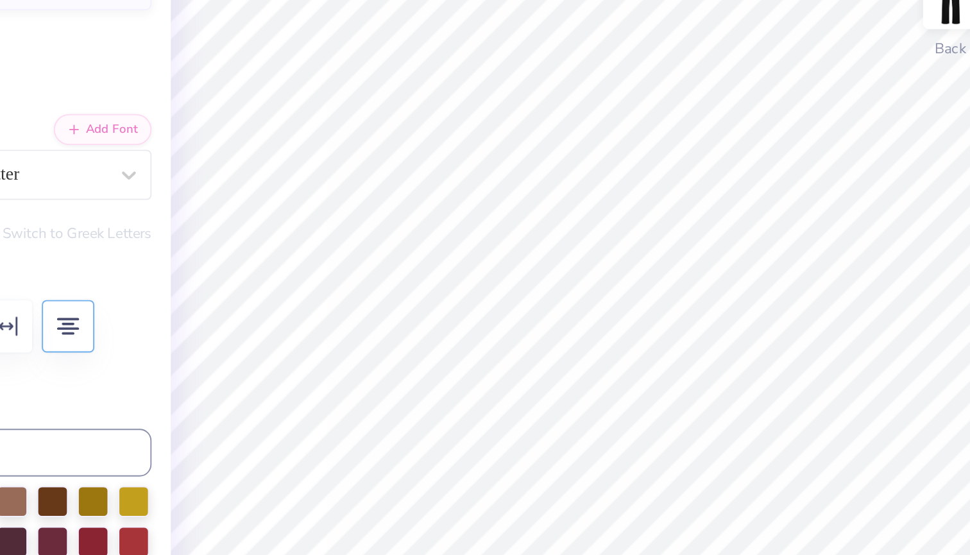
type input "10.63"
type input "0.0"
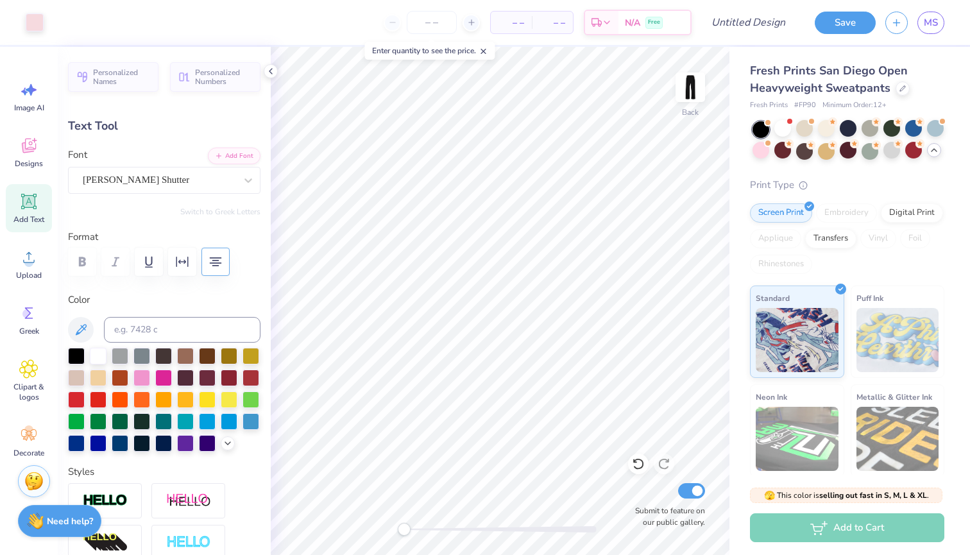
type input "6.40"
click at [84, 261] on div at bounding box center [164, 262] width 193 height 28
type input "0.7"
type input "5.73"
type input "2.69"
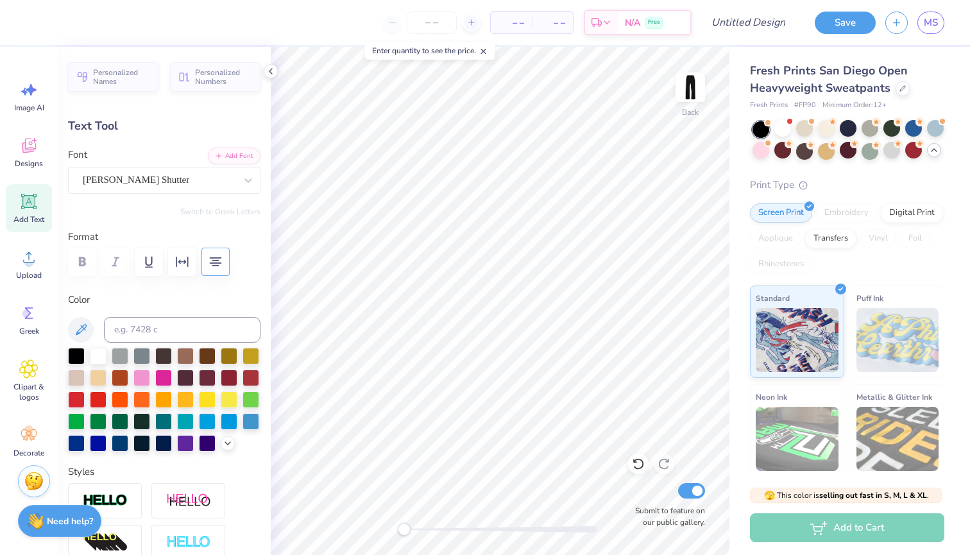
type input "5.79"
type input "0.0"
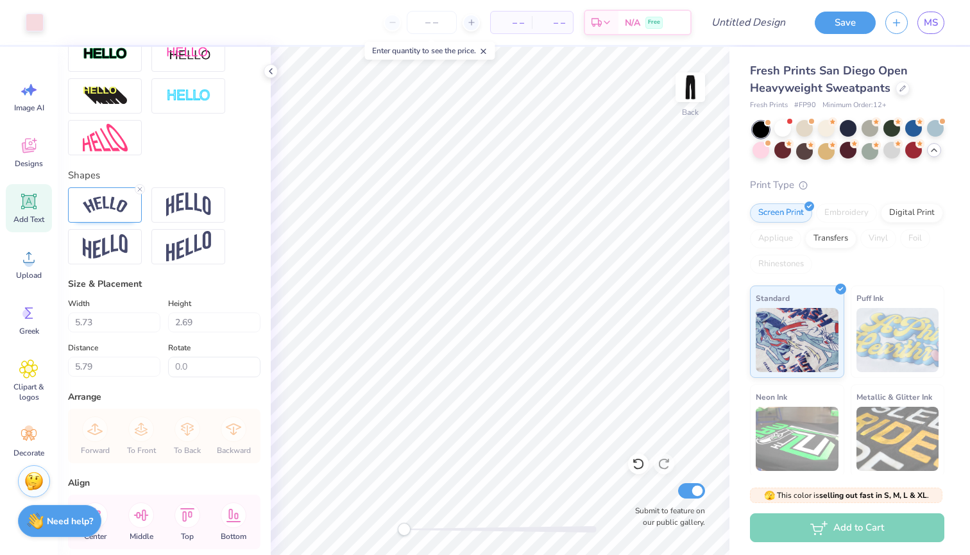
scroll to position [306, 0]
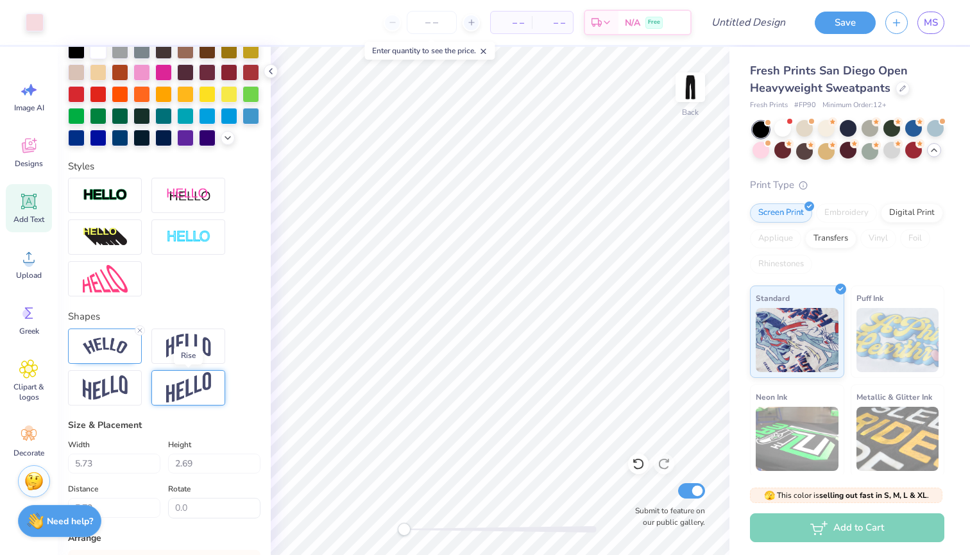
click at [166, 392] on img at bounding box center [188, 387] width 45 height 31
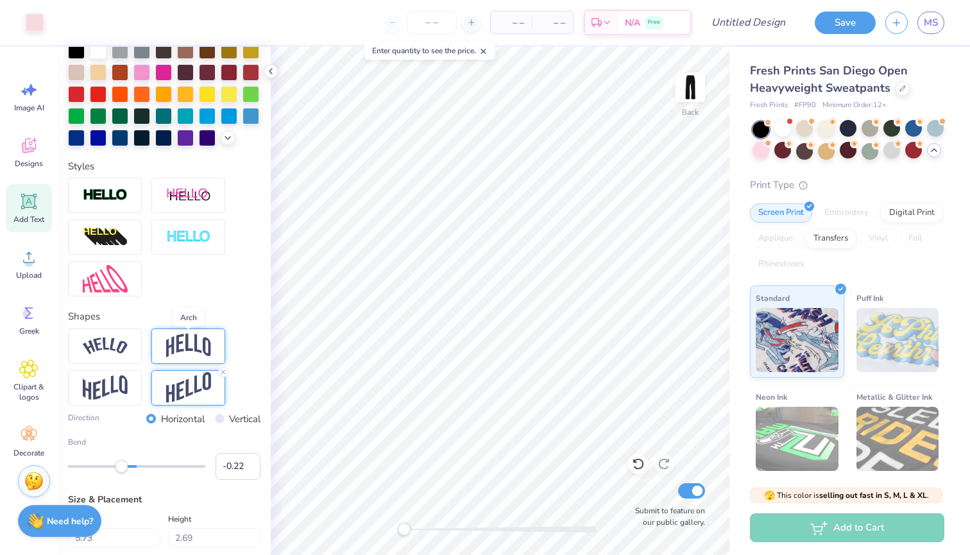
click at [197, 345] on img at bounding box center [188, 346] width 45 height 24
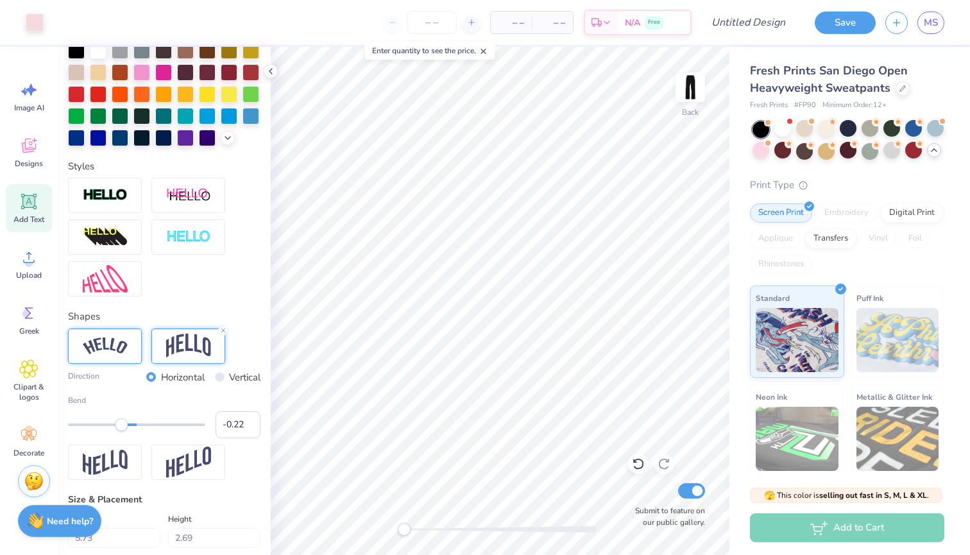
click at [119, 347] on img at bounding box center [105, 346] width 45 height 17
click at [140, 325] on div "Shapes Direction Horizontal Vertical Bend -0.22" at bounding box center [164, 394] width 193 height 171
click at [139, 330] on line at bounding box center [140, 331] width 4 height 4
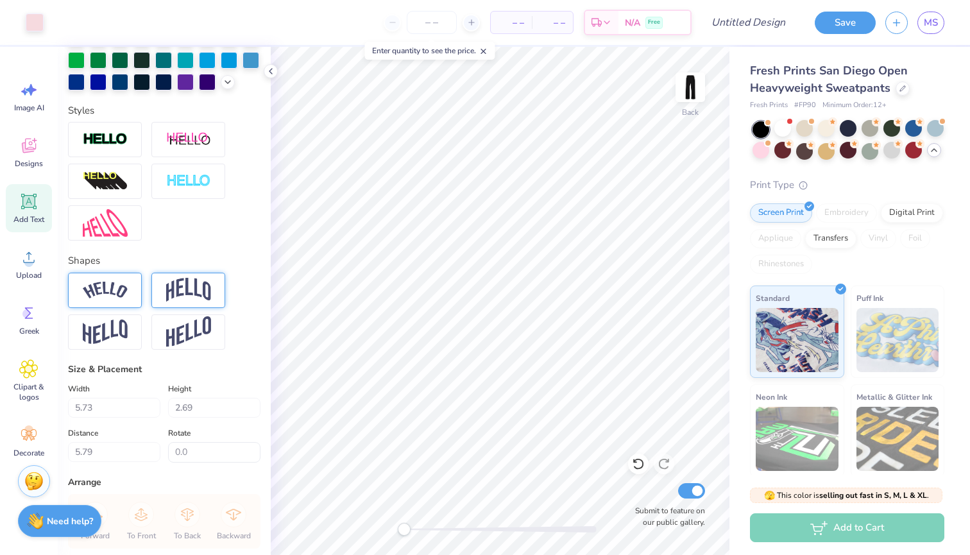
scroll to position [362, 0]
click at [114, 337] on img at bounding box center [105, 331] width 45 height 25
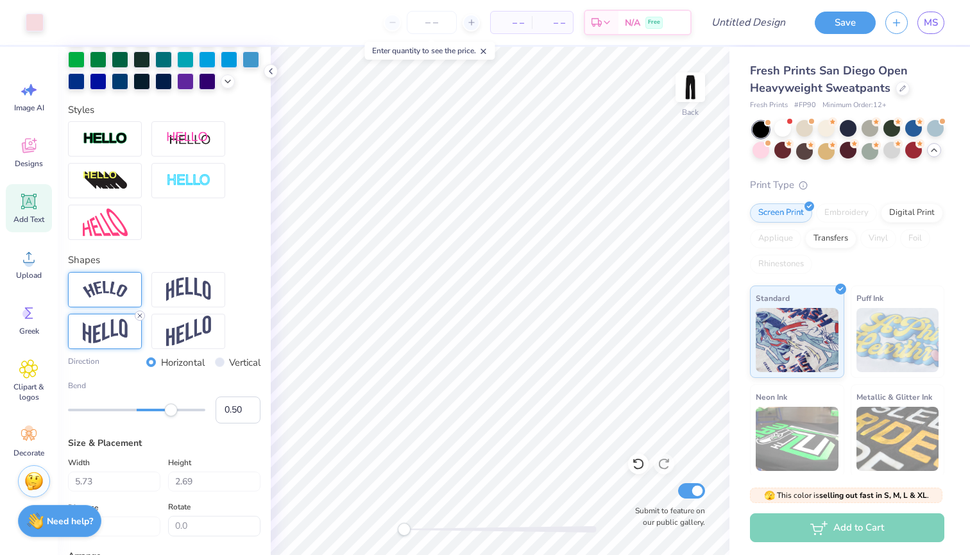
click at [138, 313] on icon at bounding box center [140, 316] width 8 height 8
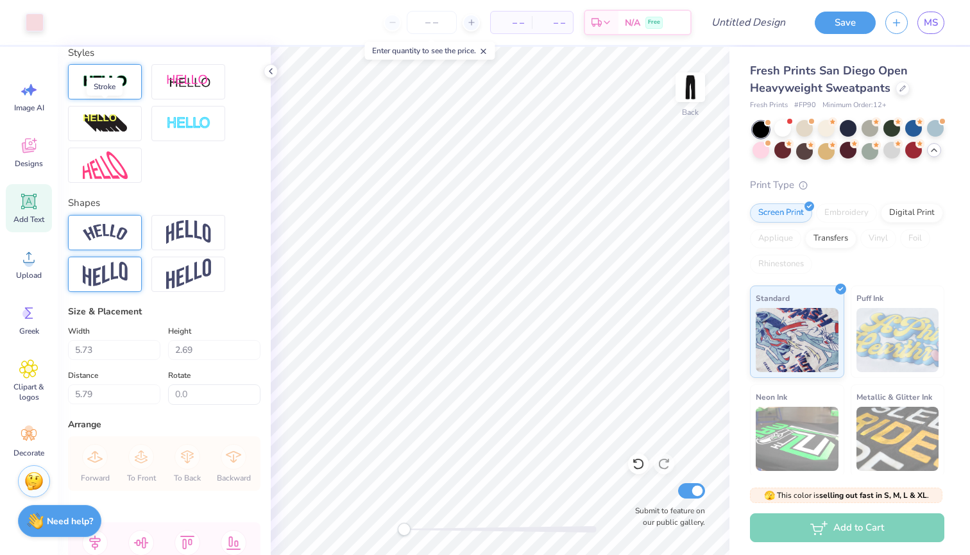
scroll to position [477, 0]
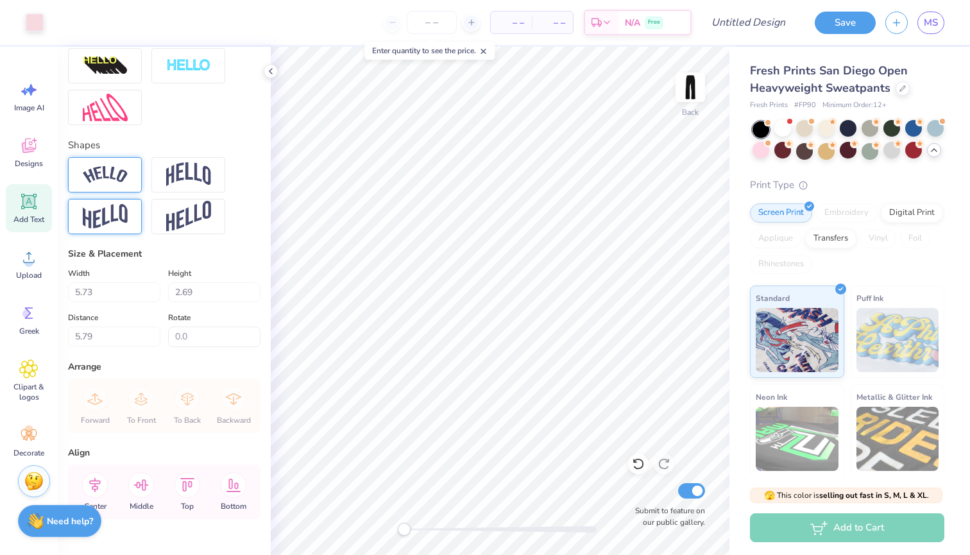
click at [117, 184] on div at bounding box center [105, 174] width 74 height 35
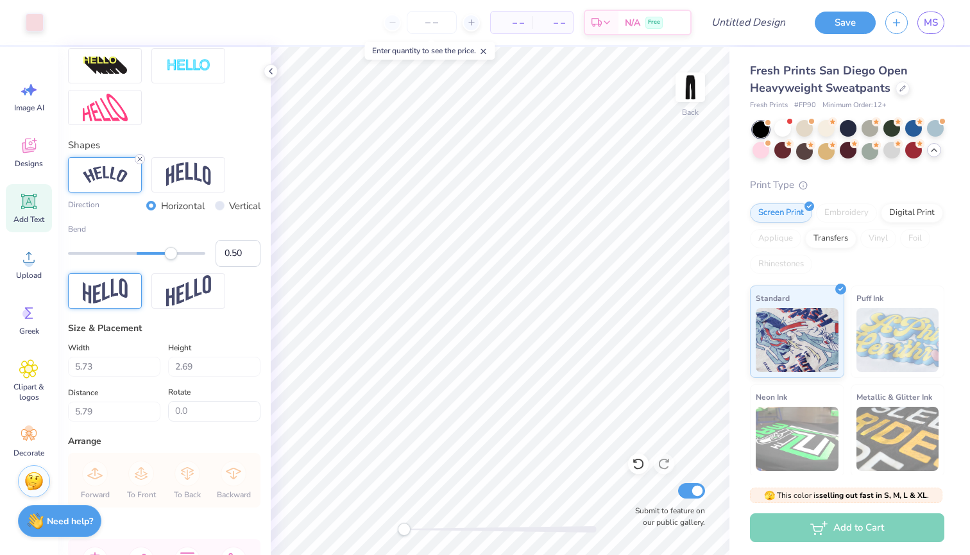
click at [139, 155] on icon at bounding box center [140, 159] width 8 height 8
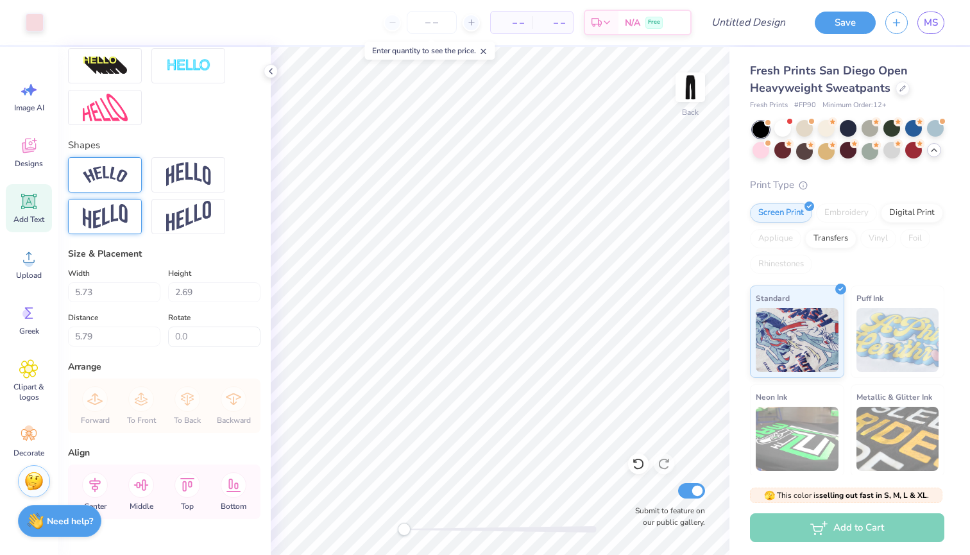
click at [216, 143] on div "Shapes" at bounding box center [164, 186] width 193 height 96
click at [214, 177] on div at bounding box center [188, 174] width 74 height 35
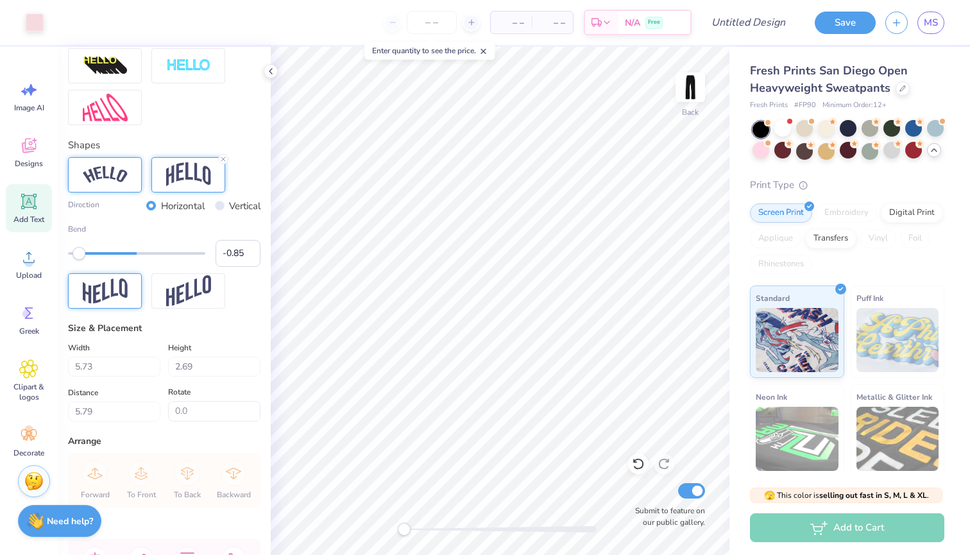
type input "-0.86"
drag, startPoint x: 173, startPoint y: 254, endPoint x: 78, endPoint y: 261, distance: 95.8
click at [78, 261] on div "Bend -0.86" at bounding box center [164, 245] width 193 height 44
type input "0.09"
drag, startPoint x: 76, startPoint y: 254, endPoint x: 144, endPoint y: 260, distance: 67.6
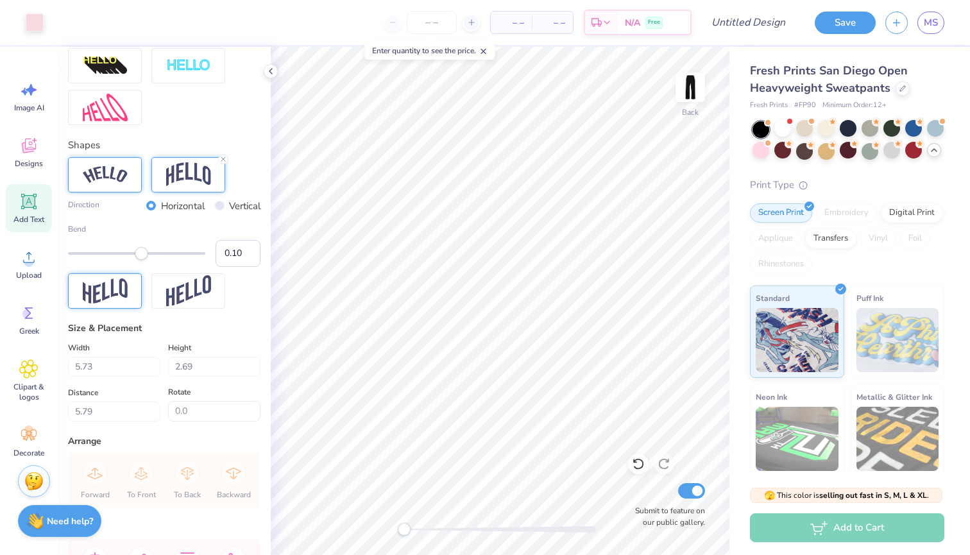
click at [144, 260] on div "Accessibility label" at bounding box center [141, 253] width 13 height 13
type input "0.27"
drag, startPoint x: 145, startPoint y: 257, endPoint x: 156, endPoint y: 257, distance: 10.9
click at [156, 257] on div "Accessibility label" at bounding box center [155, 253] width 13 height 13
type input "0.00"
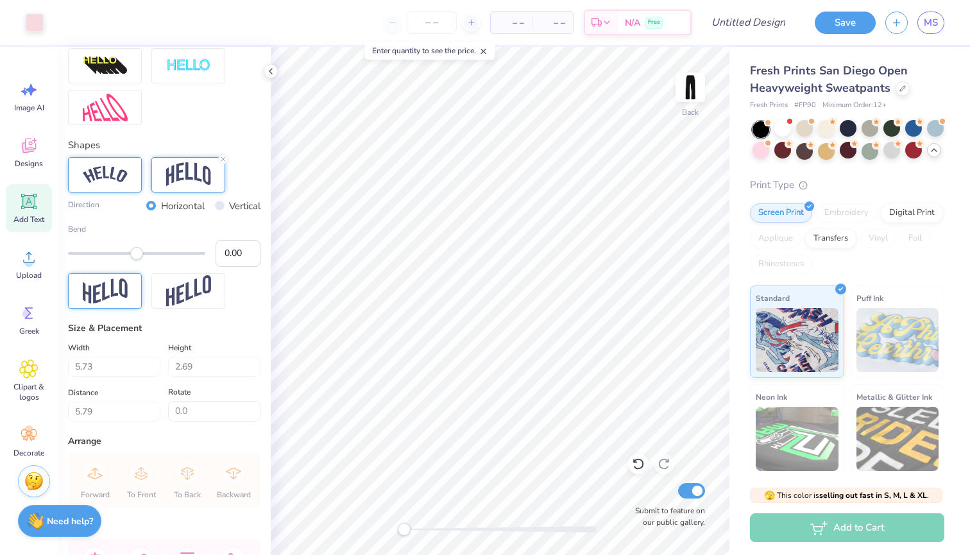
drag, startPoint x: 156, startPoint y: 257, endPoint x: 137, endPoint y: 258, distance: 19.3
click at [137, 258] on div "Accessibility label" at bounding box center [136, 253] width 13 height 13
type input "-0.25"
drag, startPoint x: 137, startPoint y: 254, endPoint x: 119, endPoint y: 259, distance: 18.1
click at [119, 259] on div "Accessibility label" at bounding box center [119, 253] width 13 height 13
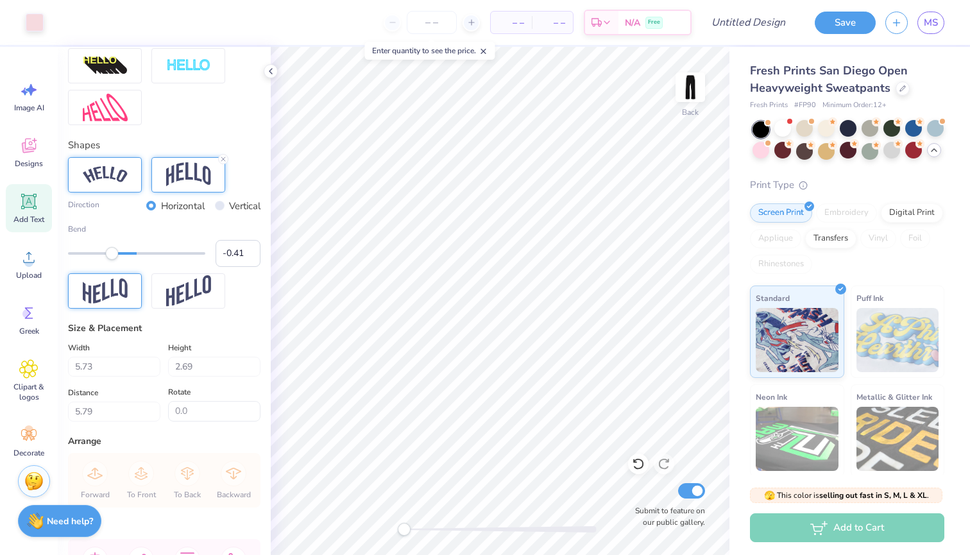
type input "-0.42"
drag, startPoint x: 123, startPoint y: 260, endPoint x: 108, endPoint y: 260, distance: 14.8
click at [108, 260] on div "Accessibility label" at bounding box center [107, 253] width 13 height 13
type input "-0.15"
drag, startPoint x: 108, startPoint y: 260, endPoint x: 126, endPoint y: 260, distance: 18.6
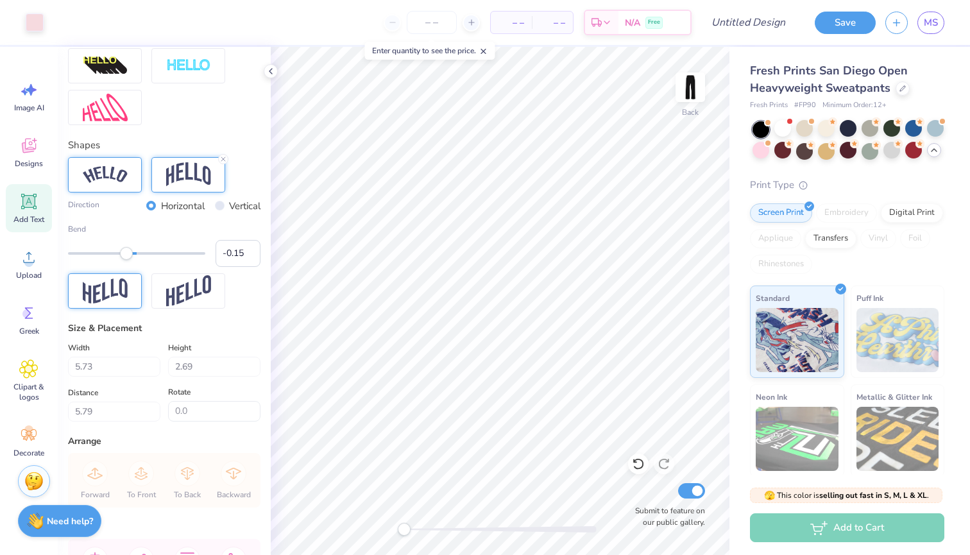
click at [126, 260] on div "Accessibility label" at bounding box center [126, 253] width 13 height 13
type input "-0.23"
click at [121, 259] on div "Accessibility label" at bounding box center [120, 253] width 13 height 13
type input "0.26"
drag, startPoint x: 122, startPoint y: 259, endPoint x: 155, endPoint y: 257, distance: 32.8
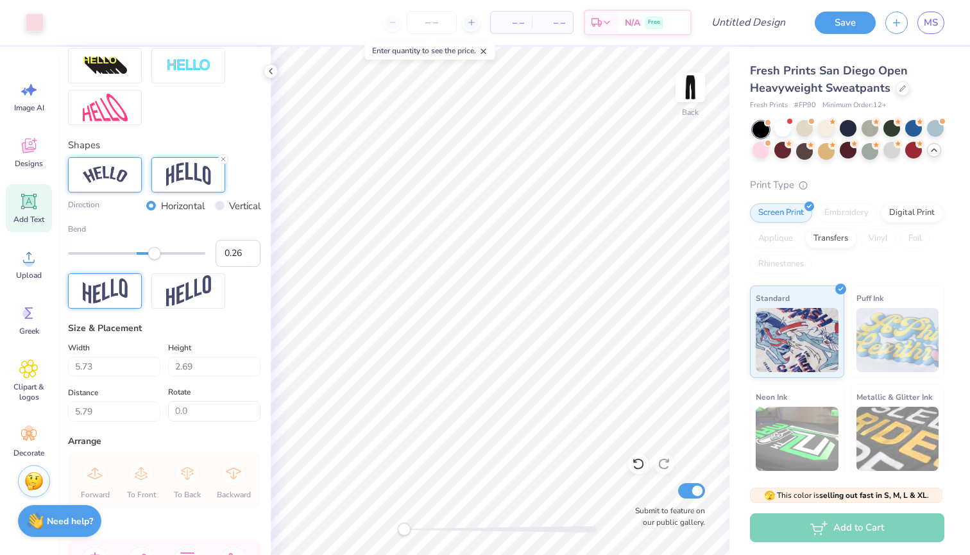
click at [155, 257] on div "Accessibility label" at bounding box center [154, 253] width 13 height 13
type input "0.15"
drag, startPoint x: 155, startPoint y: 259, endPoint x: 147, endPoint y: 258, distance: 7.7
click at [147, 258] on div "Accessibility label" at bounding box center [147, 253] width 13 height 13
type input "0.00"
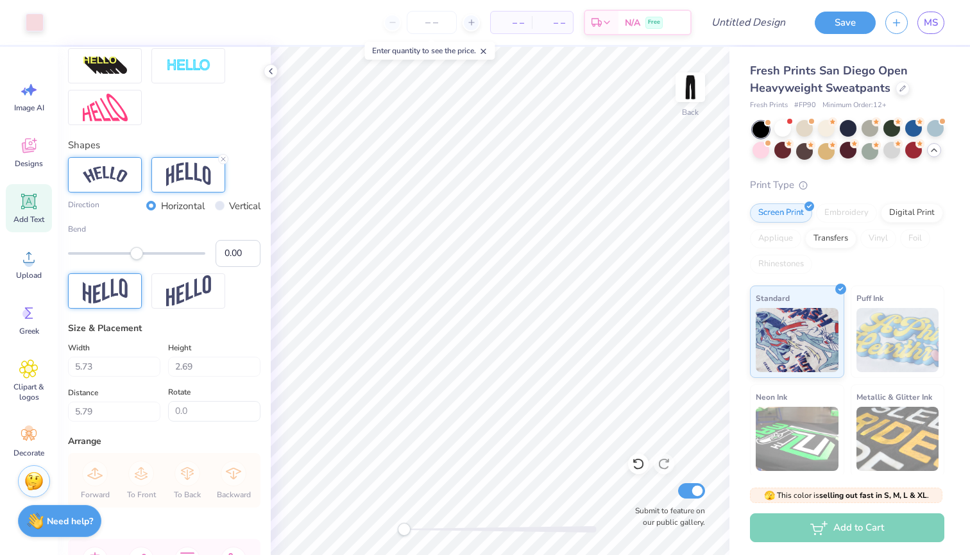
drag, startPoint x: 147, startPoint y: 258, endPoint x: 137, endPoint y: 258, distance: 10.3
click at [137, 258] on div "Accessibility label" at bounding box center [136, 253] width 13 height 13
click at [270, 69] on icon at bounding box center [271, 71] width 10 height 10
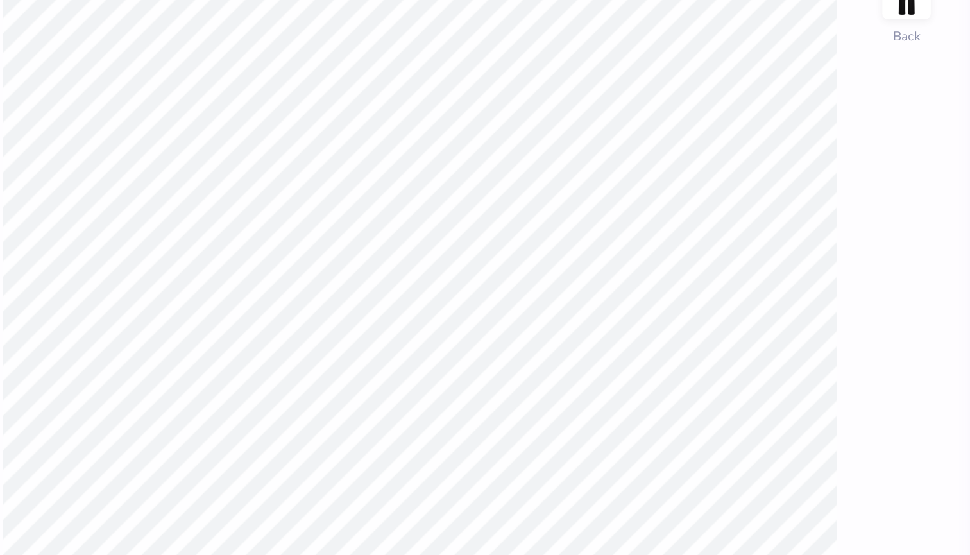
type input "4.13"
type input "2.70"
type input "5.92"
type input "0.7"
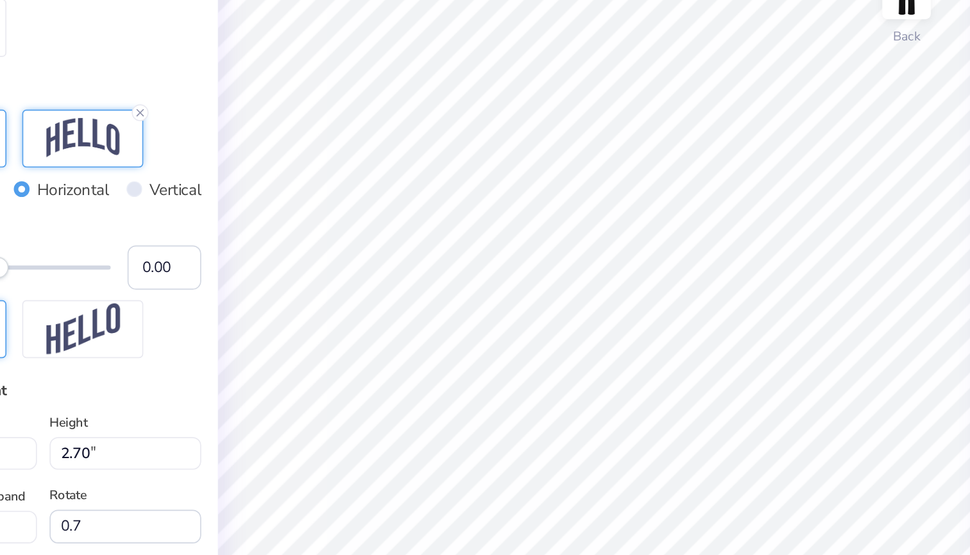
type input "4.64"
type input "3.04"
type input "5.58"
type input "0.0"
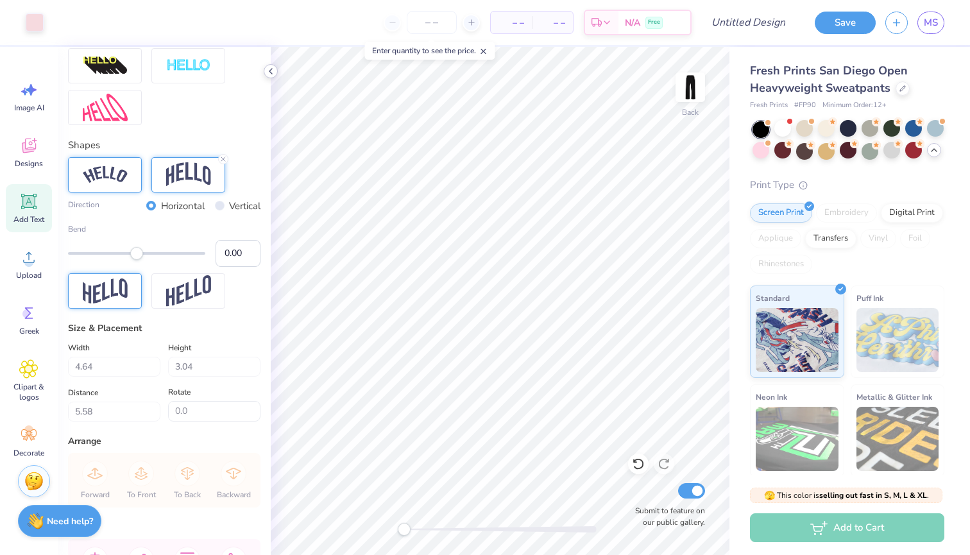
click at [267, 67] on icon at bounding box center [271, 71] width 10 height 10
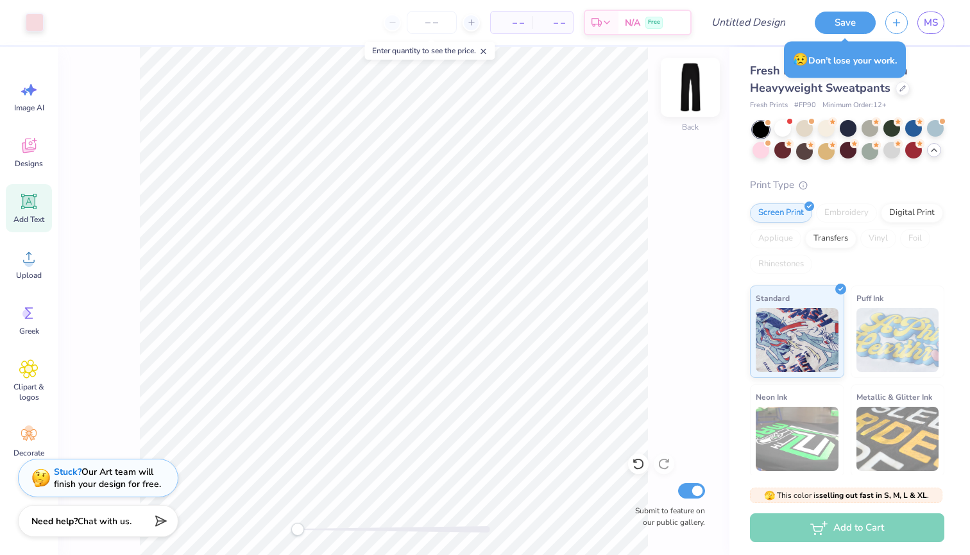
click at [687, 89] on img at bounding box center [690, 87] width 51 height 51
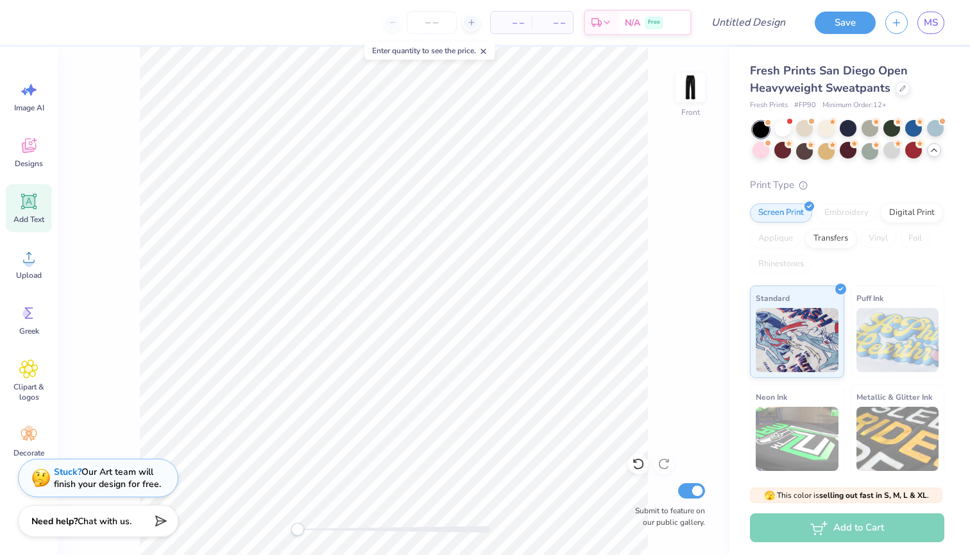
click at [687, 89] on img at bounding box center [691, 87] width 26 height 26
click at [848, 26] on button "Save" at bounding box center [845, 21] width 61 height 22
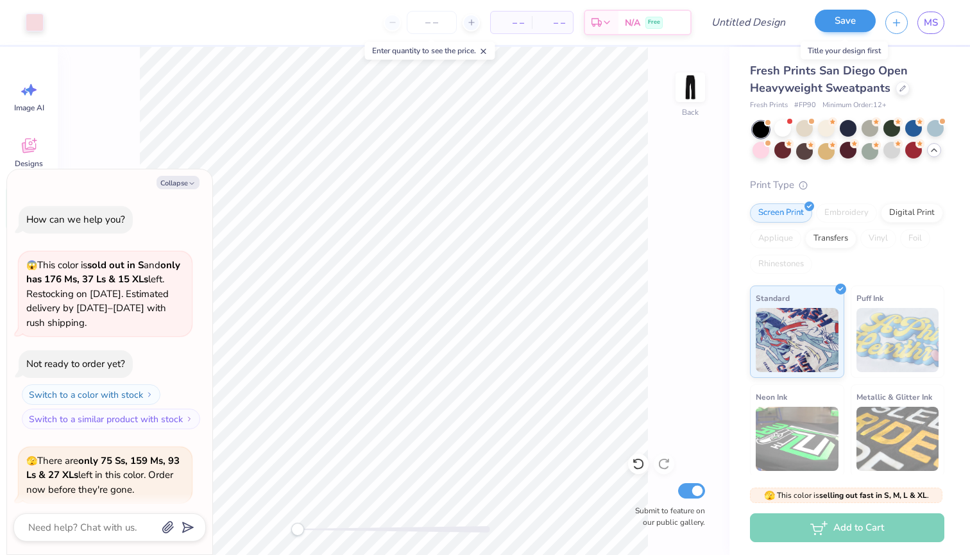
scroll to position [1803, 0]
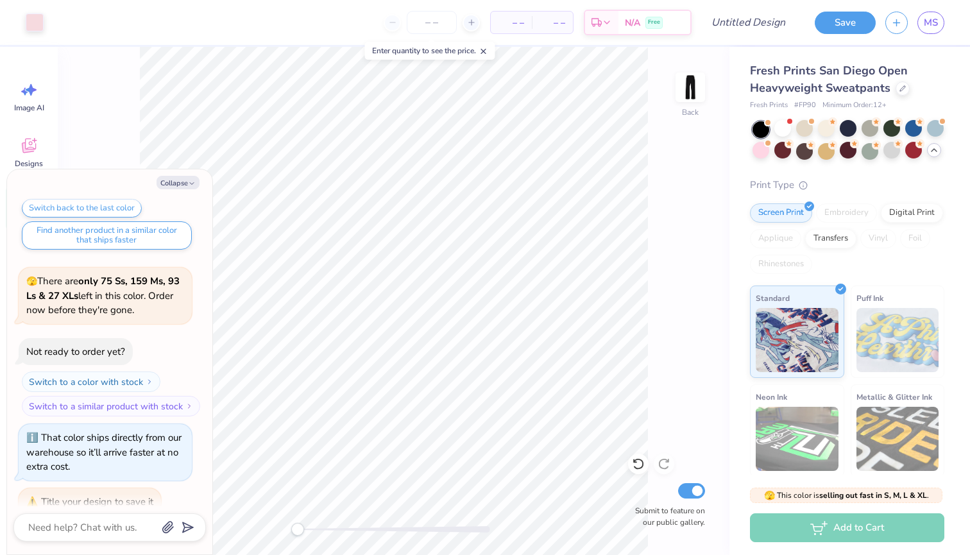
click at [188, 175] on div "Collapse How can we help you? 😱 This color is sold out in S and only has 176 Ms…" at bounding box center [109, 361] width 205 height 385
click at [185, 182] on button "Collapse" at bounding box center [178, 182] width 43 height 13
type textarea "x"
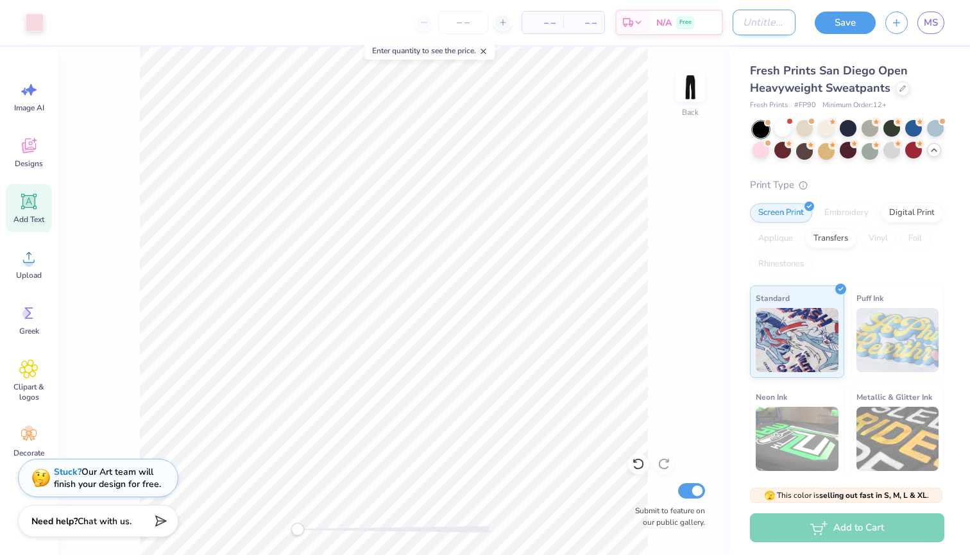
click at [767, 22] on input "Design Title" at bounding box center [764, 23] width 63 height 26
type input "Bow pants"
click at [858, 18] on button "Save" at bounding box center [845, 21] width 61 height 22
click at [484, 52] on icon at bounding box center [483, 51] width 9 height 9
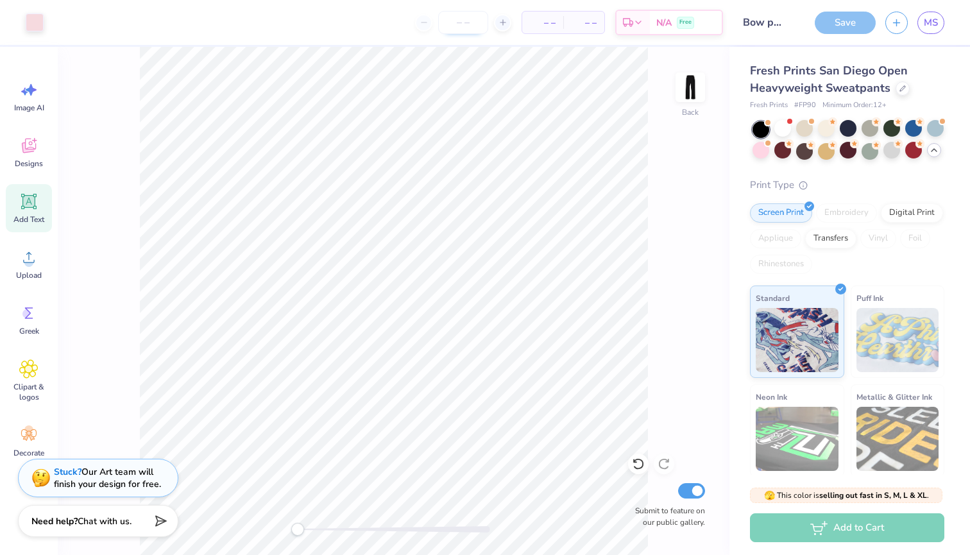
click at [474, 26] on div "– – Per Item – – Total Est. Delivery N/A Free" at bounding box center [388, 22] width 670 height 45
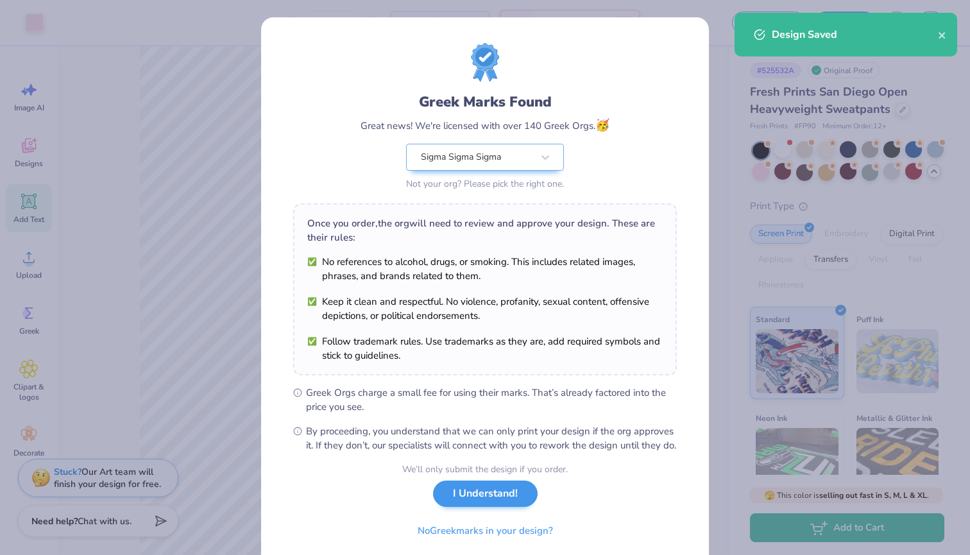
click at [489, 507] on button "I Understand!" at bounding box center [485, 494] width 105 height 26
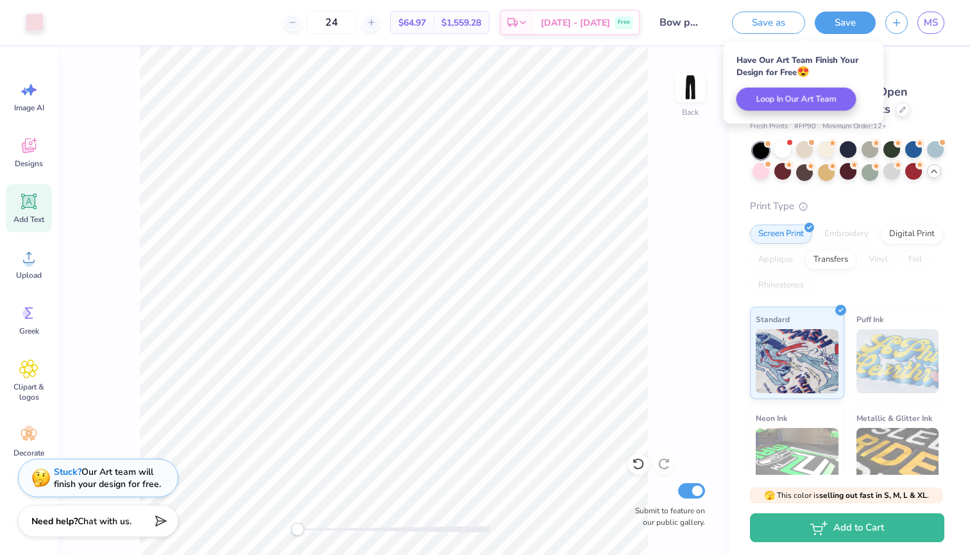
type input "2"
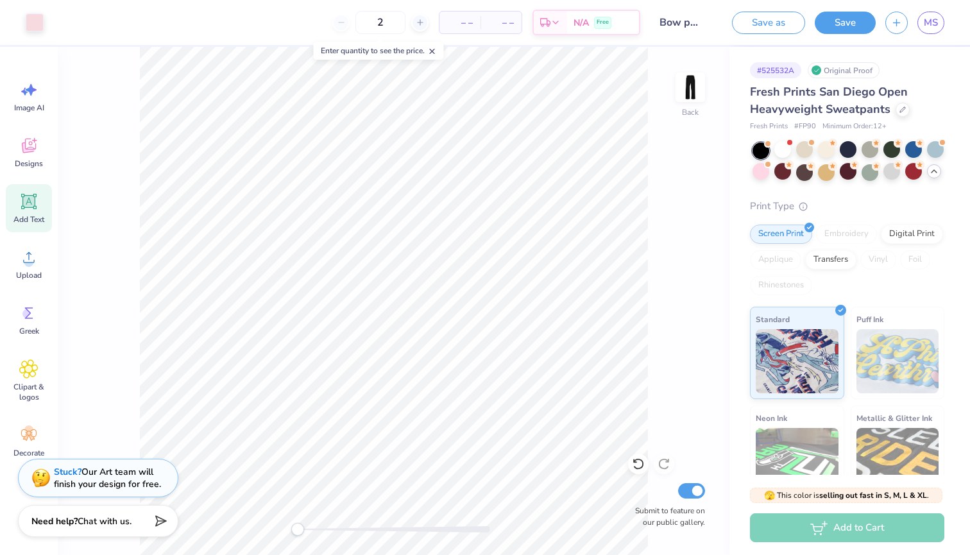
type input "24"
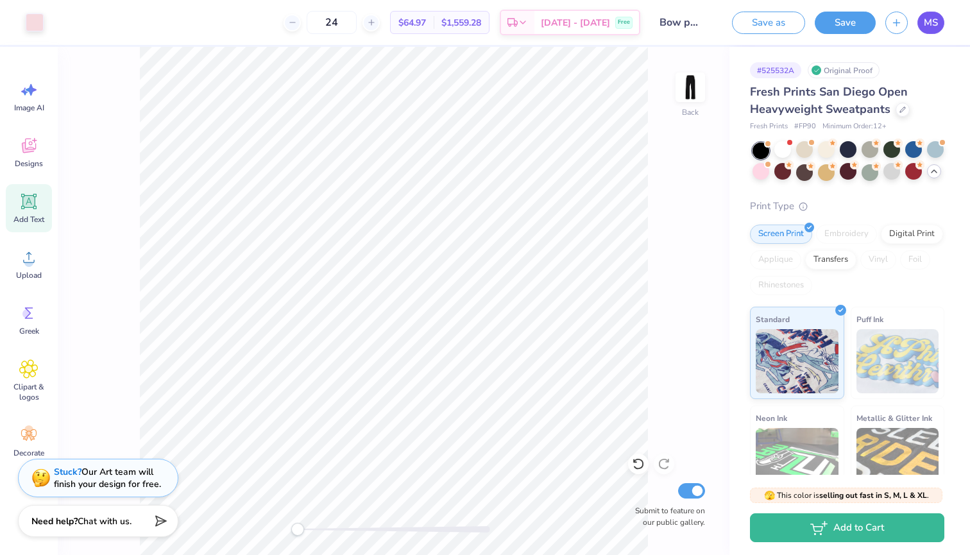
click at [925, 25] on span "MS" at bounding box center [931, 22] width 14 height 15
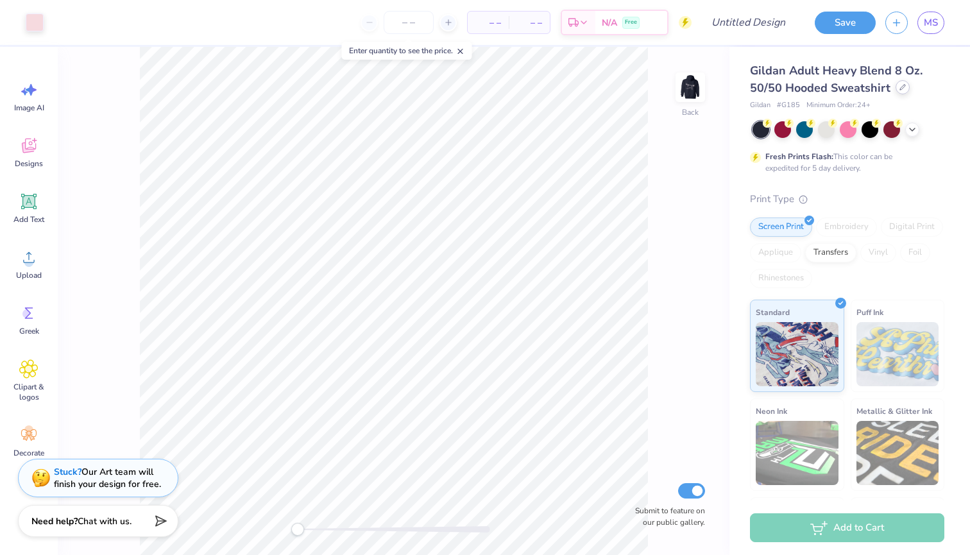
click at [900, 88] on icon at bounding box center [903, 87] width 6 height 6
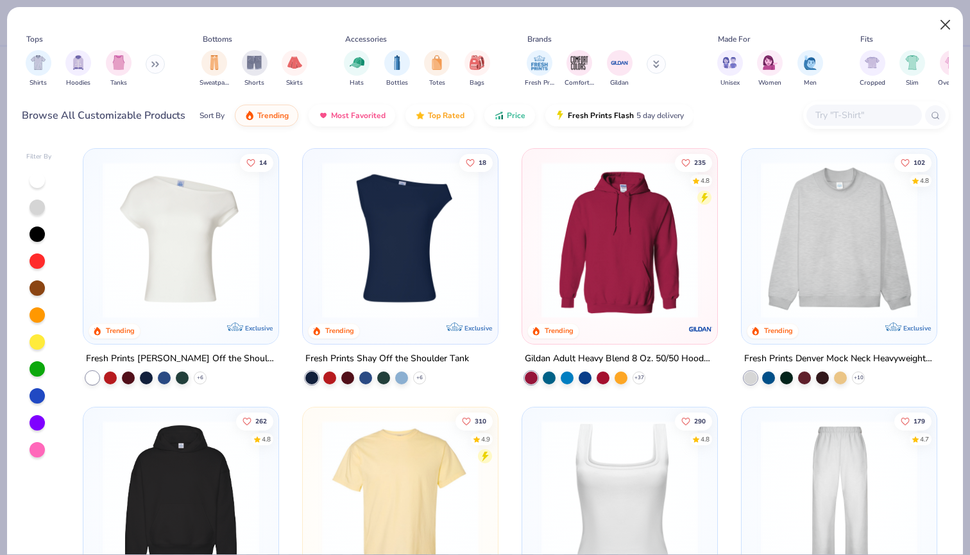
click at [943, 24] on button "Close" at bounding box center [946, 25] width 24 height 24
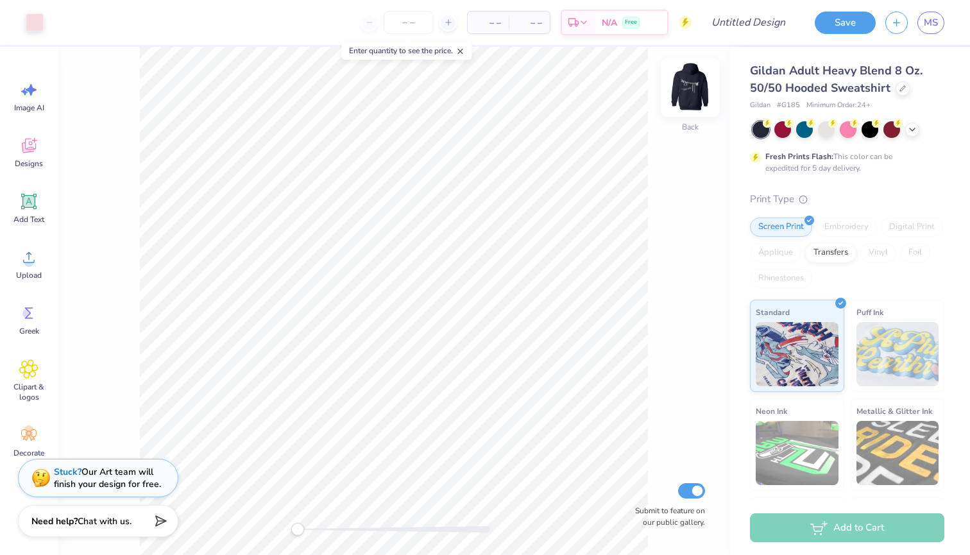
click at [698, 90] on img at bounding box center [690, 87] width 51 height 51
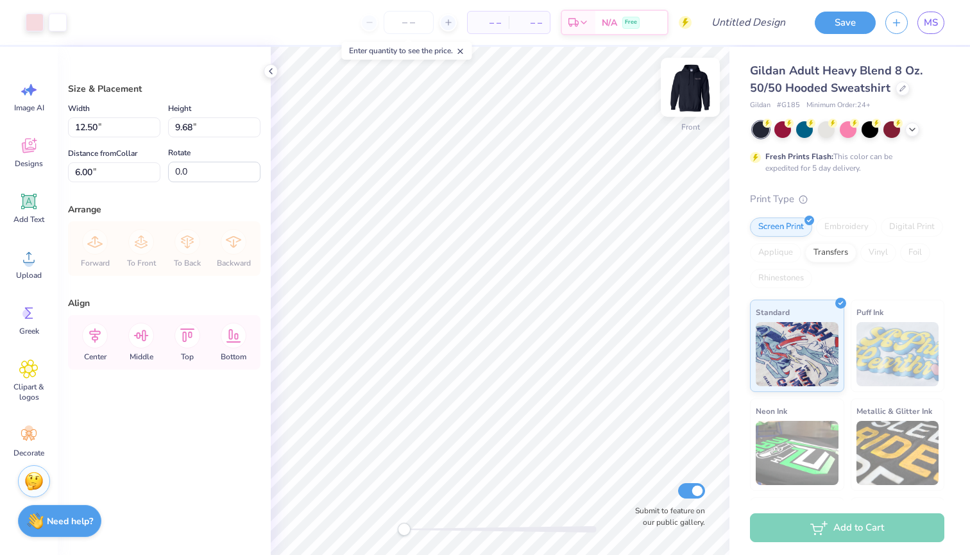
click at [698, 84] on img at bounding box center [690, 87] width 51 height 51
type input "5.36"
type input "4.15"
type input "9.20"
click at [900, 85] on icon at bounding box center [903, 87] width 6 height 6
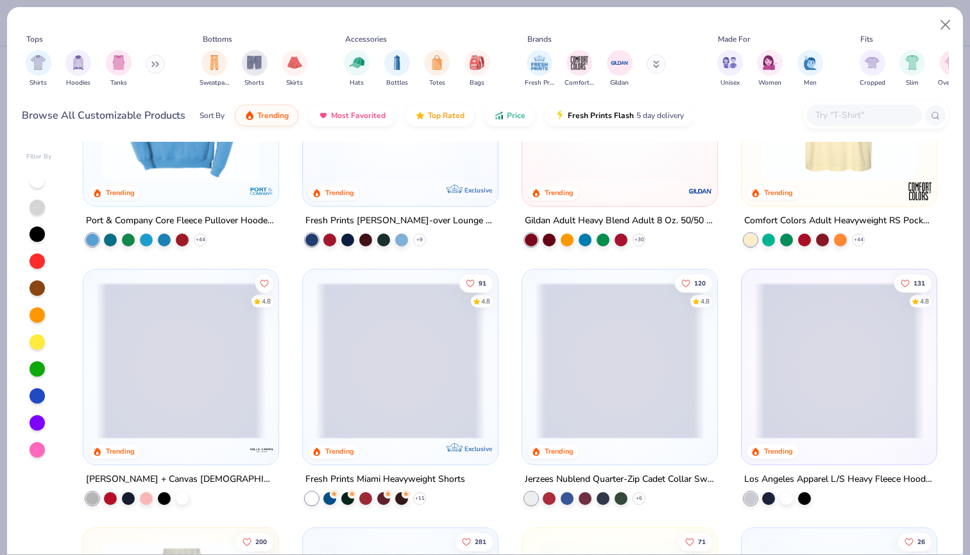
scroll to position [922, 0]
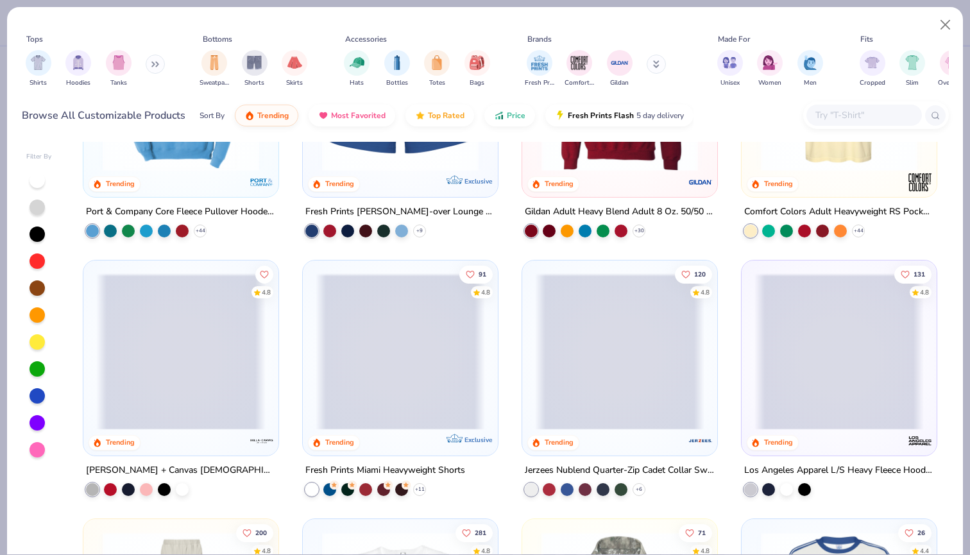
click at [416, 362] on span at bounding box center [400, 351] width 169 height 157
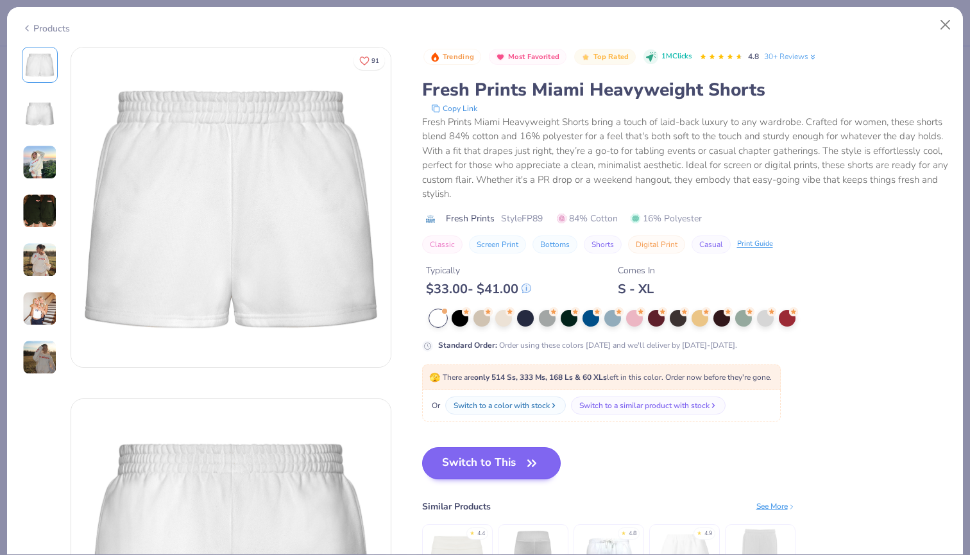
click at [513, 461] on button "Switch to This" at bounding box center [491, 463] width 139 height 32
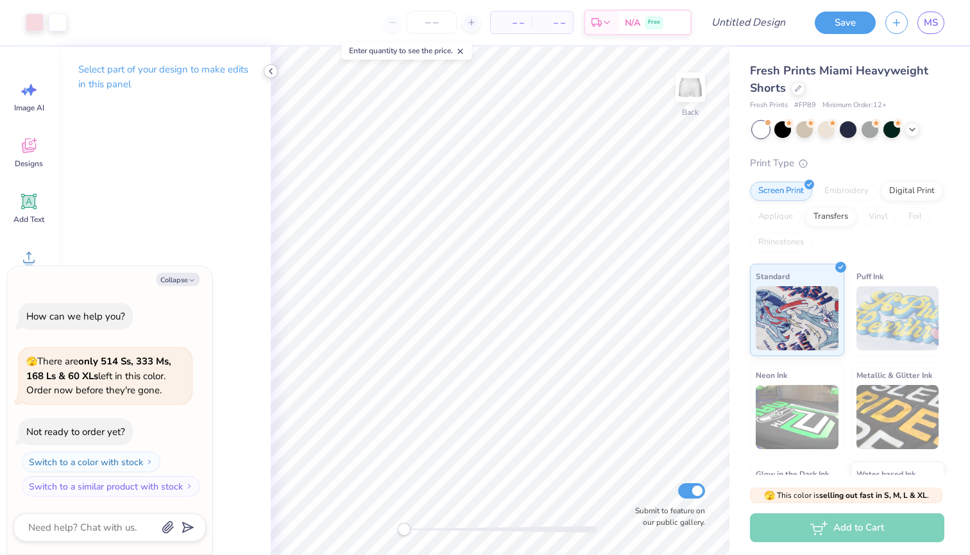
click at [271, 71] on icon at bounding box center [271, 71] width 10 height 10
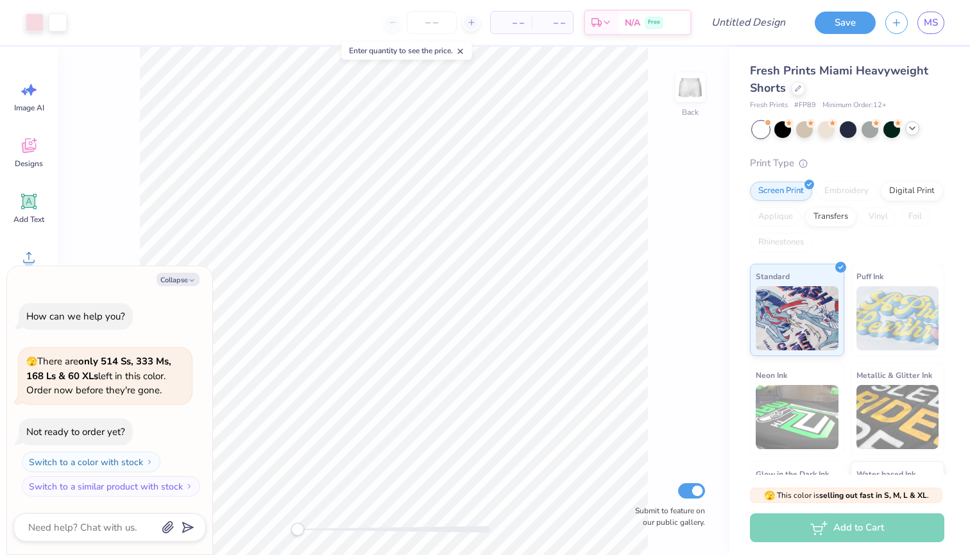
click at [913, 126] on icon at bounding box center [913, 128] width 10 height 10
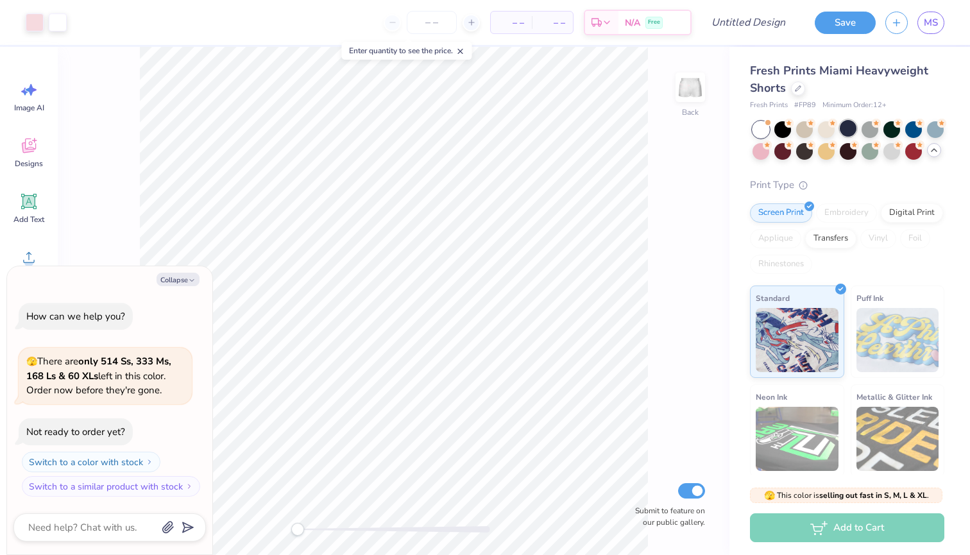
click at [846, 128] on div at bounding box center [848, 128] width 17 height 17
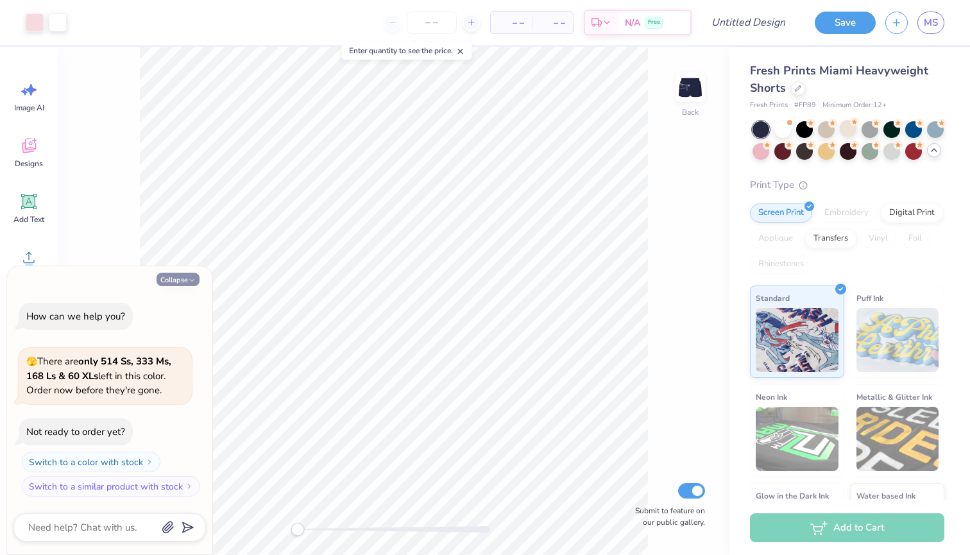
click at [192, 280] on icon "button" at bounding box center [192, 281] width 8 height 8
type textarea "x"
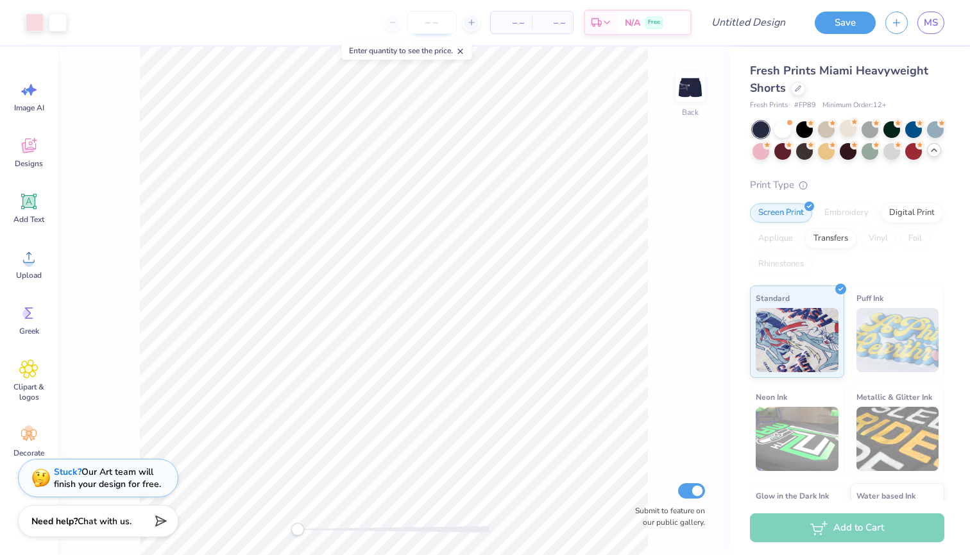
click at [426, 21] on input "number" at bounding box center [432, 22] width 50 height 23
type input "24"
